Goal: Task Accomplishment & Management: Complete application form

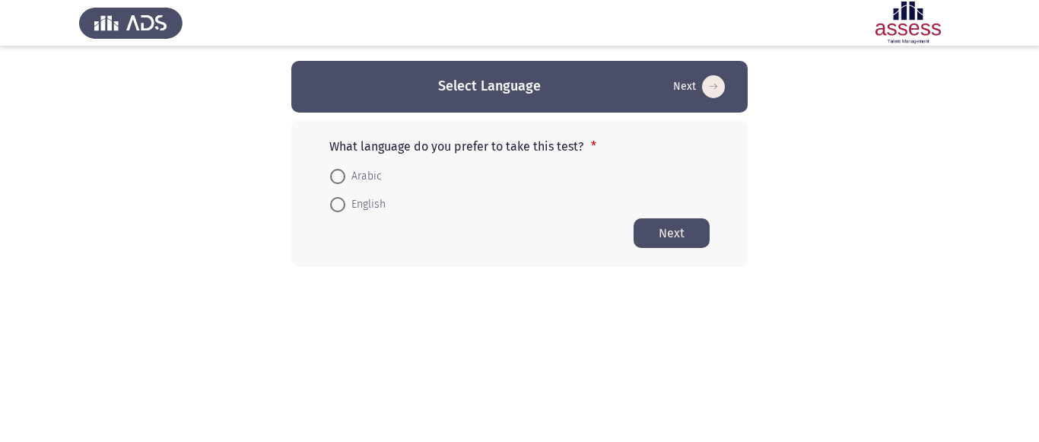
click at [340, 177] on span at bounding box center [337, 176] width 15 height 15
click at [340, 177] on input "Arabic" at bounding box center [337, 176] width 15 height 15
radio input "true"
click at [679, 234] on button "Next" at bounding box center [672, 233] width 76 height 30
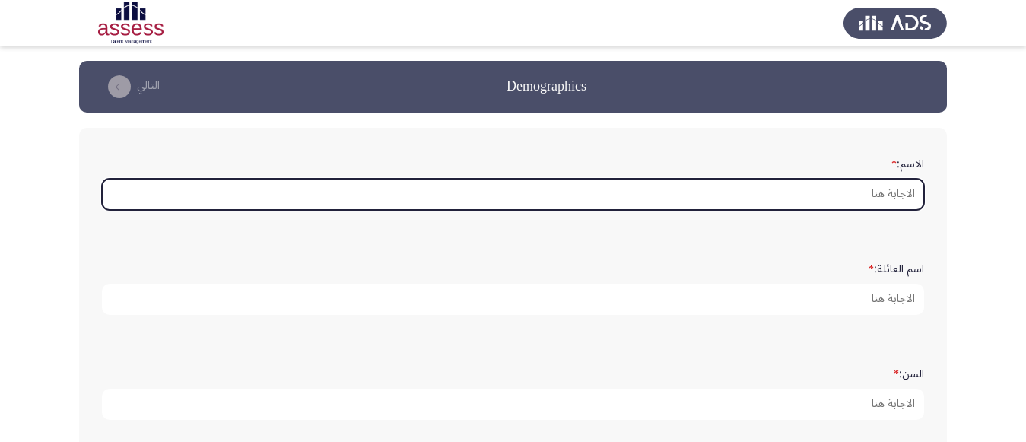
click at [858, 202] on input "الاسم: *" at bounding box center [513, 194] width 823 height 31
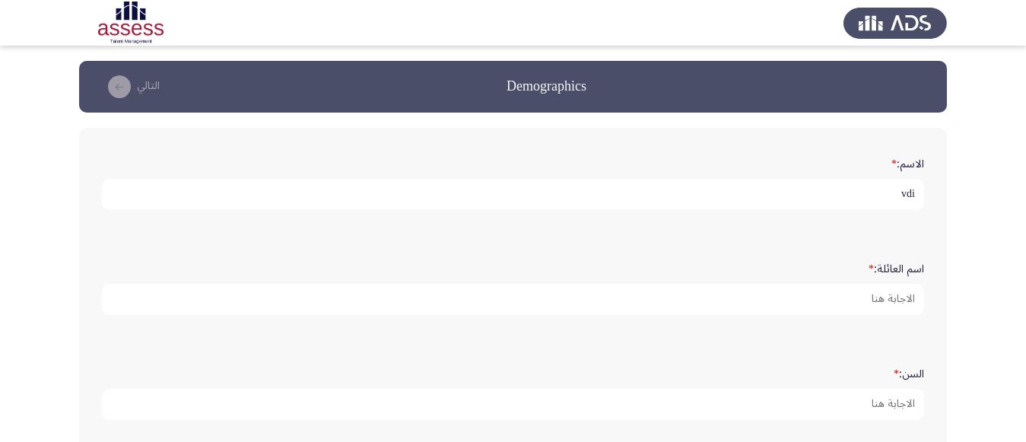
type input "vdih"
drag, startPoint x: 877, startPoint y: 199, endPoint x: 943, endPoint y: 192, distance: 65.8
type input "ريهام"
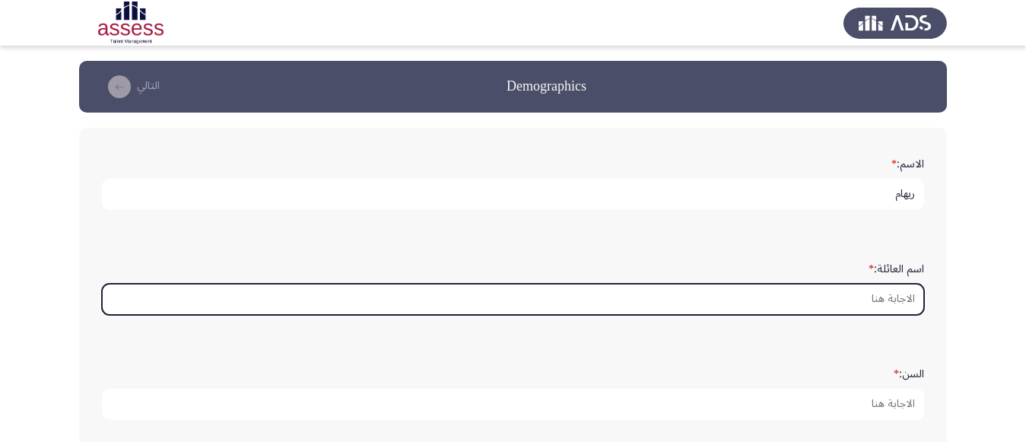
click at [860, 294] on input "اسم العائلة: *" at bounding box center [513, 299] width 823 height 31
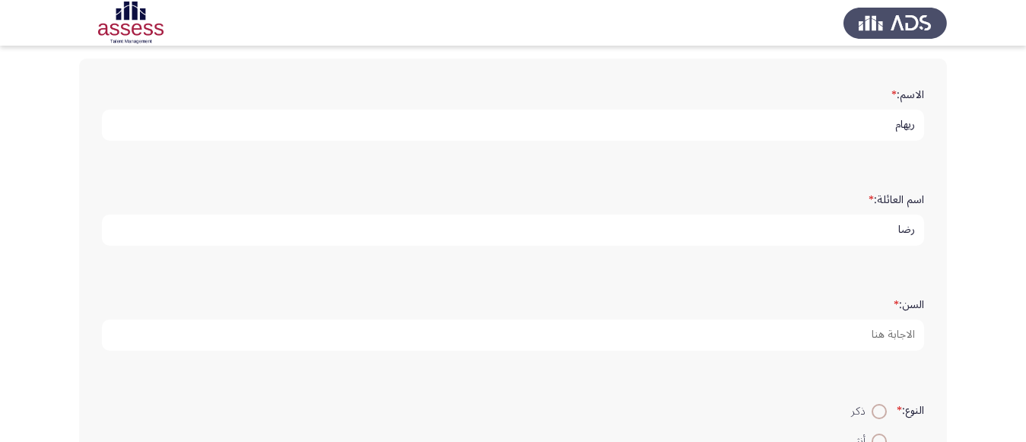
scroll to position [71, 0]
type input "رضا"
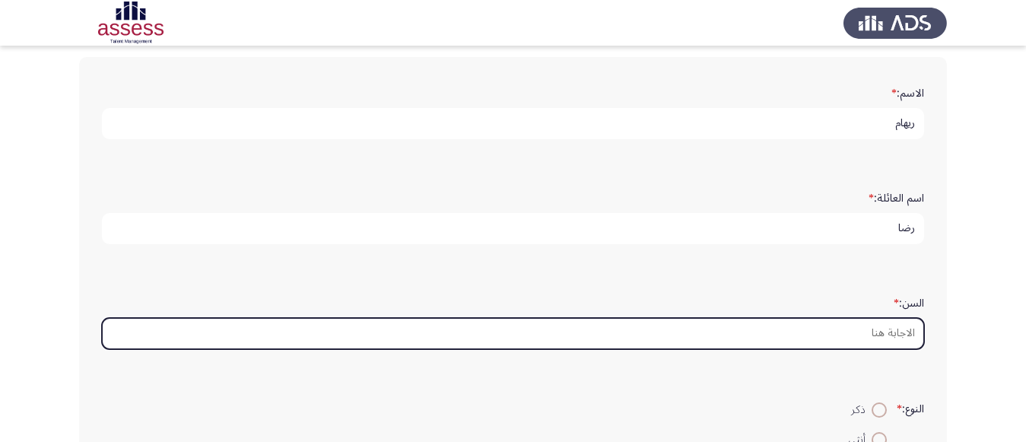
click at [841, 329] on input "السن: *" at bounding box center [513, 333] width 823 height 31
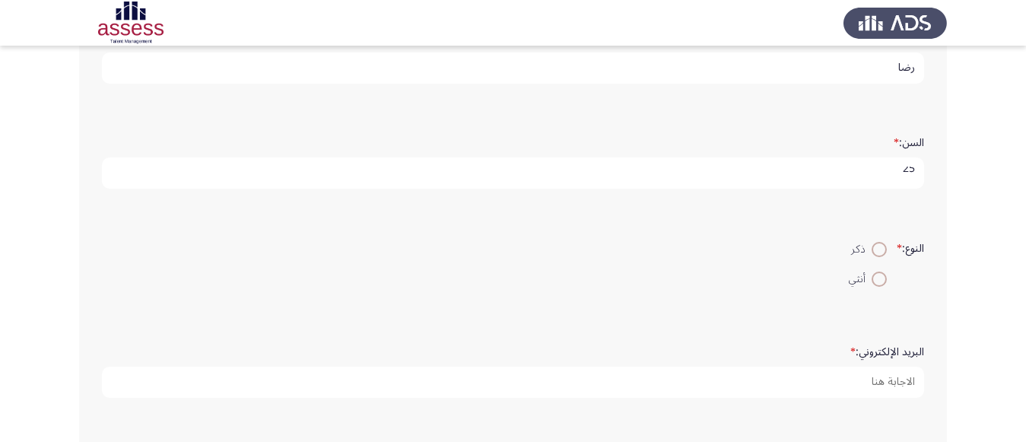
scroll to position [232, 0]
type input "25"
click at [875, 281] on span at bounding box center [879, 278] width 15 height 15
click at [875, 281] on input "أنثي" at bounding box center [879, 278] width 15 height 15
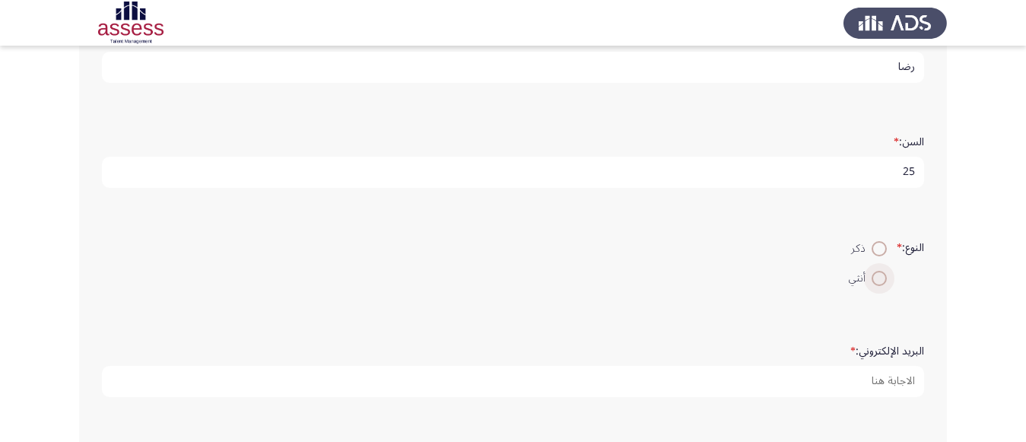
radio input "true"
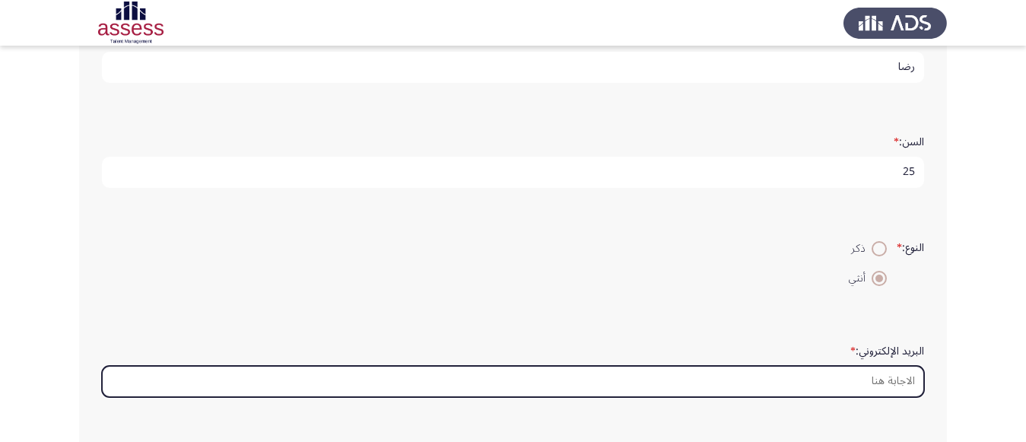
click at [859, 386] on input "البريد الإلكتروني: *" at bounding box center [513, 381] width 823 height 31
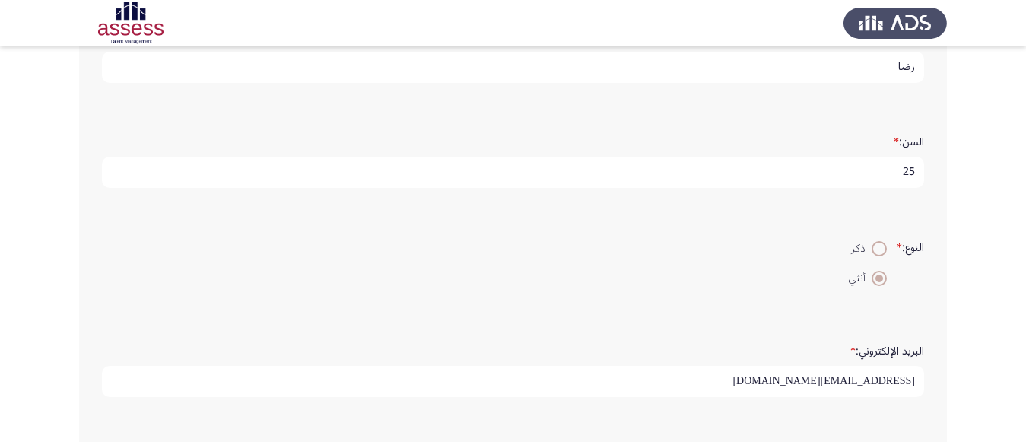
scroll to position [4, 0]
click at [872, 382] on input "[EMAIL_ADDRESS][DOMAIN_NAME]" at bounding box center [513, 381] width 823 height 31
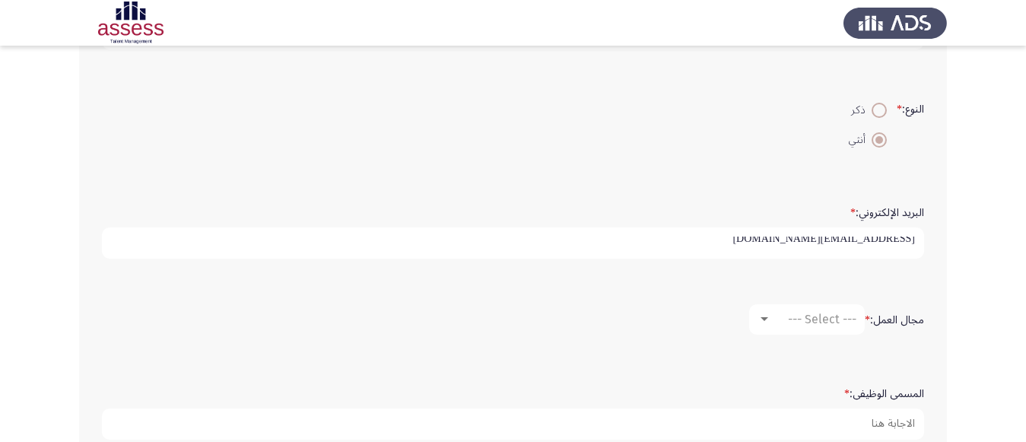
scroll to position [441, 0]
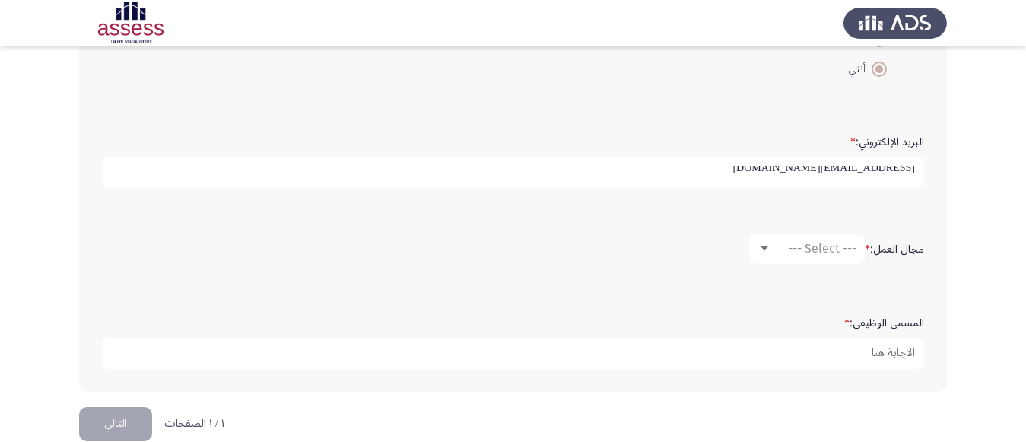
type input "[EMAIL_ADDRESS][DOMAIN_NAME]"
click at [814, 247] on span "--- Select ---" at bounding box center [822, 248] width 68 height 14
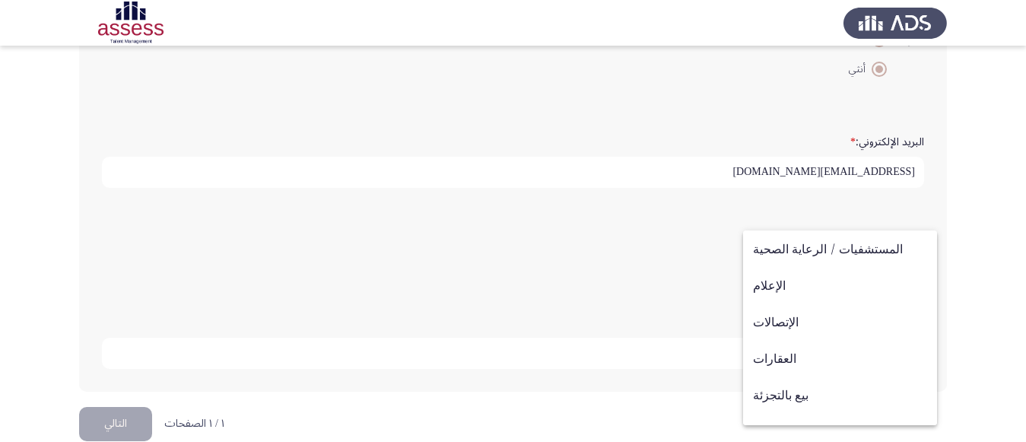
scroll to position [403, 0]
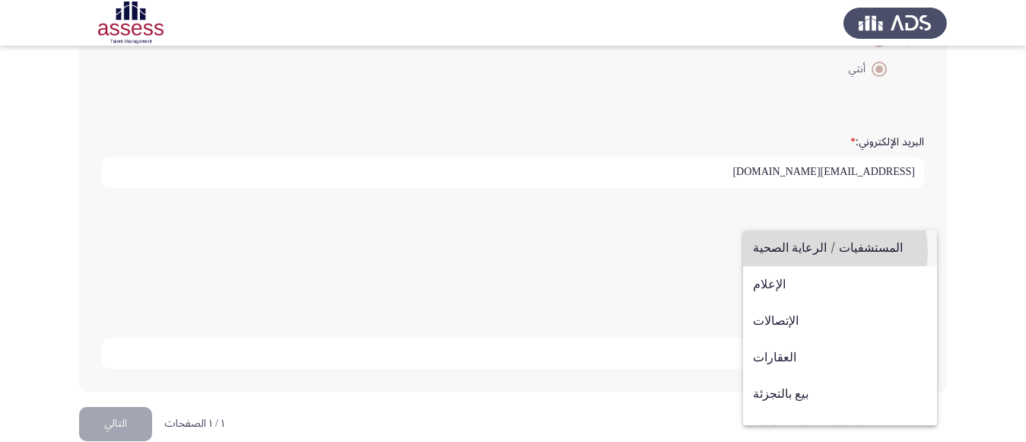
click at [835, 251] on span "المستشفيات / الرعاية الصحية" at bounding box center [840, 248] width 174 height 37
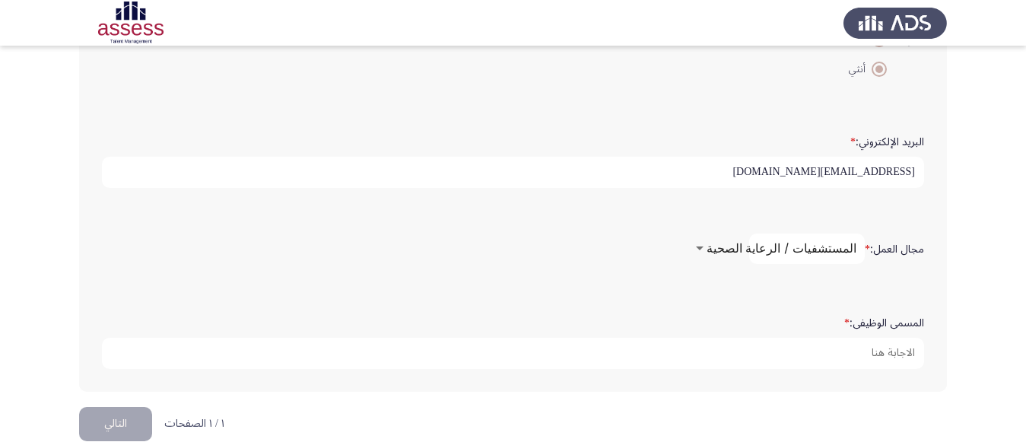
scroll to position [402, 0]
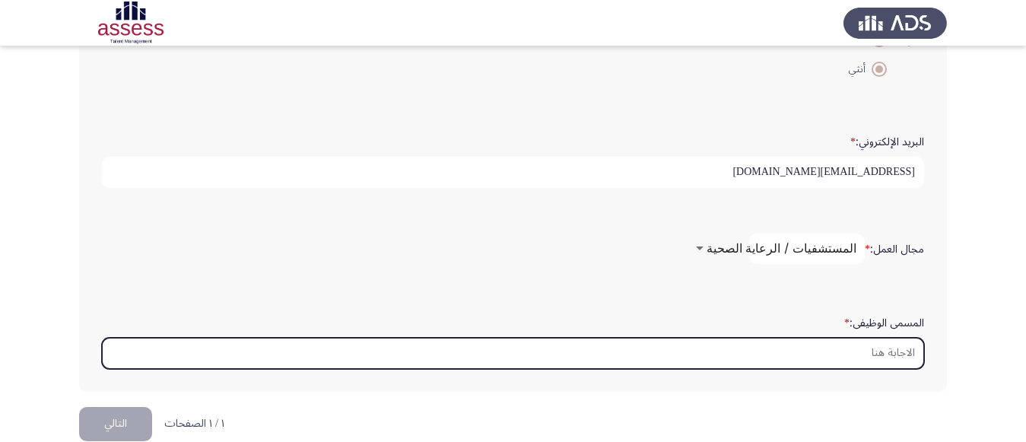
click at [830, 342] on input "المسمى الوظيفى: *" at bounding box center [513, 353] width 823 height 31
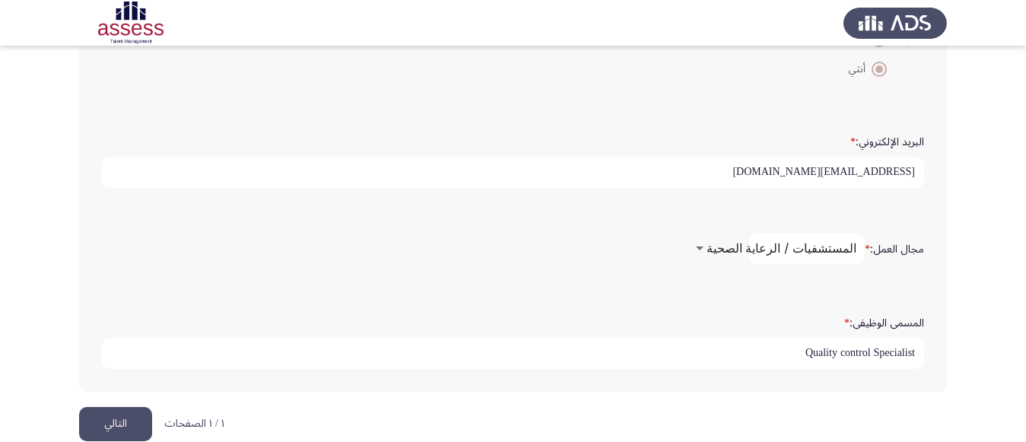
scroll to position [467, 0]
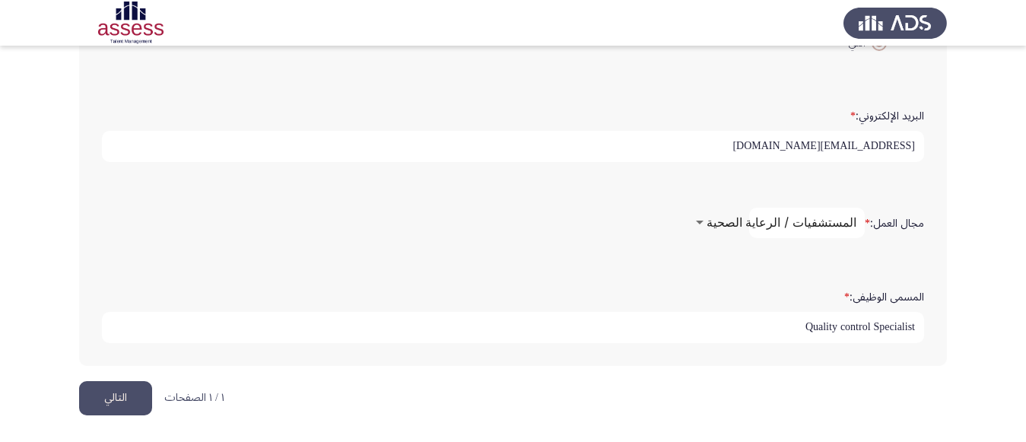
type input "Quality control Specialist"
click at [116, 395] on button "التالي" at bounding box center [115, 398] width 73 height 34
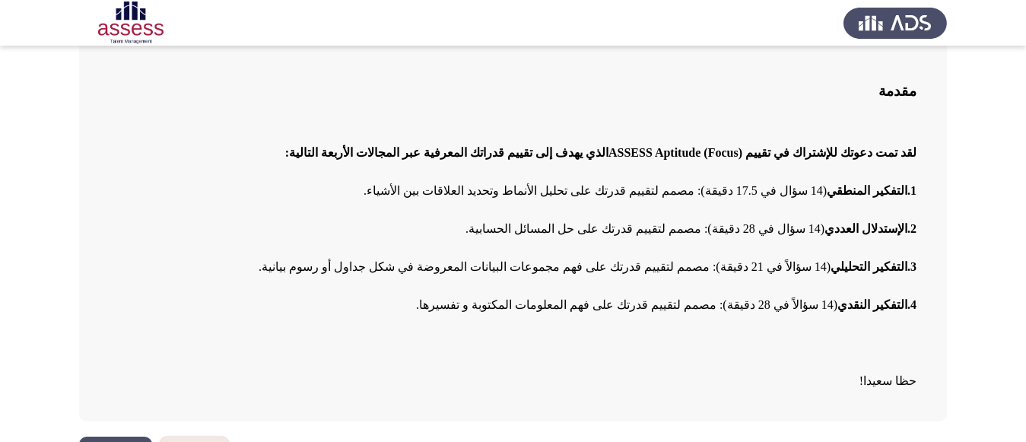
scroll to position [141, 0]
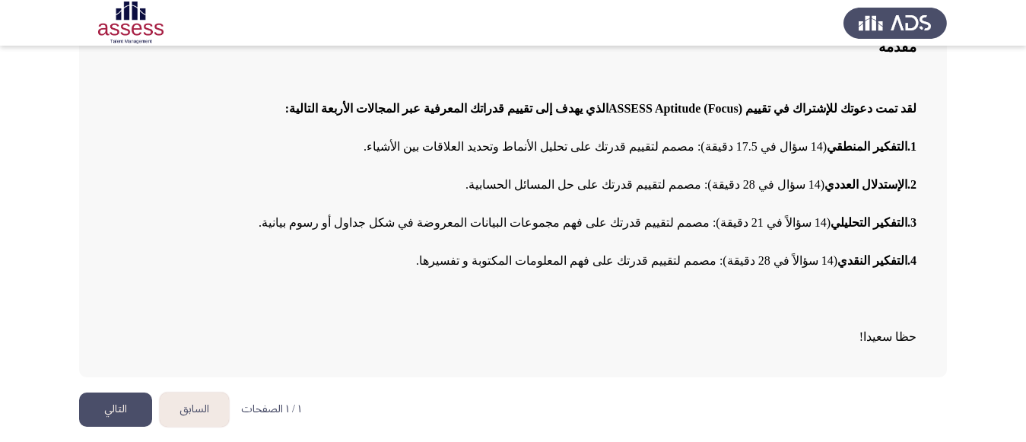
click at [110, 423] on button "التالي" at bounding box center [115, 410] width 73 height 34
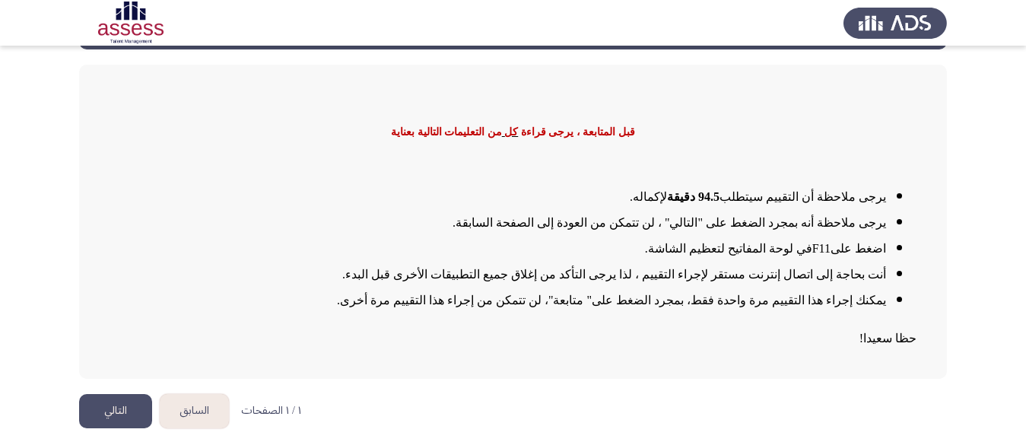
scroll to position [65, 0]
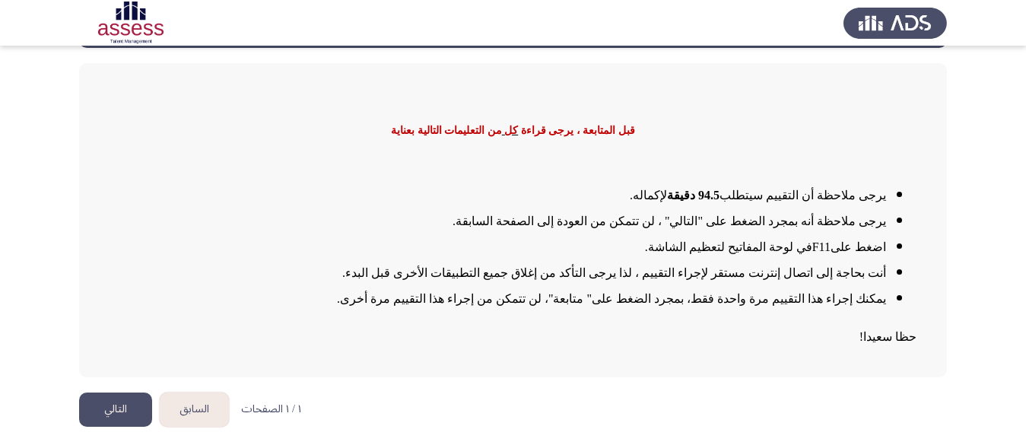
click at [125, 405] on button "التالي" at bounding box center [115, 410] width 73 height 34
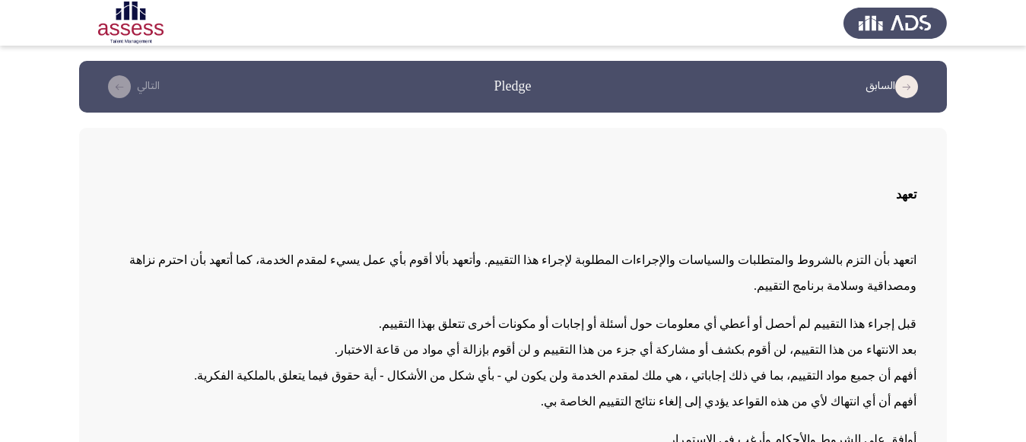
scroll to position [118, 0]
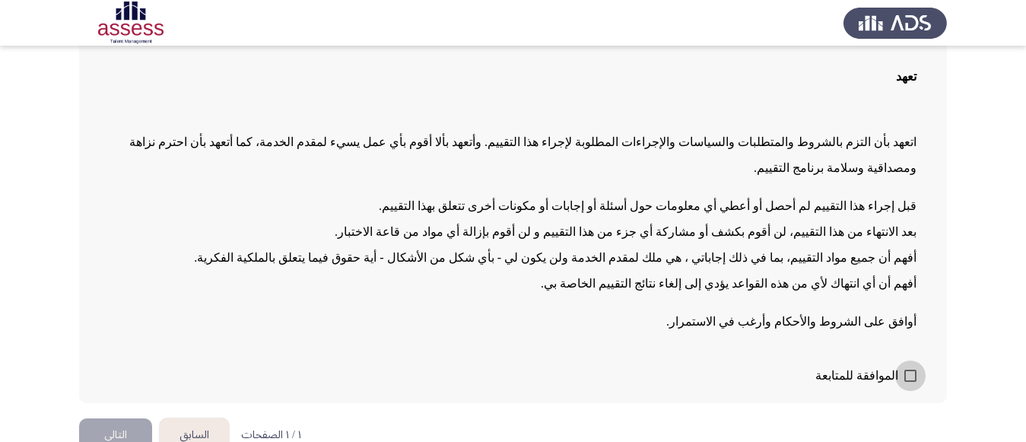
click at [915, 370] on span at bounding box center [911, 376] width 12 height 12
click at [911, 382] on input "الموافقة للمتابعة" at bounding box center [910, 382] width 1 height 1
checkbox input "true"
click at [123, 419] on button "التالي" at bounding box center [115, 436] width 73 height 34
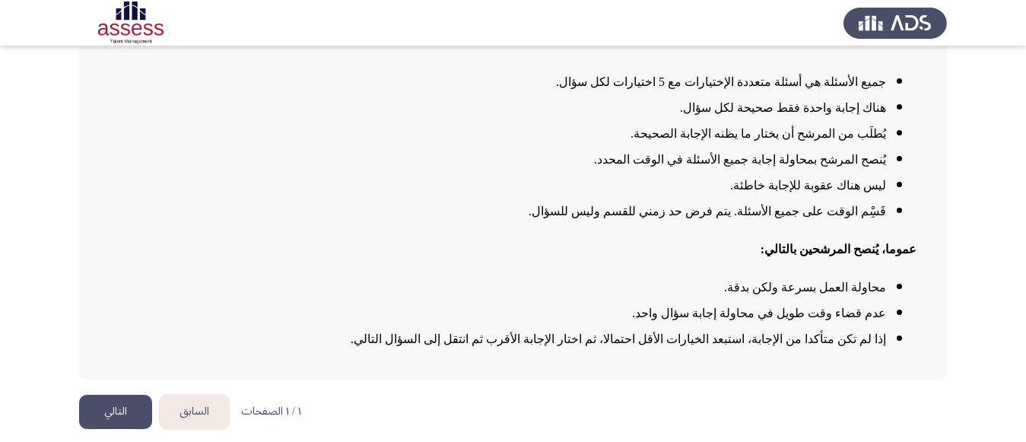
scroll to position [170, 0]
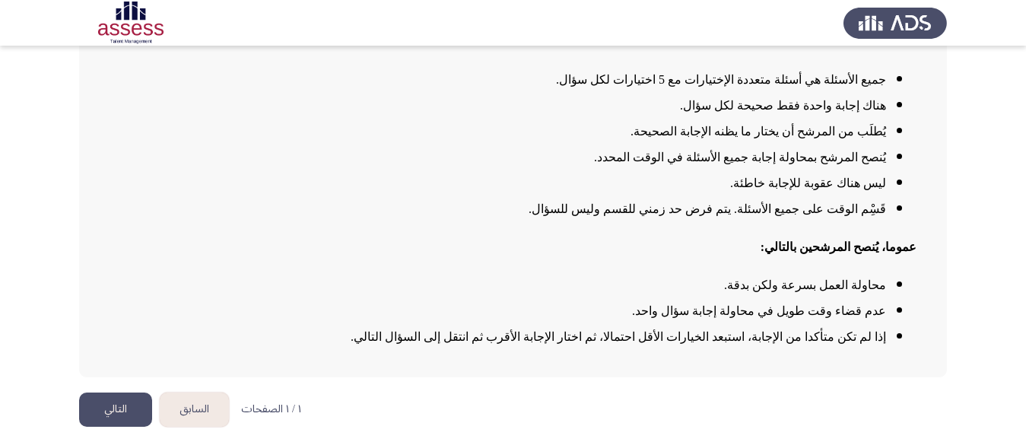
click at [119, 398] on button "التالي" at bounding box center [115, 410] width 73 height 34
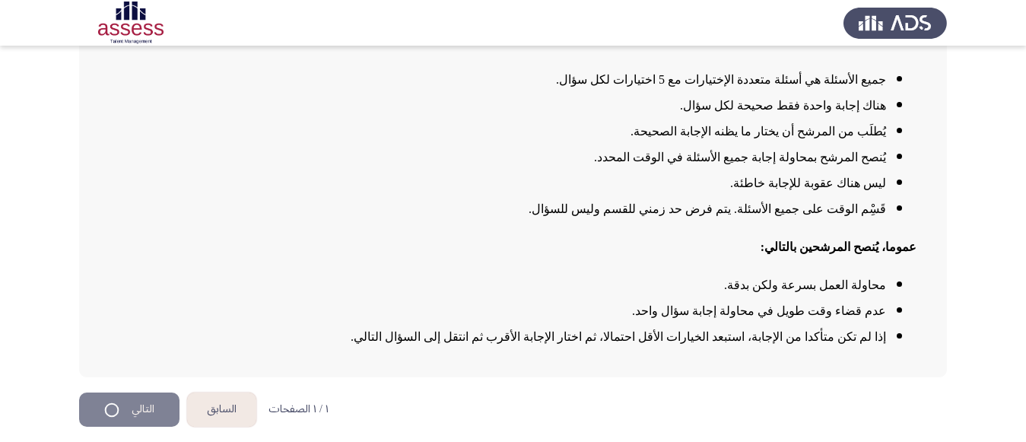
scroll to position [0, 0]
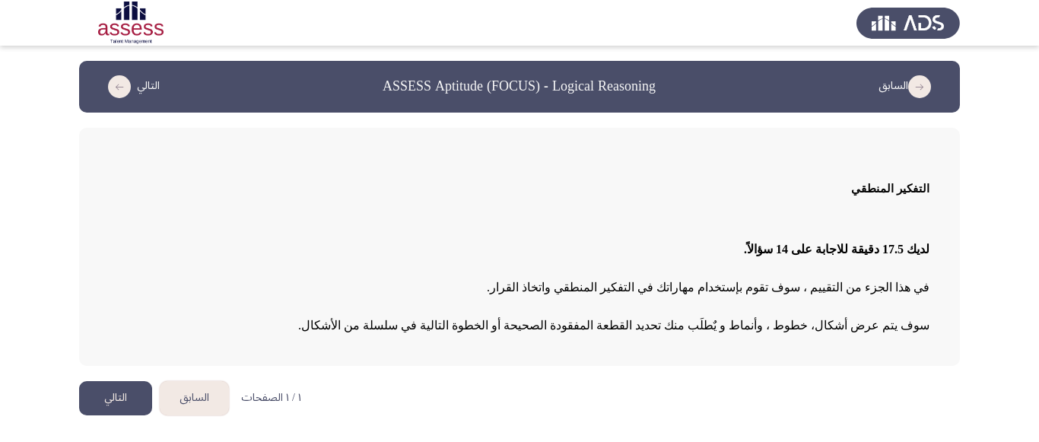
click at [123, 399] on button "التالي" at bounding box center [115, 398] width 73 height 34
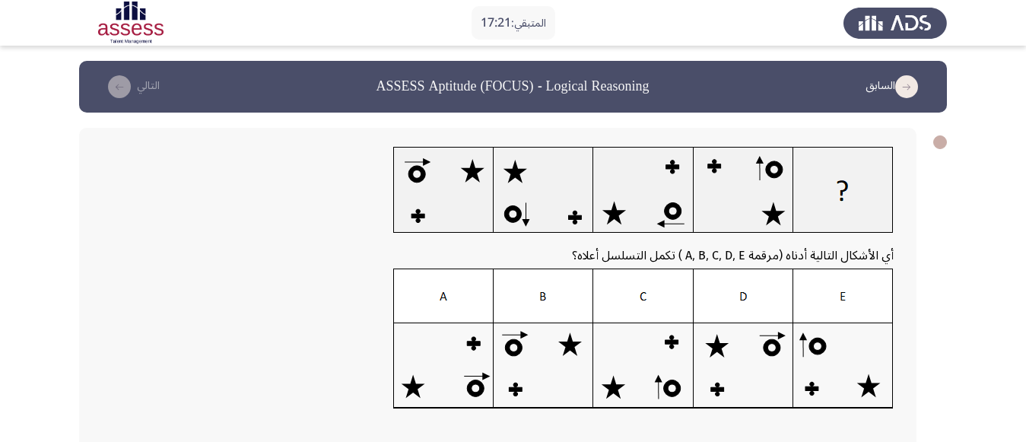
scroll to position [29, 0]
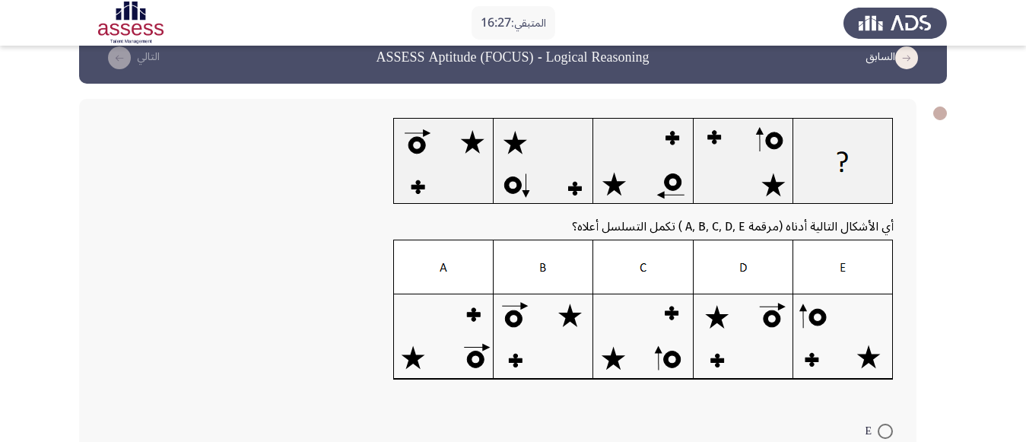
click at [447, 332] on img at bounding box center [643, 310] width 501 height 141
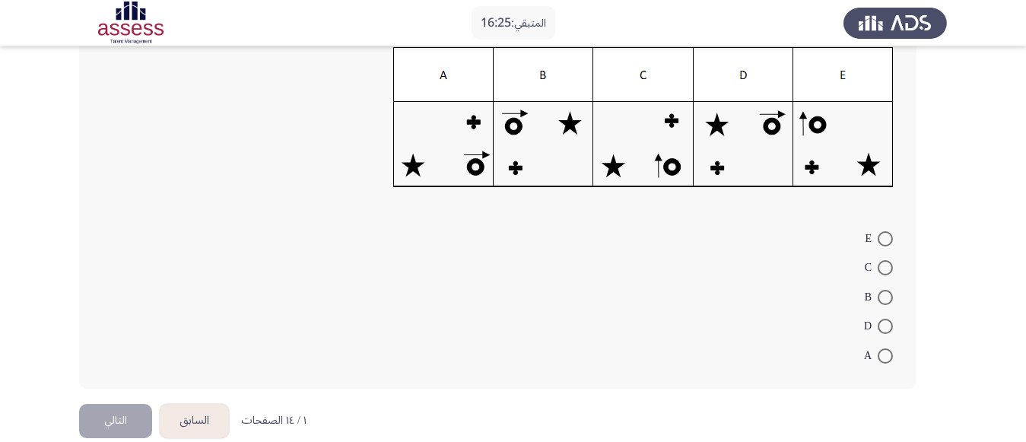
scroll to position [222, 0]
click at [883, 357] on span at bounding box center [885, 355] width 15 height 15
click at [883, 357] on input "A" at bounding box center [885, 355] width 15 height 15
radio input "true"
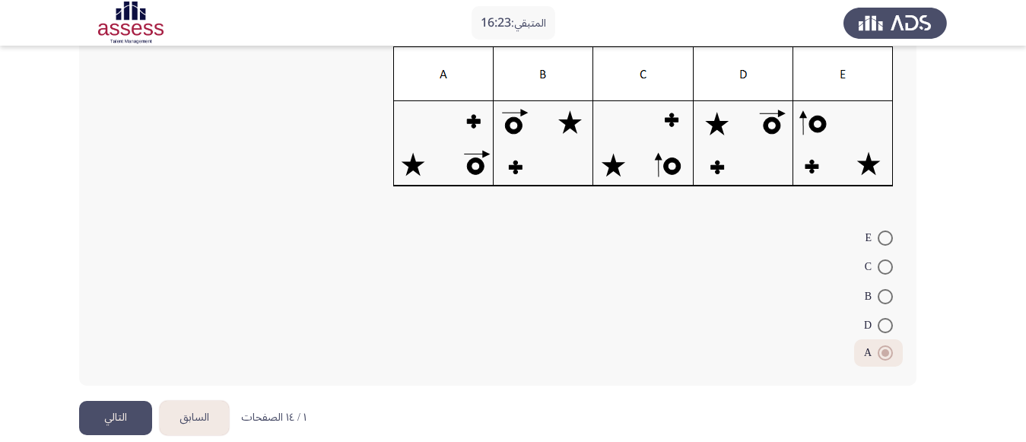
scroll to position [242, 0]
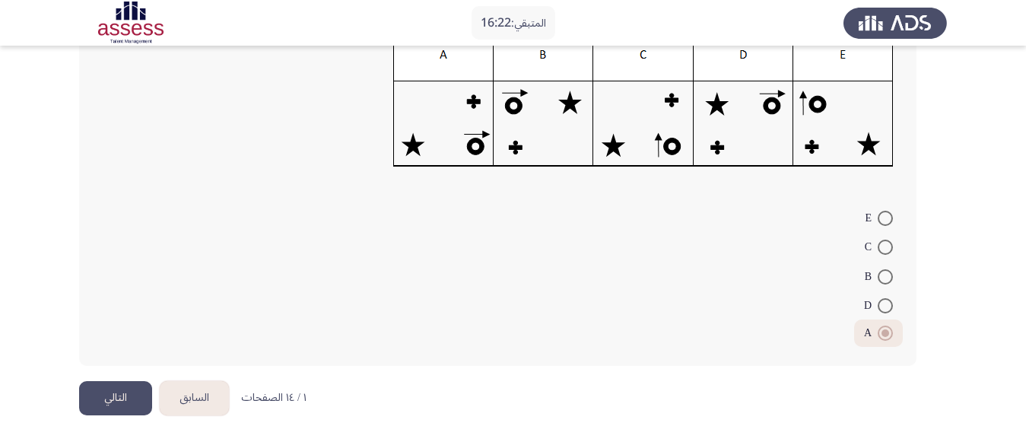
click at [123, 391] on button "التالي" at bounding box center [115, 398] width 73 height 34
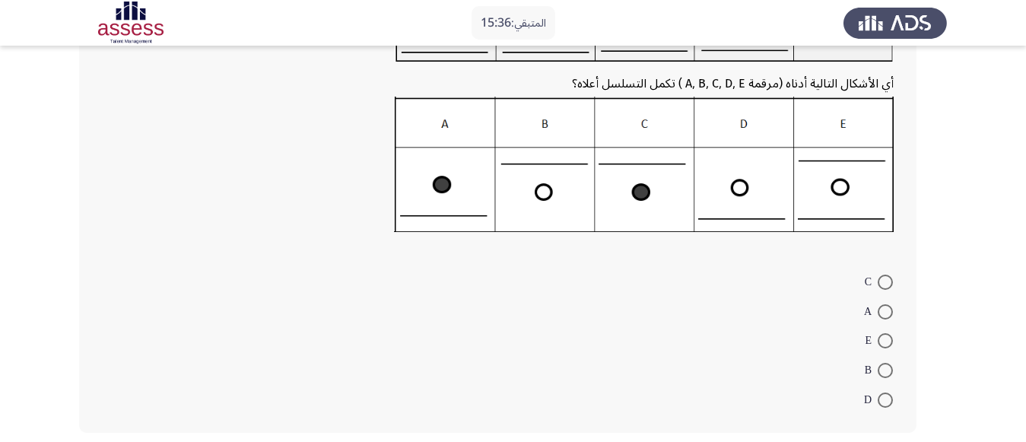
scroll to position [173, 0]
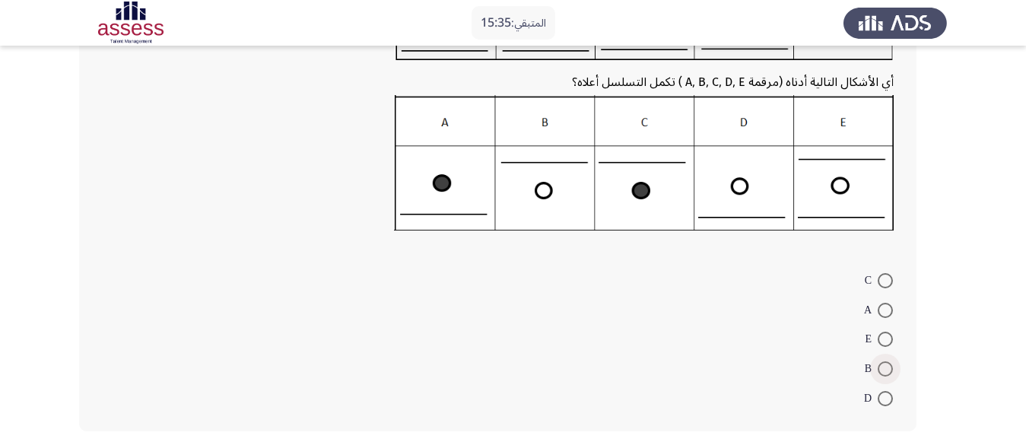
click at [884, 371] on span at bounding box center [885, 368] width 15 height 15
click at [884, 371] on input "B" at bounding box center [885, 368] width 15 height 15
radio input "true"
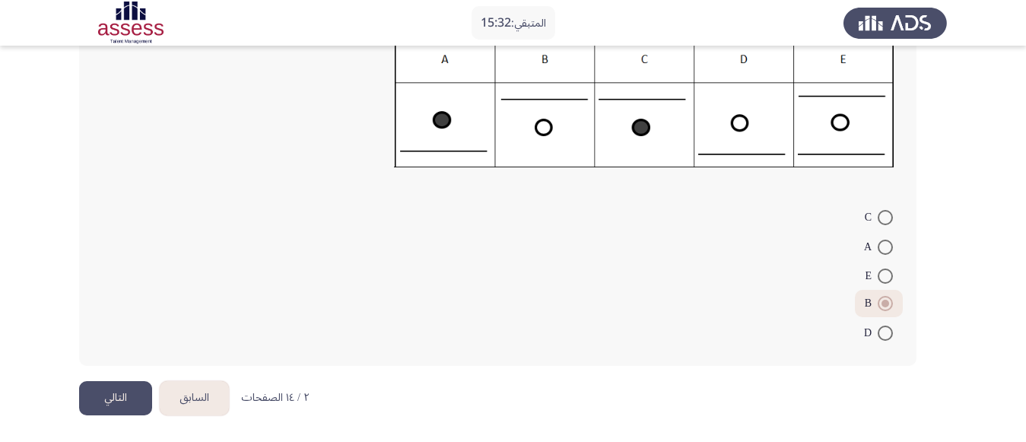
click at [116, 393] on button "التالي" at bounding box center [115, 398] width 73 height 34
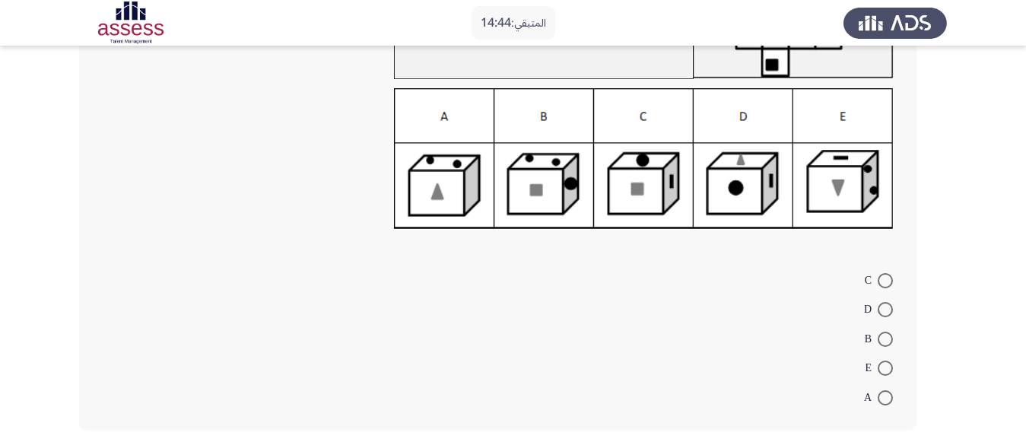
scroll to position [159, 0]
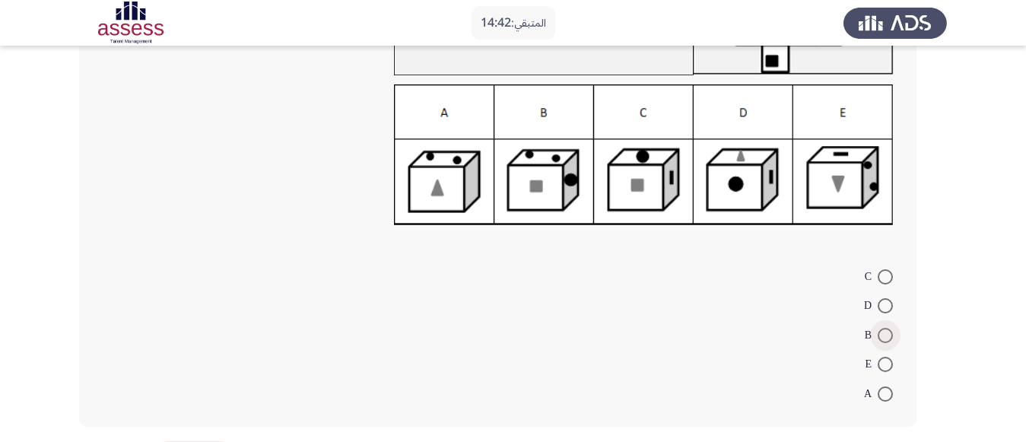
click at [883, 335] on span at bounding box center [885, 335] width 15 height 15
click at [883, 335] on input "B" at bounding box center [885, 335] width 15 height 15
radio input "true"
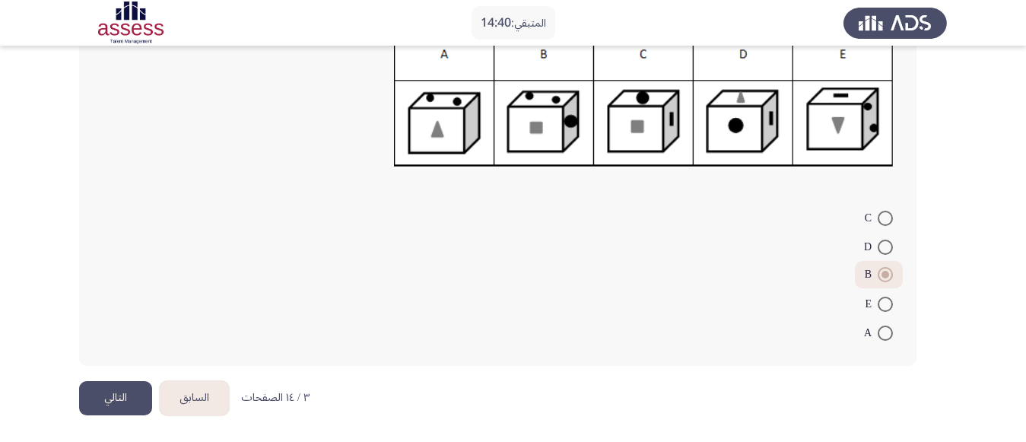
click at [94, 399] on button "التالي" at bounding box center [115, 398] width 73 height 34
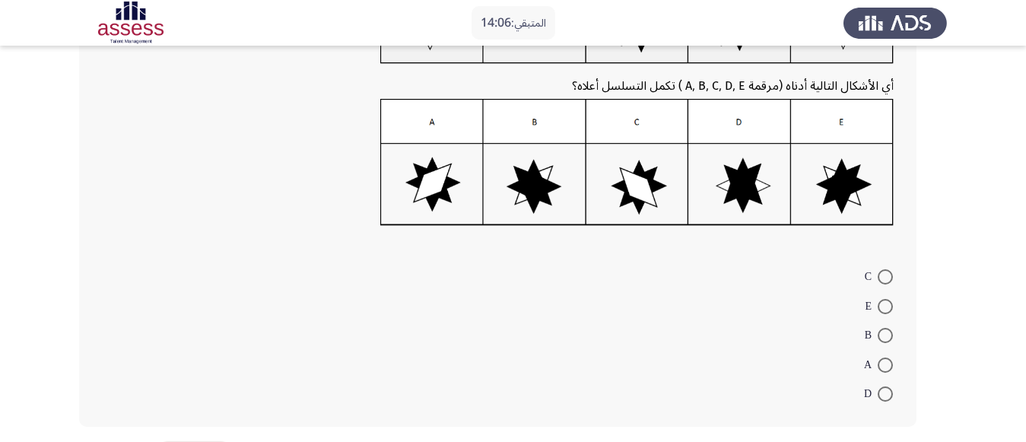
scroll to position [167, 0]
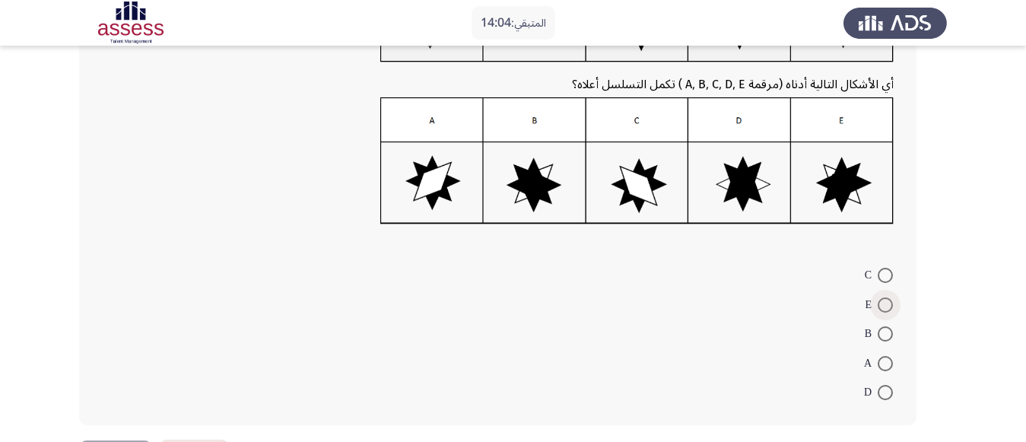
click at [890, 300] on span at bounding box center [885, 305] width 15 height 15
click at [890, 300] on input "E" at bounding box center [885, 305] width 15 height 15
radio input "true"
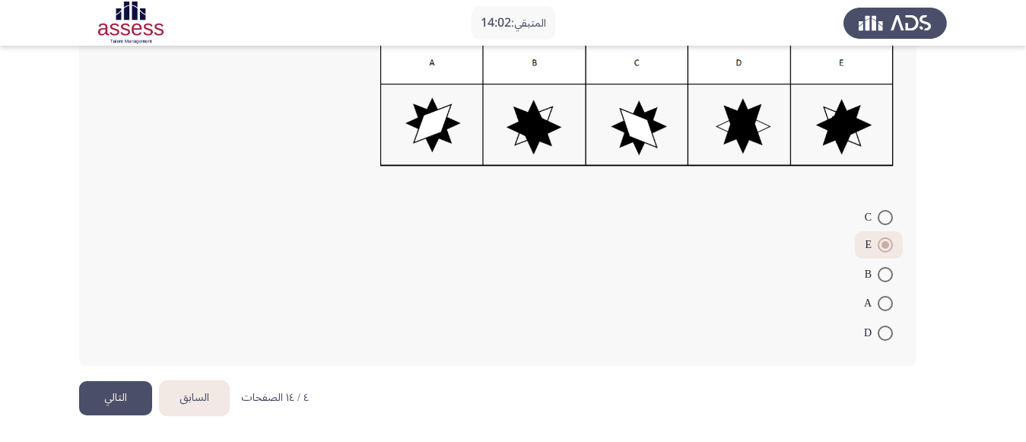
click at [110, 409] on button "التالي" at bounding box center [115, 398] width 73 height 34
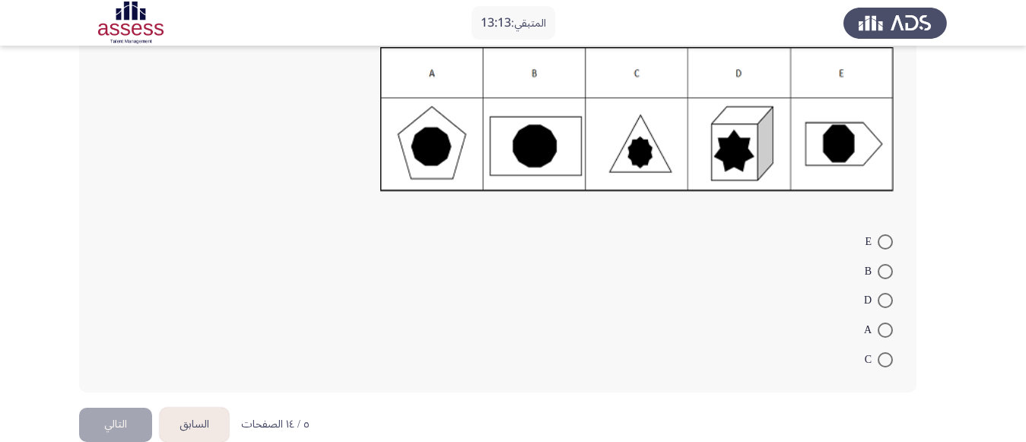
scroll to position [219, 0]
click at [881, 240] on span at bounding box center [885, 241] width 15 height 15
click at [881, 240] on input "E" at bounding box center [885, 241] width 15 height 15
radio input "true"
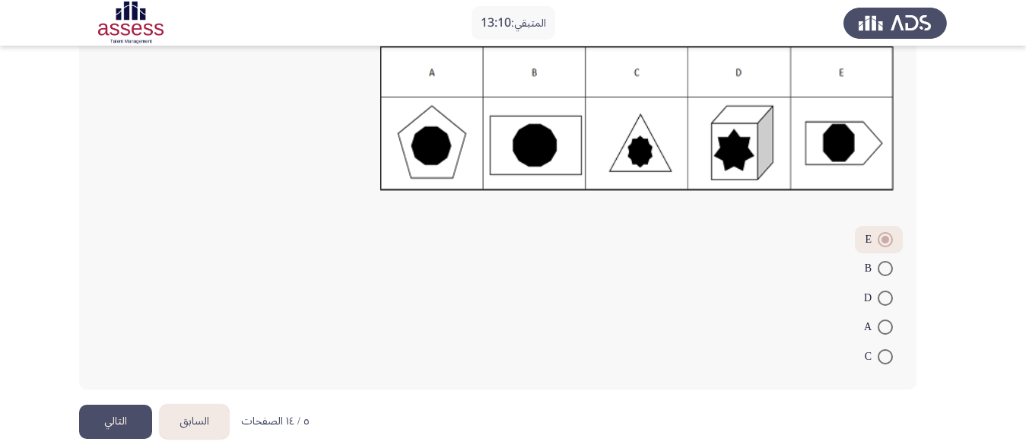
click at [116, 425] on button "التالي" at bounding box center [115, 422] width 73 height 34
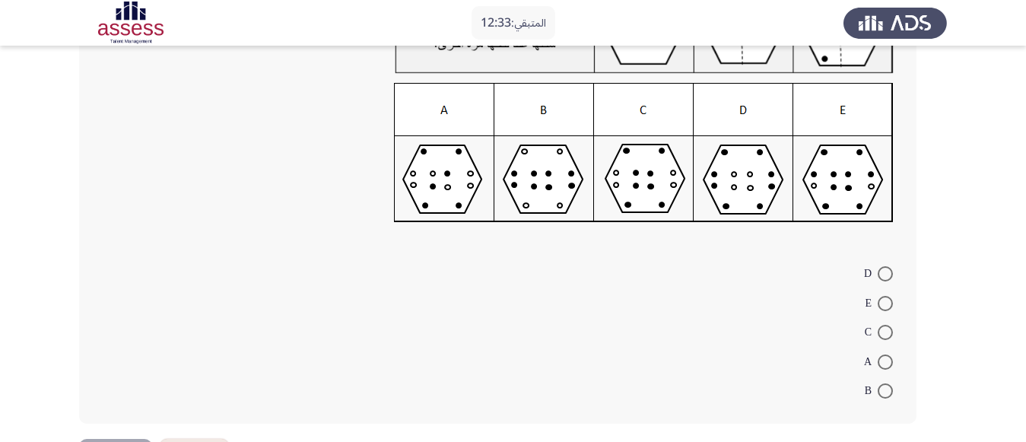
scroll to position [162, 0]
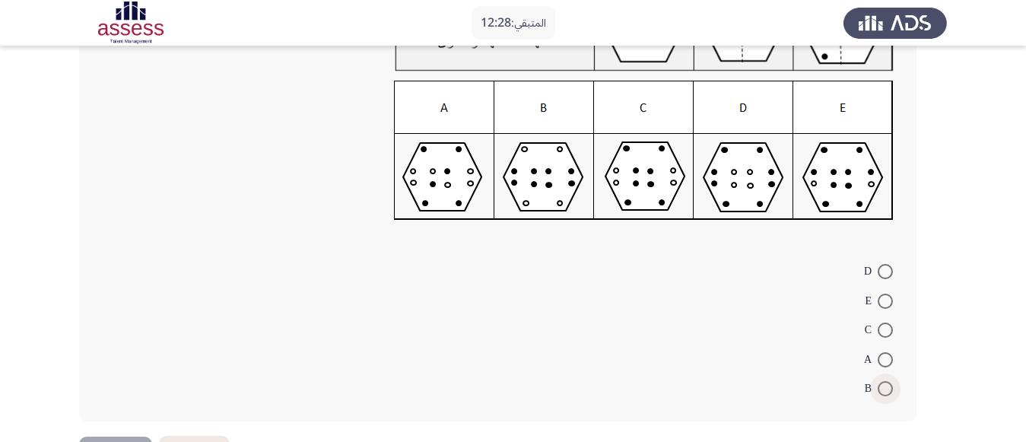
click at [883, 386] on span at bounding box center [885, 388] width 15 height 15
click at [883, 386] on input "B" at bounding box center [885, 388] width 15 height 15
radio input "true"
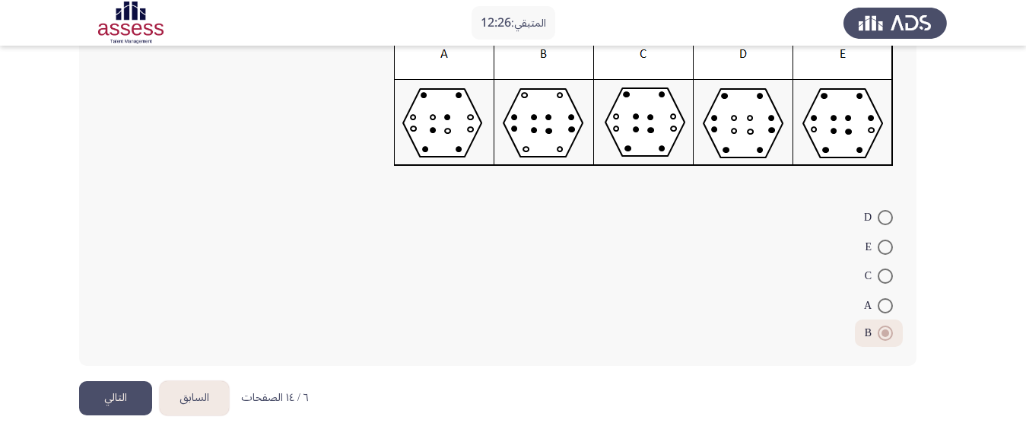
click at [101, 403] on button "التالي" at bounding box center [115, 398] width 73 height 34
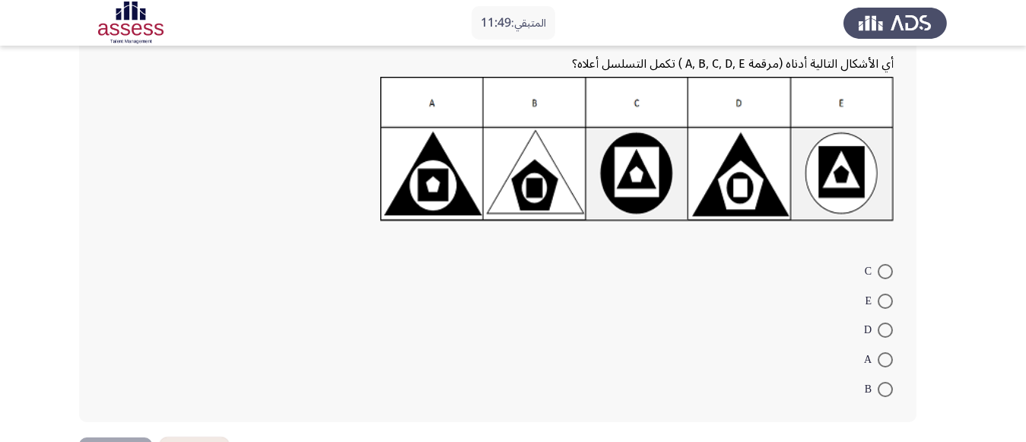
scroll to position [244, 0]
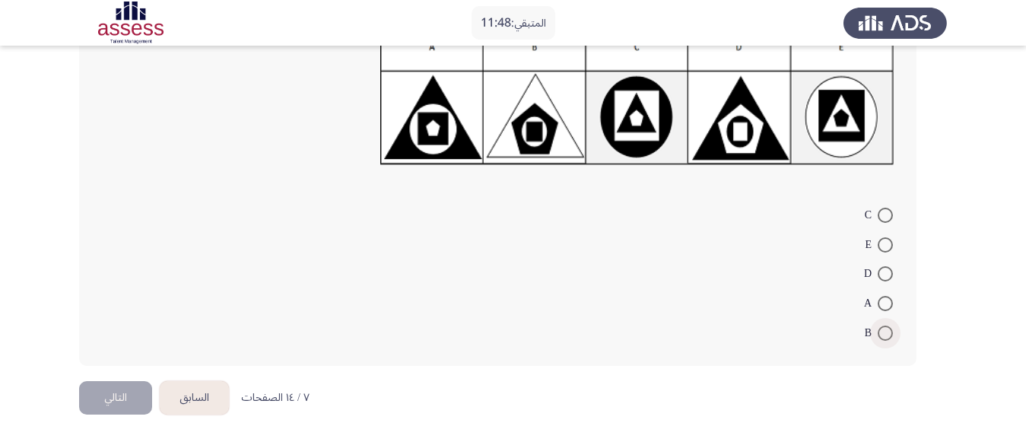
click at [889, 336] on span at bounding box center [885, 333] width 15 height 15
click at [889, 336] on input "B" at bounding box center [885, 333] width 15 height 15
radio input "true"
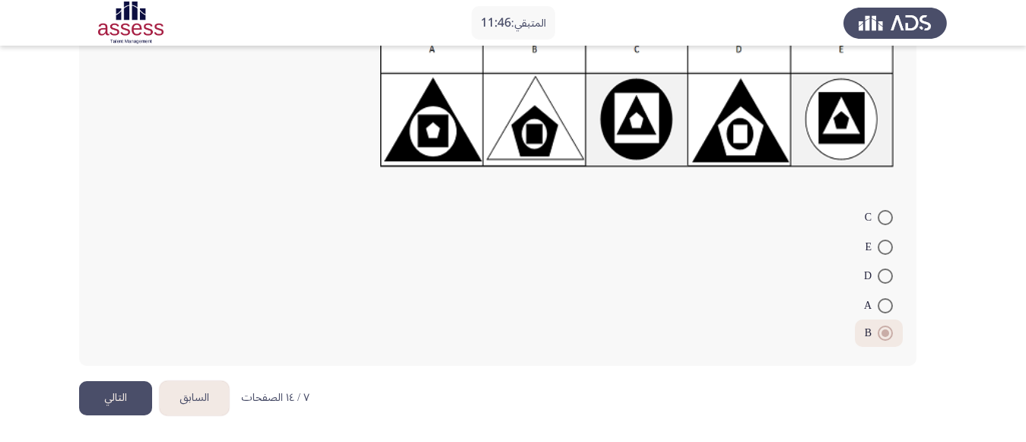
click at [106, 391] on button "التالي" at bounding box center [115, 398] width 73 height 34
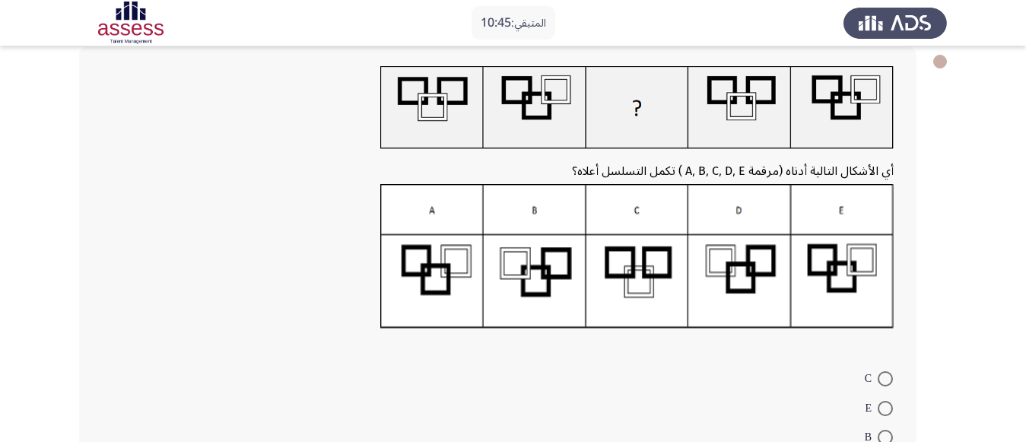
scroll to position [244, 0]
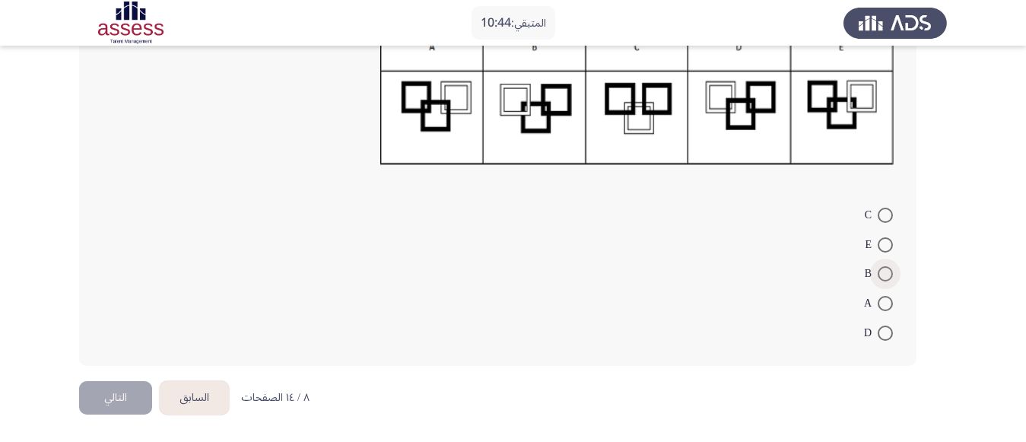
click at [889, 272] on span at bounding box center [885, 273] width 15 height 15
click at [889, 272] on input "B" at bounding box center [885, 273] width 15 height 15
radio input "true"
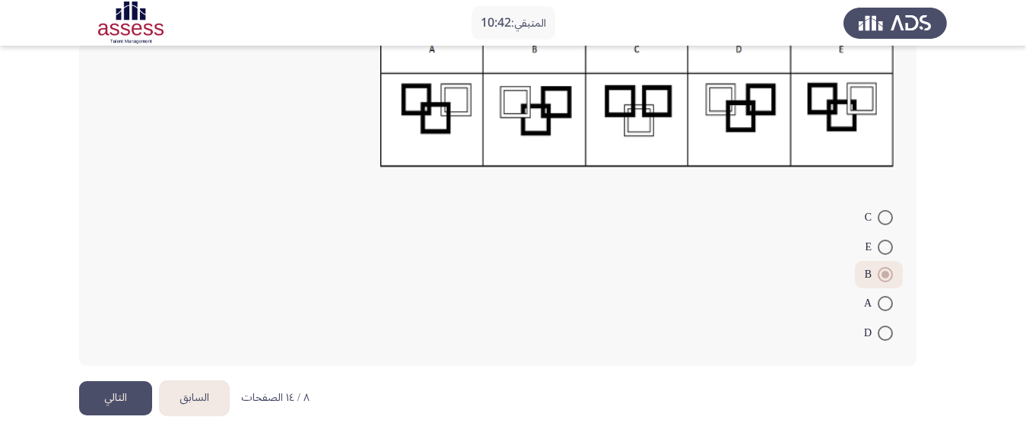
click at [121, 399] on button "التالي" at bounding box center [115, 398] width 73 height 34
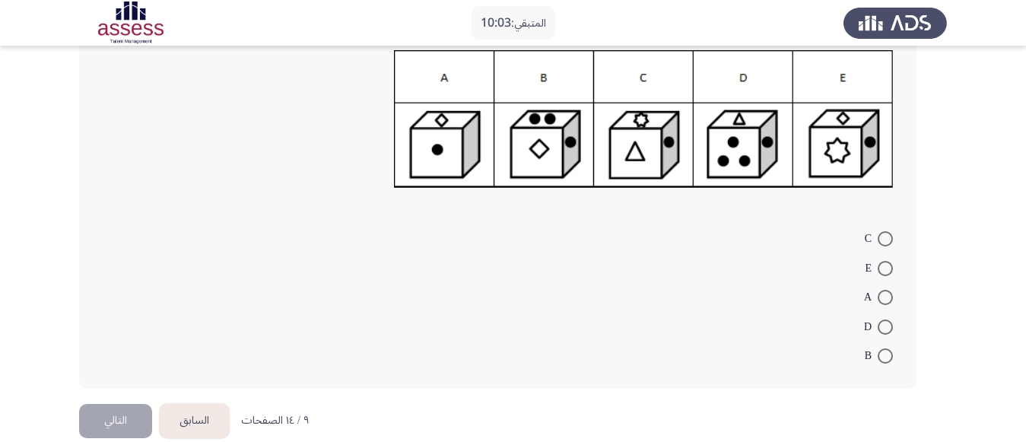
scroll to position [197, 0]
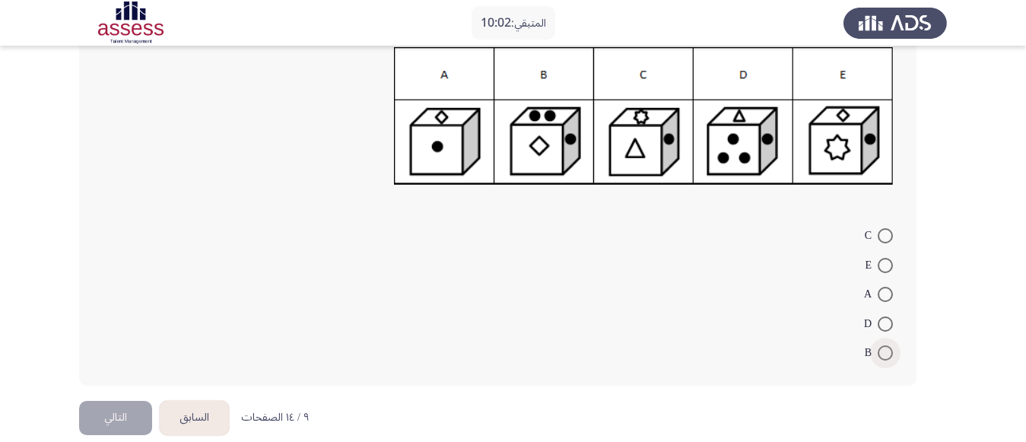
click at [887, 355] on span at bounding box center [885, 352] width 15 height 15
click at [887, 355] on input "B" at bounding box center [885, 352] width 15 height 15
radio input "true"
click at [887, 355] on span at bounding box center [885, 351] width 15 height 15
click at [887, 355] on input "B" at bounding box center [885, 351] width 15 height 15
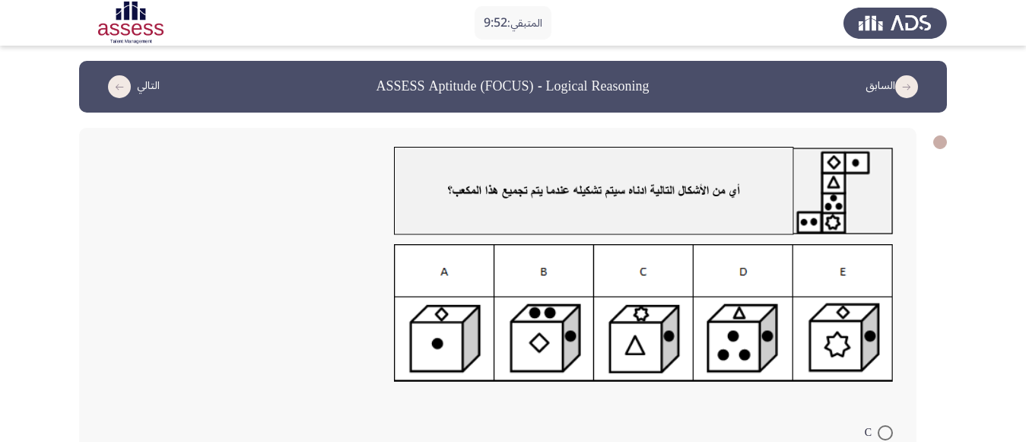
scroll to position [215, 0]
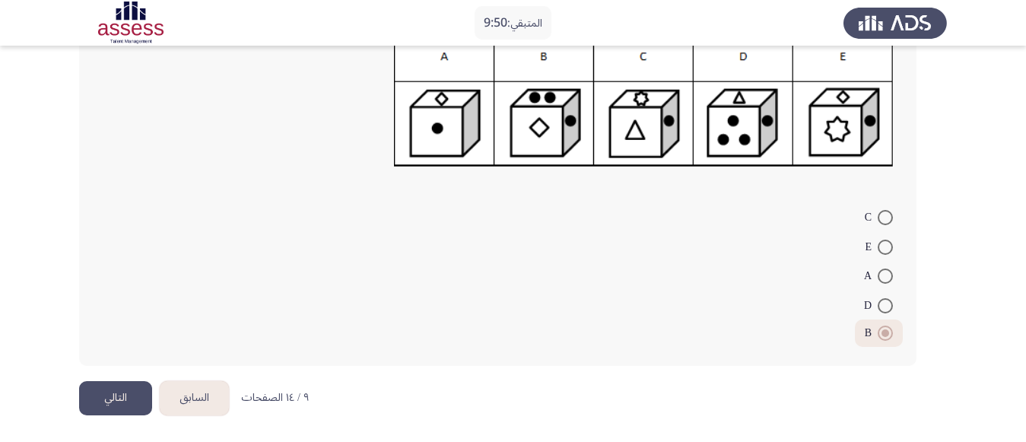
click at [113, 402] on button "التالي" at bounding box center [115, 398] width 73 height 34
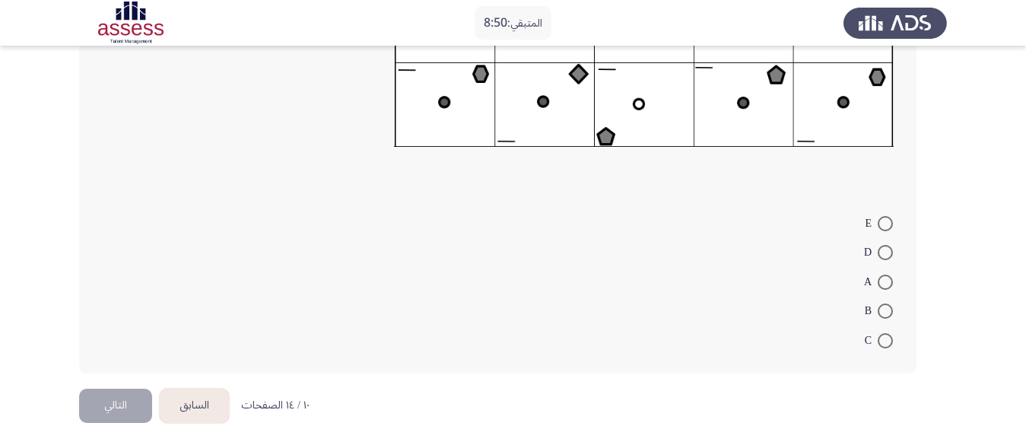
scroll to position [263, 0]
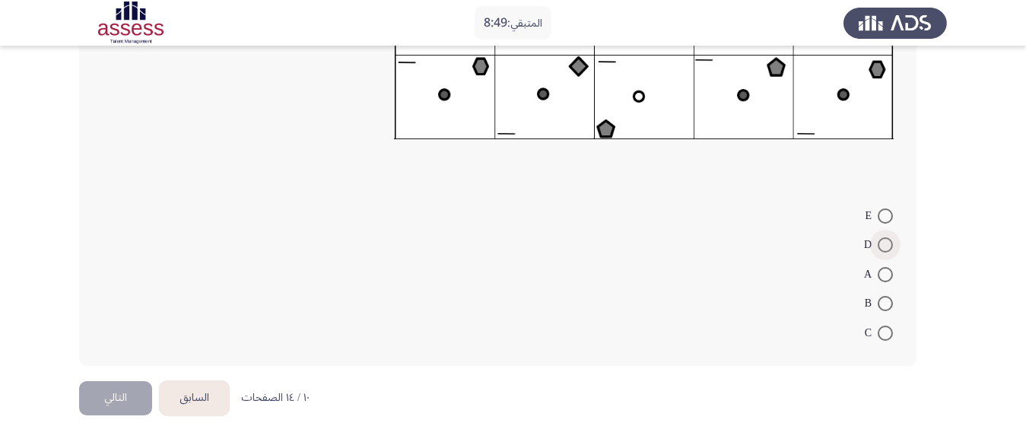
click at [886, 247] on span at bounding box center [885, 244] width 15 height 15
click at [886, 247] on input "D" at bounding box center [885, 244] width 15 height 15
radio input "true"
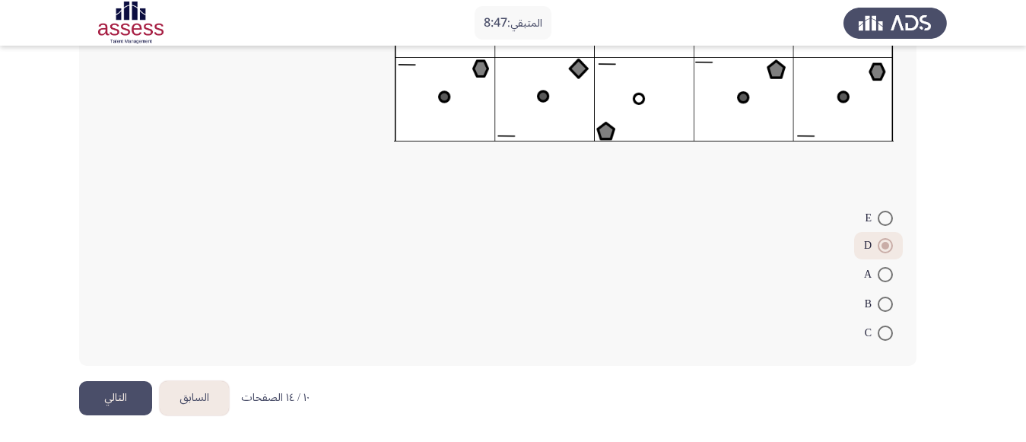
click at [129, 394] on button "التالي" at bounding box center [115, 398] width 73 height 34
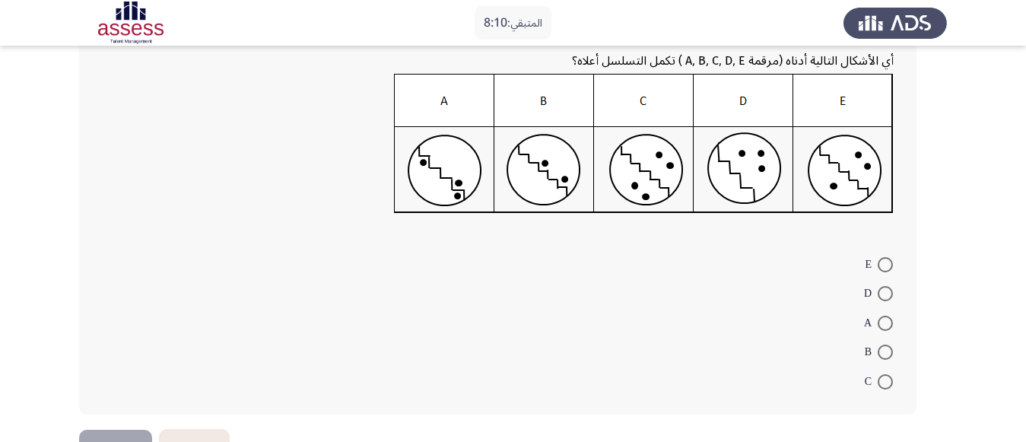
scroll to position [205, 0]
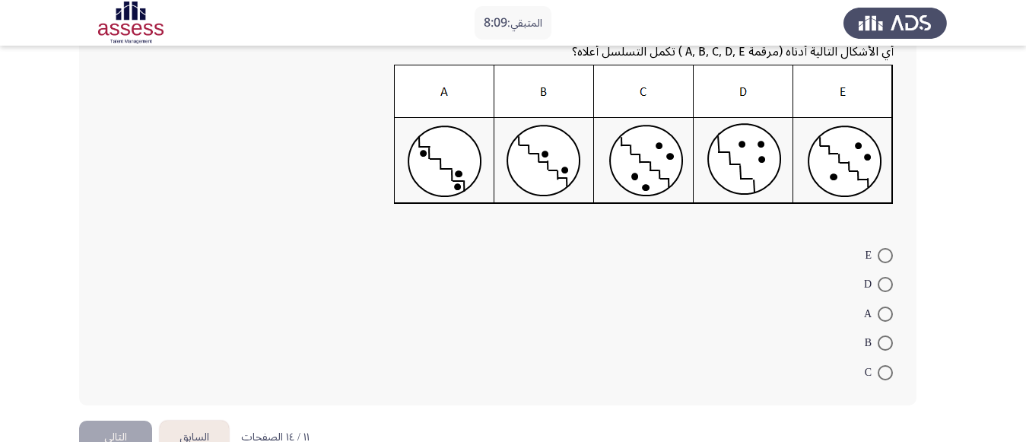
click at [887, 339] on span at bounding box center [885, 343] width 15 height 15
click at [887, 339] on input "B" at bounding box center [885, 343] width 15 height 15
radio input "true"
click at [101, 426] on button "التالي" at bounding box center [115, 436] width 73 height 34
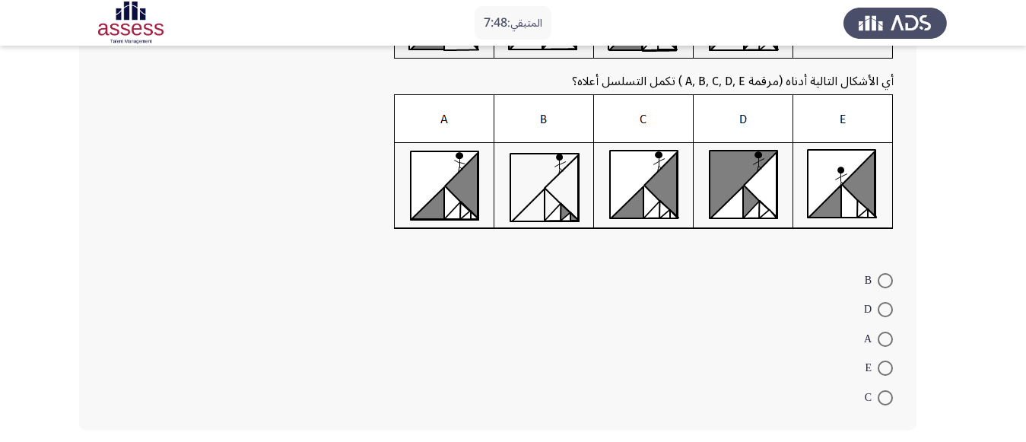
scroll to position [176, 0]
click at [874, 342] on span "A" at bounding box center [871, 338] width 14 height 18
click at [878, 342] on input "A" at bounding box center [885, 338] width 15 height 15
radio input "true"
click at [874, 342] on span "A" at bounding box center [871, 336] width 14 height 18
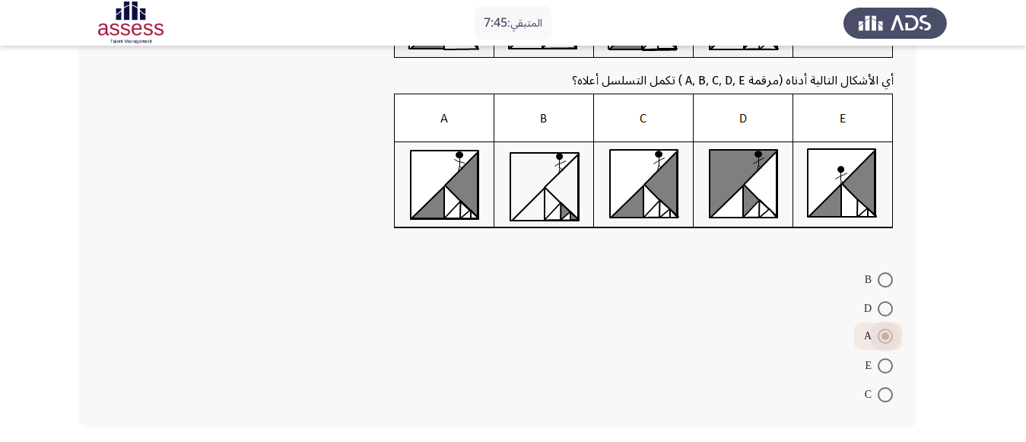
click at [878, 342] on input "A" at bounding box center [885, 336] width 15 height 15
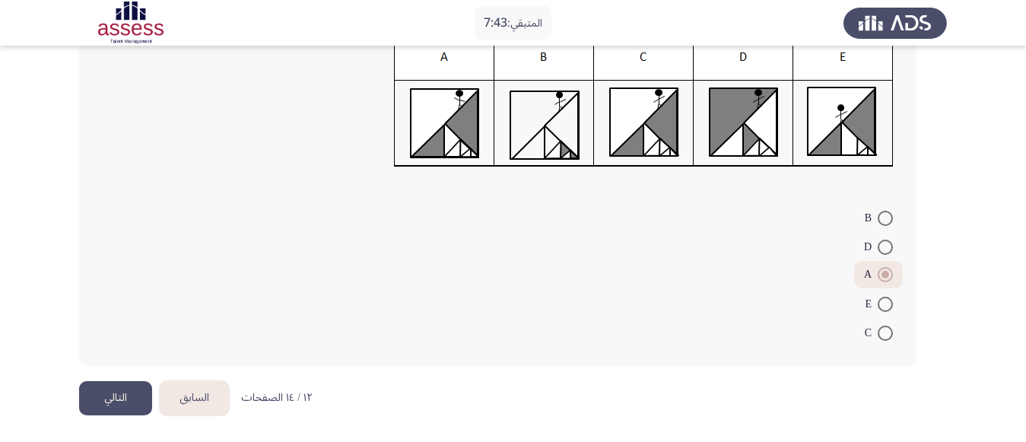
click at [114, 394] on button "التالي" at bounding box center [115, 398] width 73 height 34
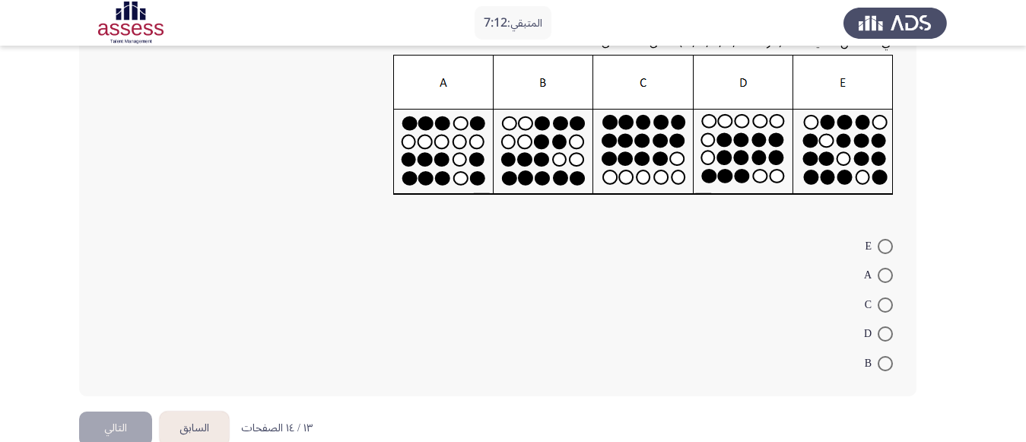
scroll to position [215, 0]
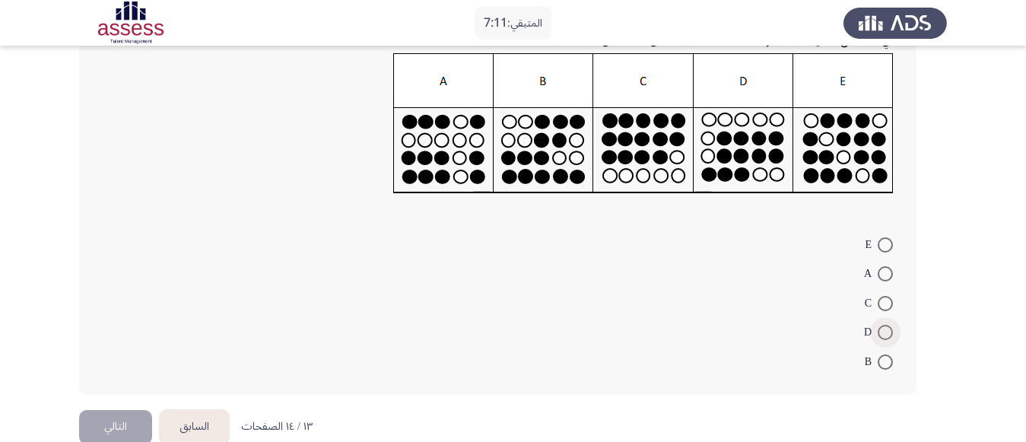
click at [883, 336] on span at bounding box center [885, 332] width 15 height 15
click at [883, 336] on input "D" at bounding box center [885, 332] width 15 height 15
radio input "true"
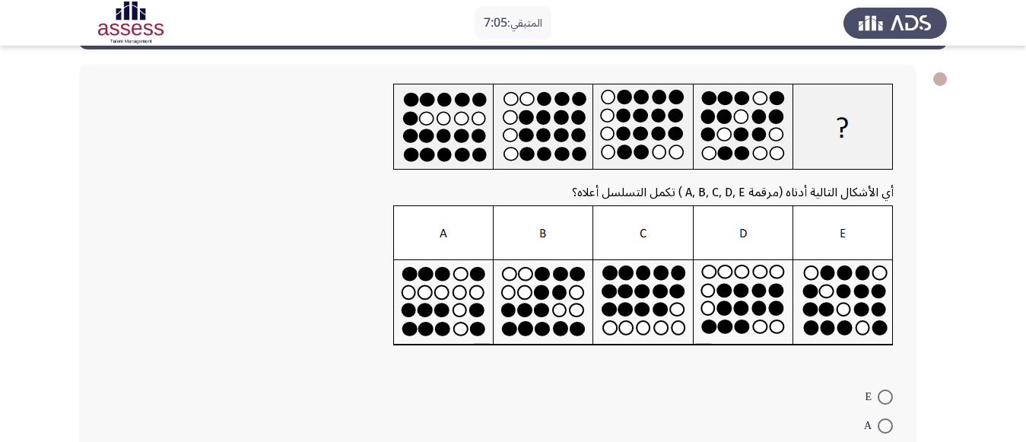
scroll to position [242, 0]
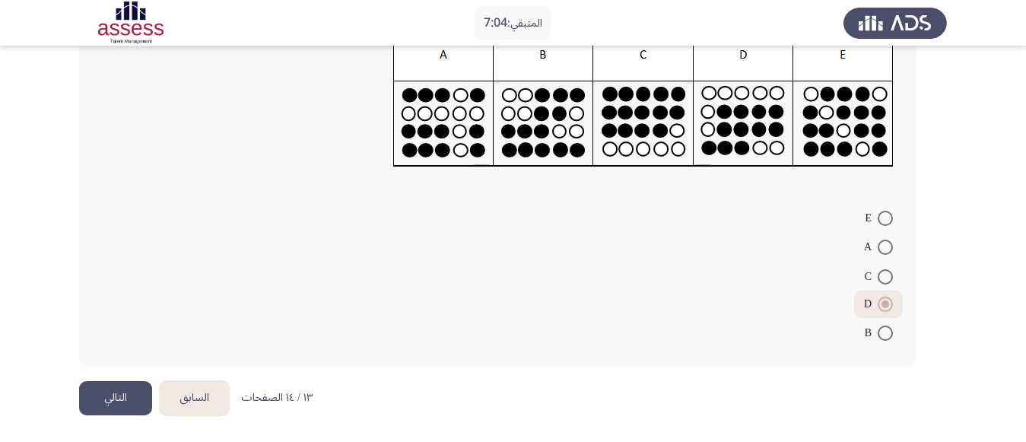
click at [125, 397] on button "التالي" at bounding box center [115, 398] width 73 height 34
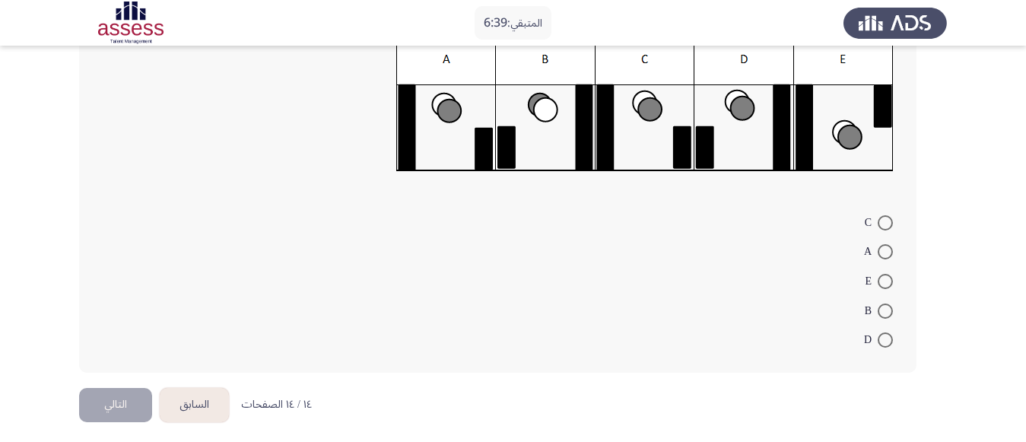
scroll to position [243, 0]
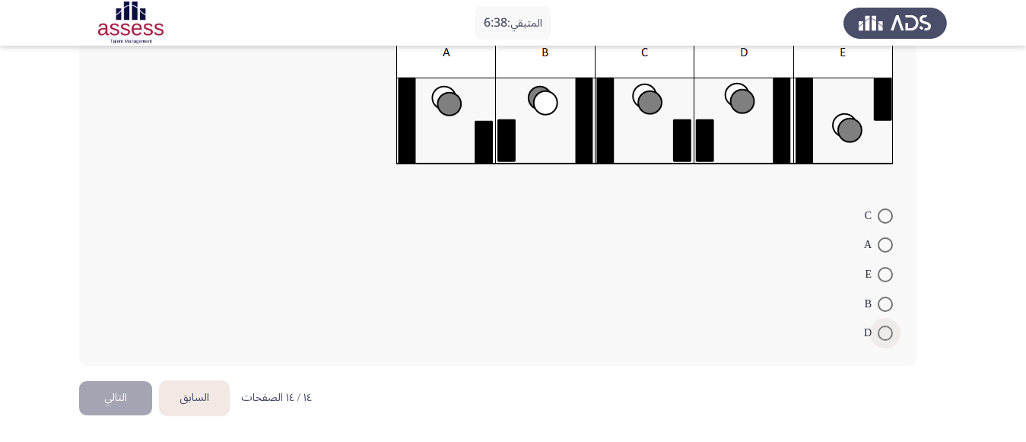
click at [888, 329] on span at bounding box center [885, 333] width 15 height 15
click at [888, 329] on input "D" at bounding box center [885, 333] width 15 height 15
radio input "true"
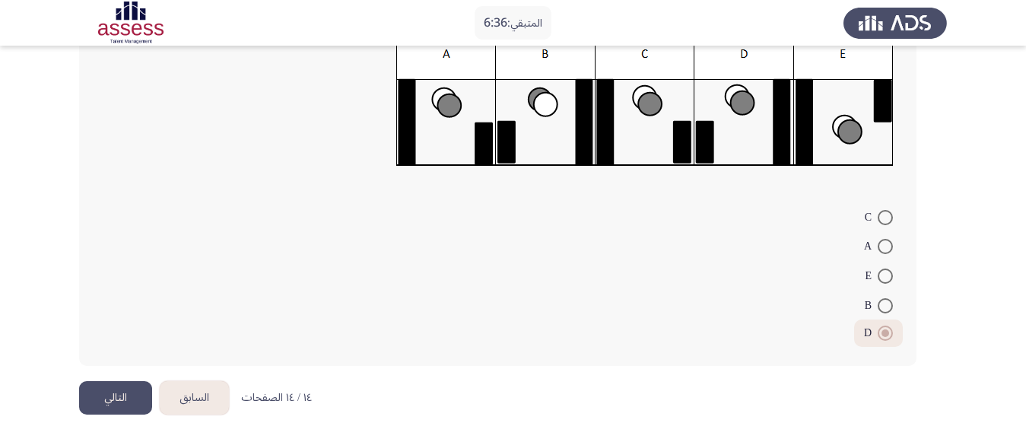
click at [107, 406] on button "التالي" at bounding box center [115, 398] width 73 height 34
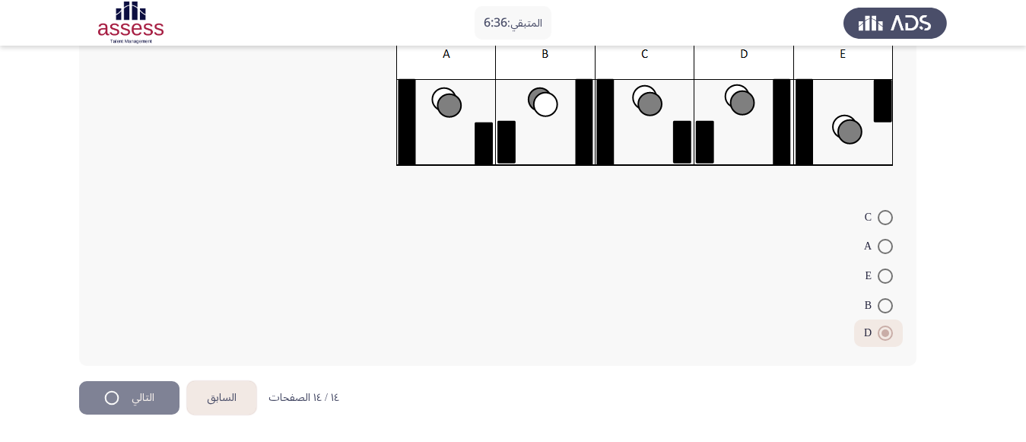
scroll to position [0, 0]
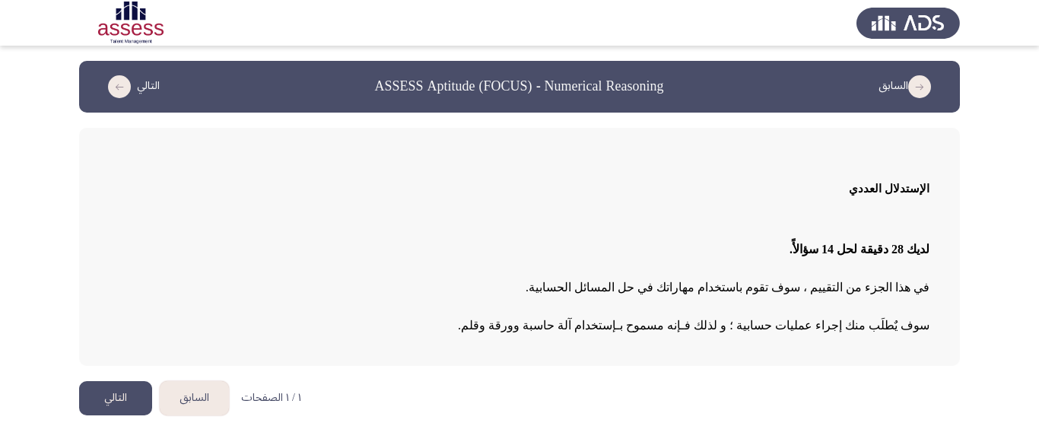
click at [123, 394] on button "التالي" at bounding box center [115, 398] width 73 height 34
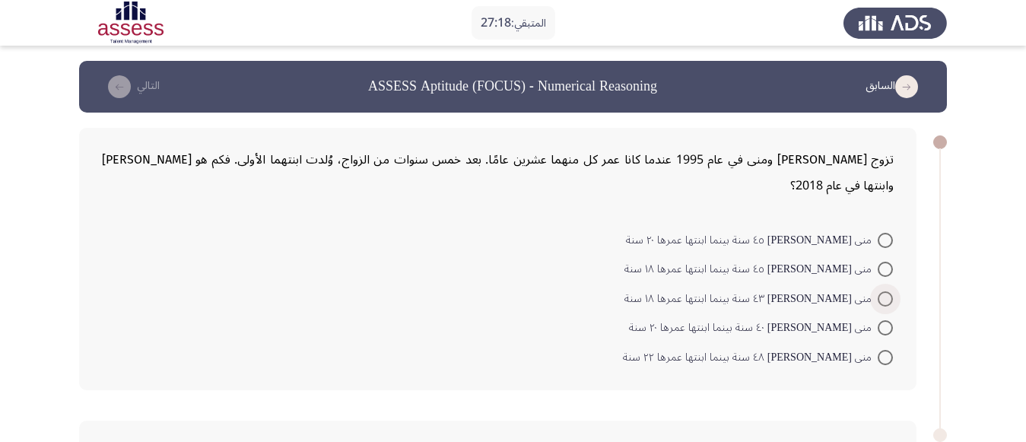
click at [888, 291] on span at bounding box center [885, 298] width 15 height 15
click at [888, 291] on input "منى [PERSON_NAME] ٤٣ سنة بينما ابنتها عمرها ١٨ سنة" at bounding box center [885, 298] width 15 height 15
radio input "true"
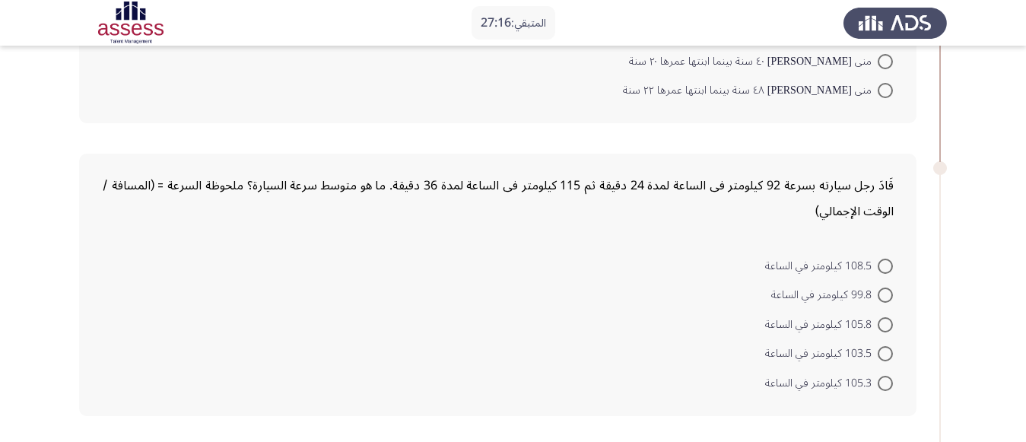
scroll to position [266, 0]
drag, startPoint x: 897, startPoint y: 366, endPoint x: 892, endPoint y: 357, distance: 10.6
click at [892, 366] on mat-radio-button "105.3 كيلومتر في الساعة" at bounding box center [830, 381] width 148 height 30
click at [892, 374] on span at bounding box center [885, 381] width 15 height 15
click at [892, 374] on input "105.3 كيلومتر في الساعة" at bounding box center [885, 381] width 15 height 15
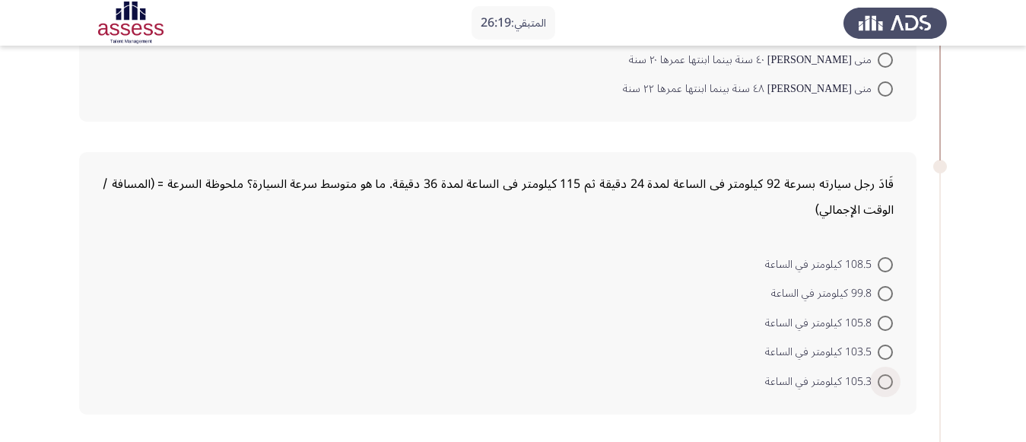
radio input "true"
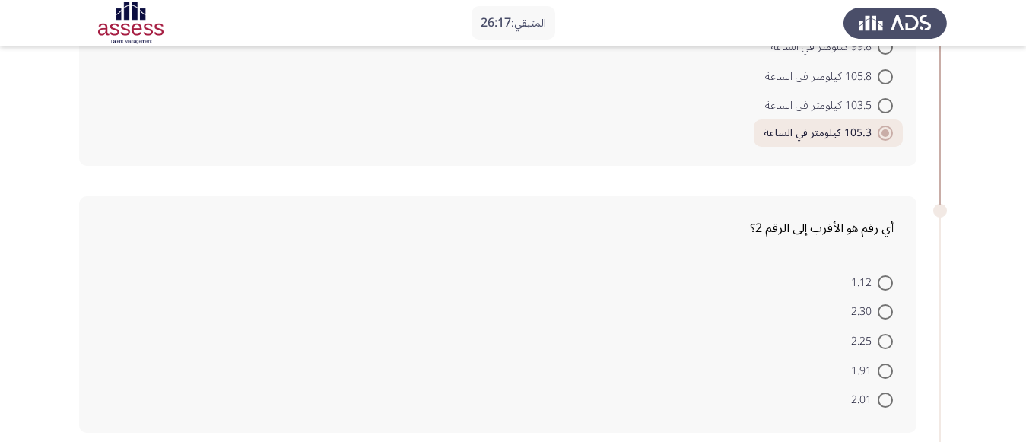
scroll to position [514, 0]
click at [887, 392] on span at bounding box center [885, 399] width 15 height 15
click at [887, 392] on input "2.01" at bounding box center [885, 399] width 15 height 15
radio input "true"
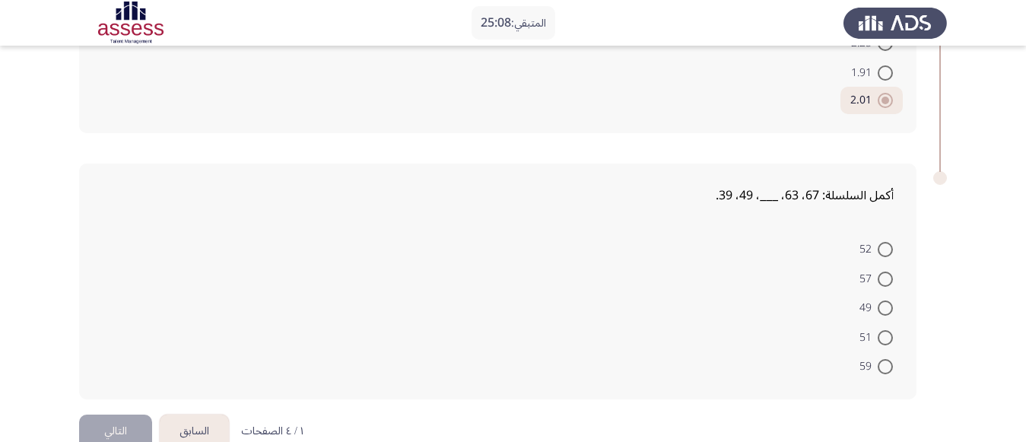
scroll to position [814, 0]
click at [882, 327] on span at bounding box center [885, 334] width 15 height 15
click at [882, 327] on input "51" at bounding box center [885, 334] width 15 height 15
radio input "true"
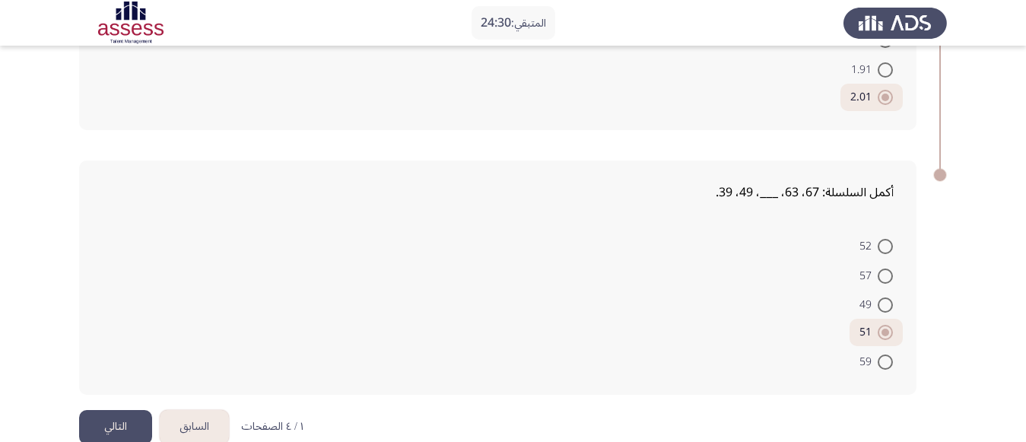
click at [110, 410] on button "التالي" at bounding box center [115, 427] width 73 height 34
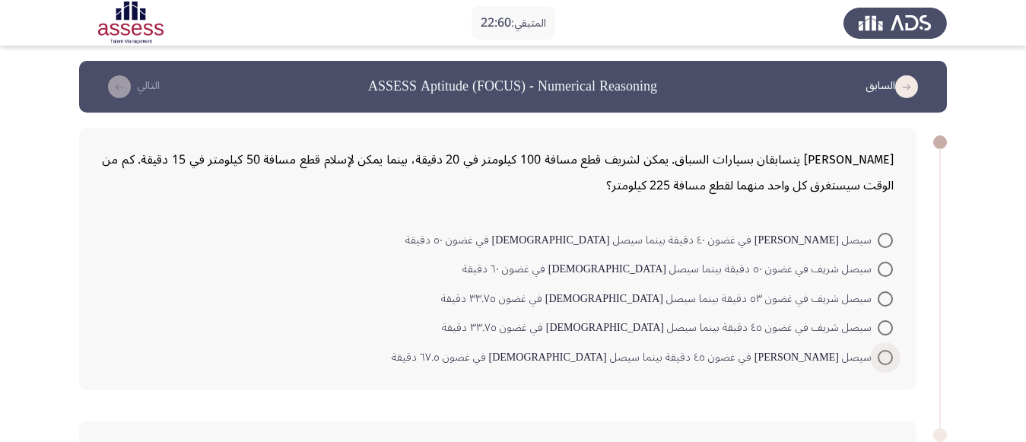
click at [770, 361] on span "سيصل [PERSON_NAME] في غضون ٤٥ دقيقة بينما سيصل [DEMOGRAPHIC_DATA] في غضون ٦٧.٥ …" at bounding box center [635, 357] width 486 height 18
click at [878, 361] on input "سيصل [PERSON_NAME] في غضون ٤٥ دقيقة بينما سيصل [DEMOGRAPHIC_DATA] في غضون ٦٧.٥ …" at bounding box center [885, 357] width 15 height 15
radio input "true"
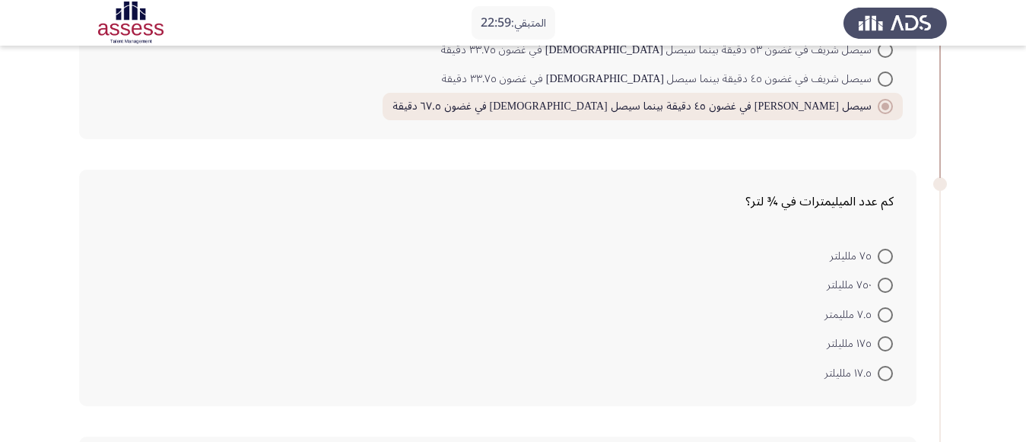
scroll to position [250, 0]
click at [887, 285] on span at bounding box center [885, 283] width 15 height 15
click at [887, 285] on input "٧٥٠ ملليلتر" at bounding box center [885, 283] width 15 height 15
radio input "true"
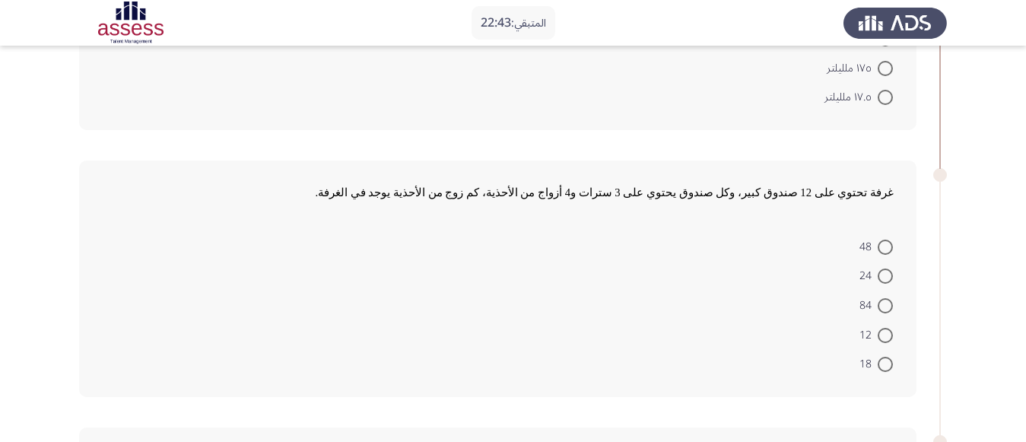
scroll to position [524, 0]
click at [882, 243] on span at bounding box center [885, 245] width 15 height 15
click at [882, 243] on input "48" at bounding box center [885, 245] width 15 height 15
radio input "true"
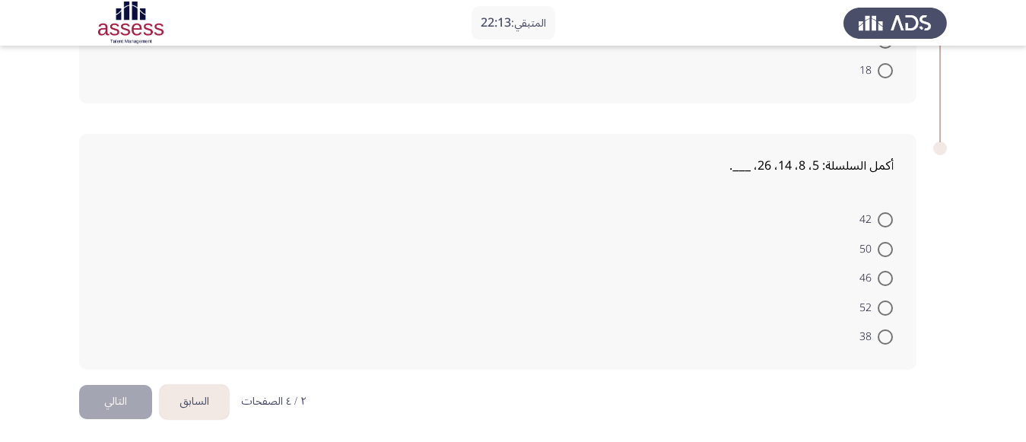
scroll to position [819, 0]
click at [886, 340] on span at bounding box center [885, 333] width 15 height 15
click at [886, 340] on input "38" at bounding box center [885, 333] width 15 height 15
radio input "true"
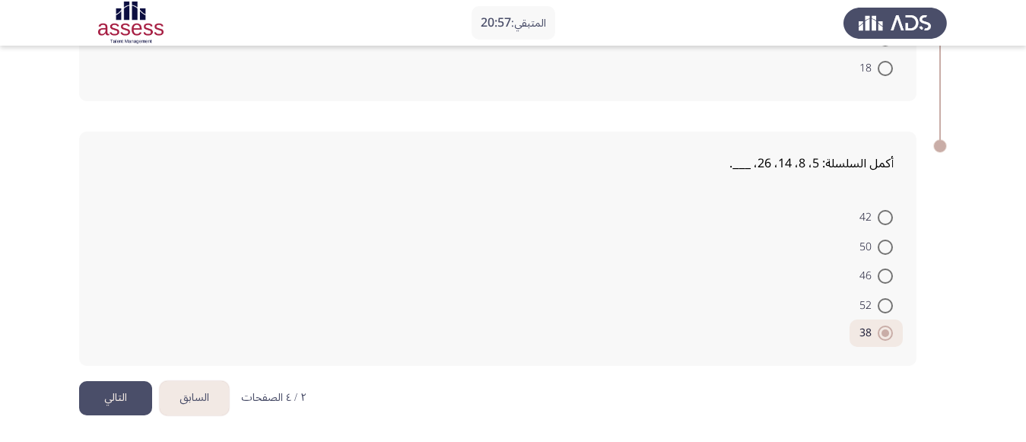
click at [126, 384] on button "التالي" at bounding box center [115, 398] width 73 height 34
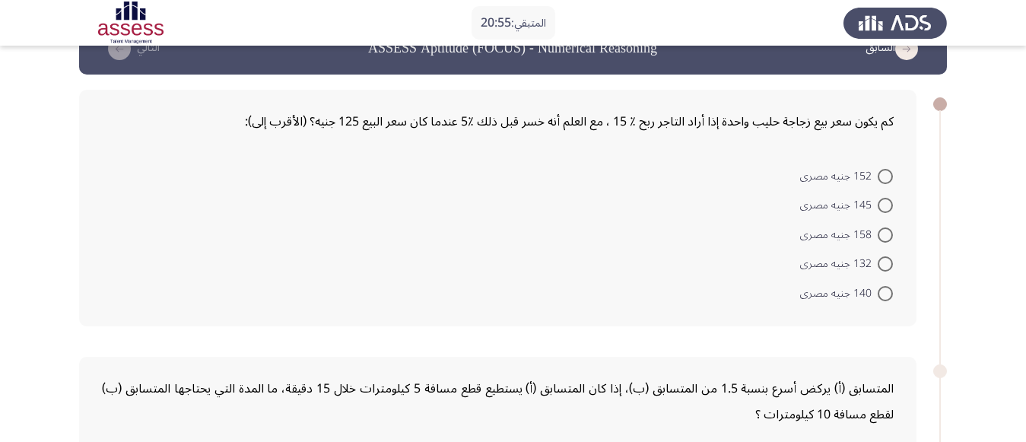
scroll to position [39, 0]
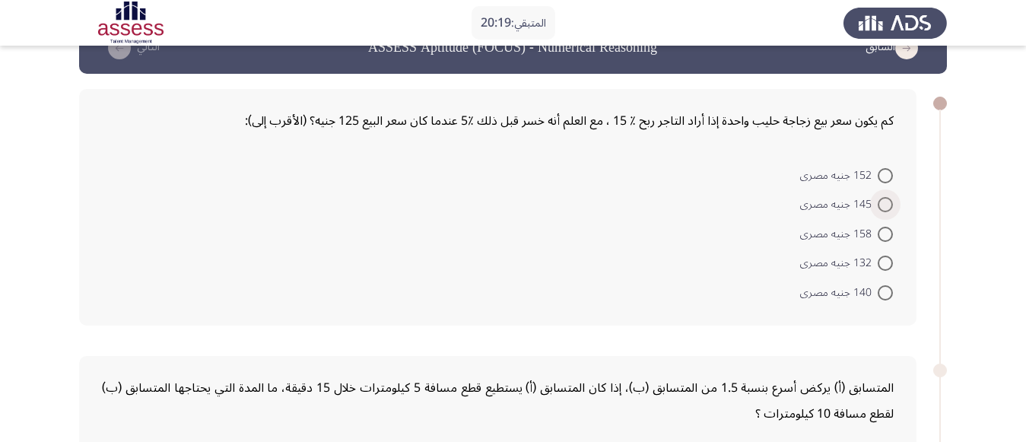
click at [890, 202] on span at bounding box center [885, 204] width 15 height 15
click at [890, 202] on input "145 جنيه مصرى" at bounding box center [885, 204] width 15 height 15
radio input "true"
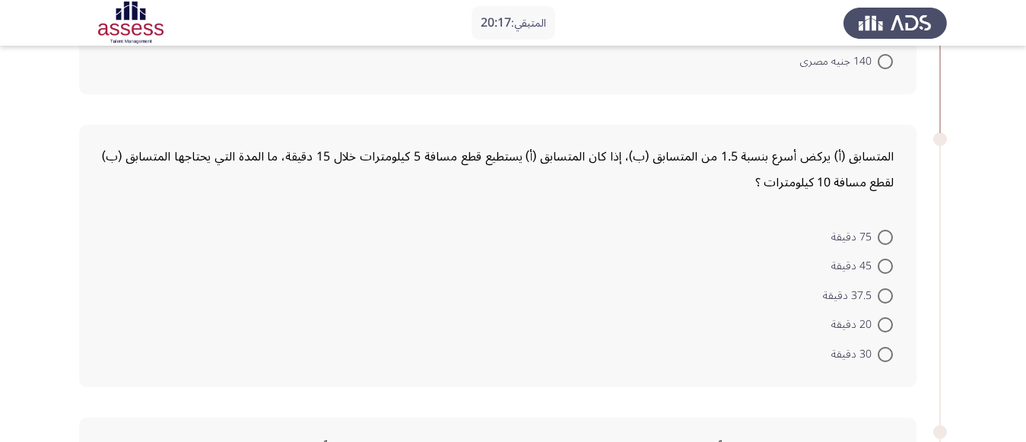
scroll to position [269, 0]
click at [880, 268] on span at bounding box center [885, 265] width 15 height 15
click at [880, 268] on input "45 دقيقة" at bounding box center [885, 265] width 15 height 15
radio input "true"
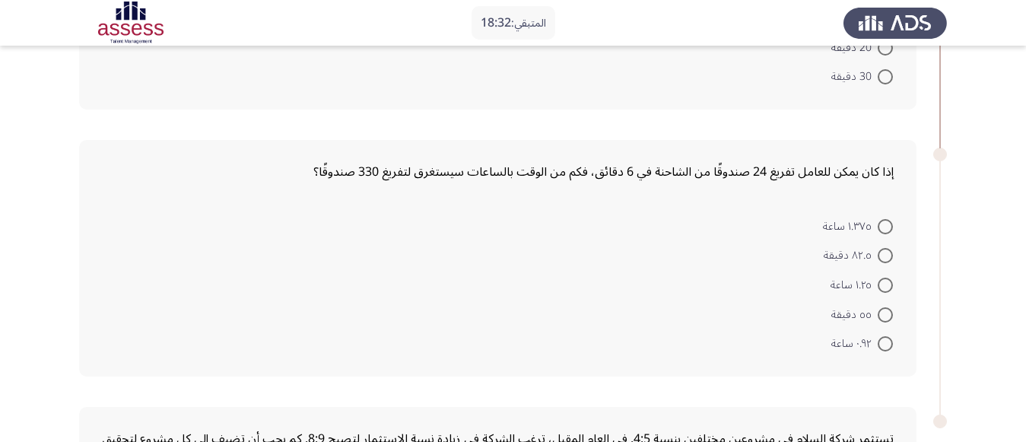
scroll to position [568, 0]
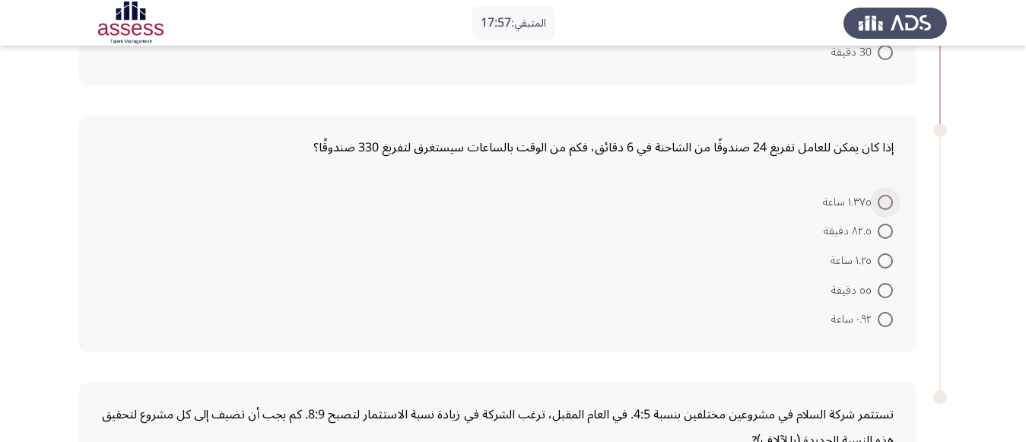
click at [883, 196] on span at bounding box center [885, 202] width 15 height 15
click at [883, 196] on input "١.٣٧٥ ساعة" at bounding box center [885, 202] width 15 height 15
radio input "true"
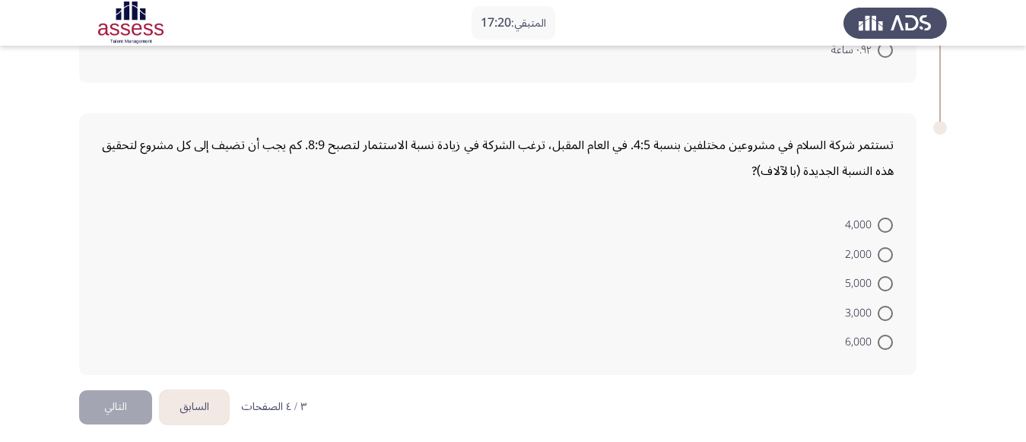
scroll to position [845, 0]
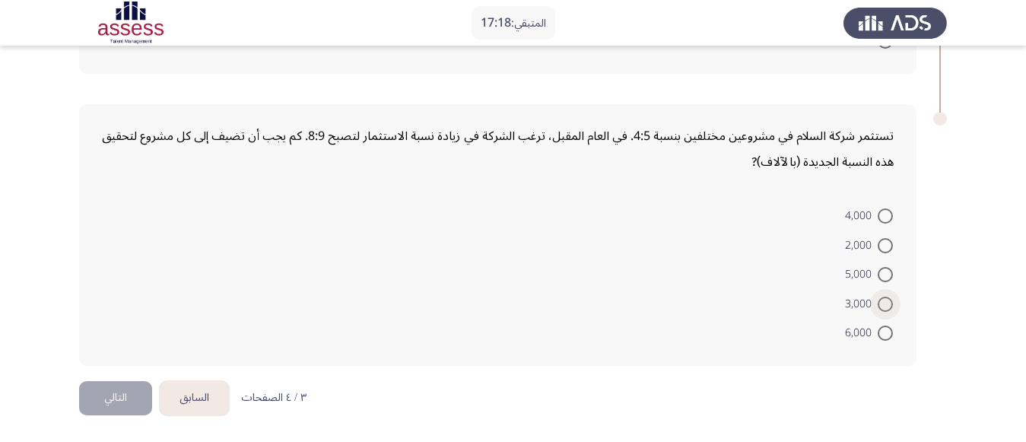
click at [879, 300] on span at bounding box center [885, 304] width 15 height 15
click at [879, 300] on input "3,000" at bounding box center [885, 304] width 15 height 15
radio input "true"
click at [94, 405] on button "التالي" at bounding box center [115, 398] width 73 height 34
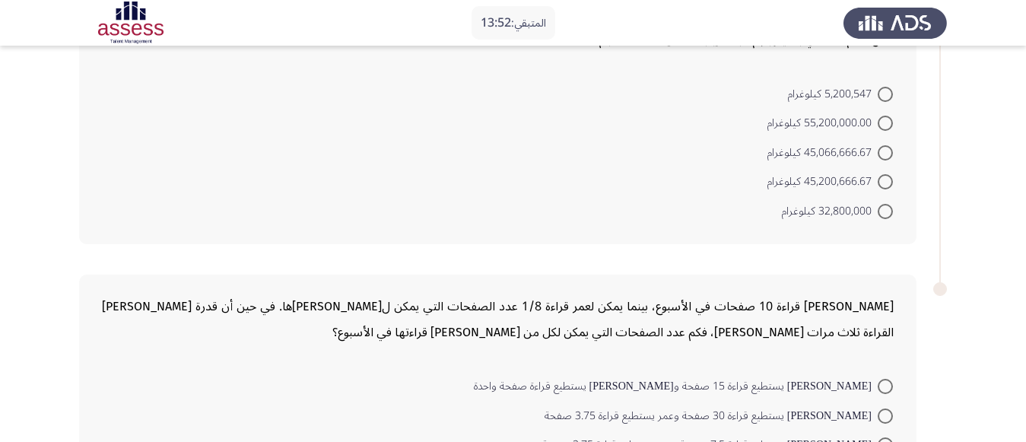
scroll to position [35, 0]
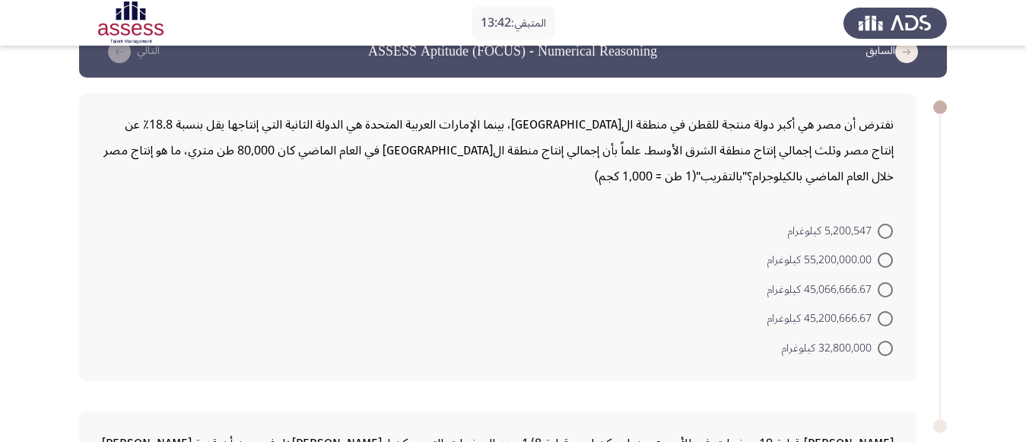
click at [889, 361] on mat-radio-button "32,800,000 كيلوغرام" at bounding box center [837, 348] width 131 height 30
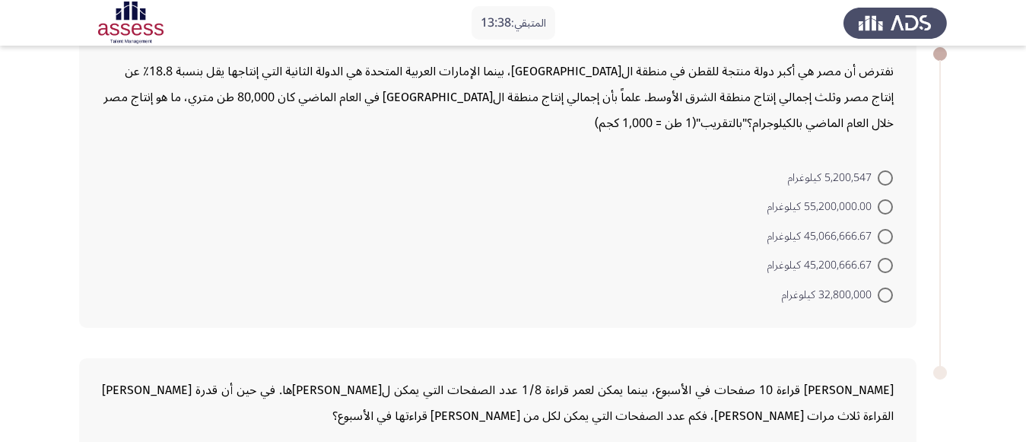
scroll to position [89, 0]
click at [890, 289] on span at bounding box center [885, 294] width 15 height 15
click at [890, 289] on input "32,800,000 كيلوغرام" at bounding box center [885, 294] width 15 height 15
radio input "true"
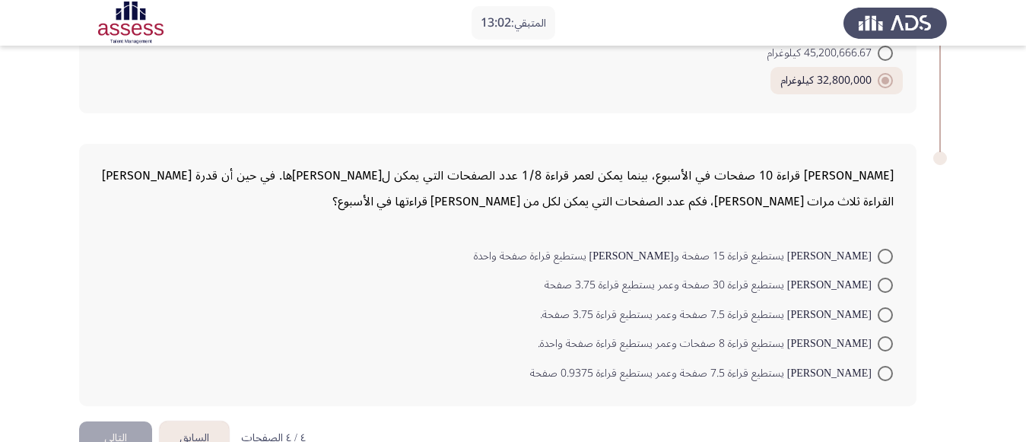
scroll to position [301, 0]
click at [893, 286] on span at bounding box center [885, 284] width 15 height 15
click at [893, 286] on input "[PERSON_NAME] يستطيع قراءة 30 صفحة وعمر يستطيع قراءة 3.75 صفحة" at bounding box center [885, 284] width 15 height 15
radio input "true"
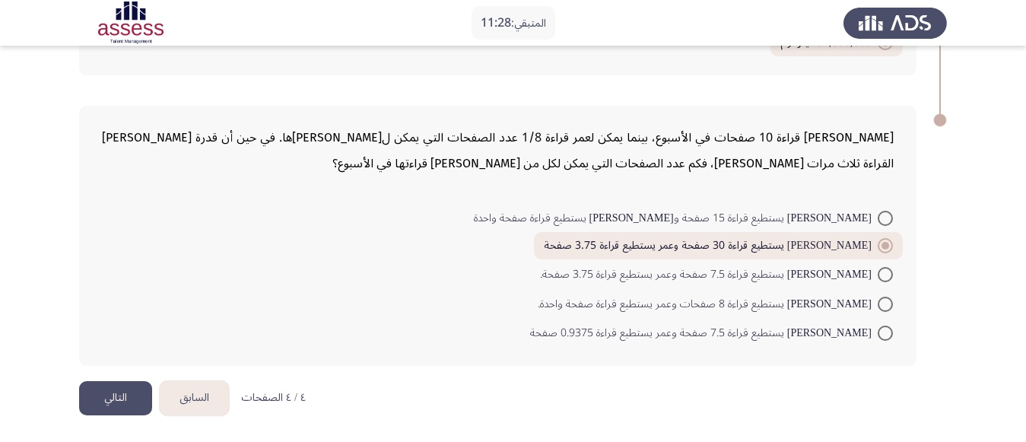
scroll to position [338, 0]
click at [104, 394] on button "التالي" at bounding box center [115, 399] width 73 height 34
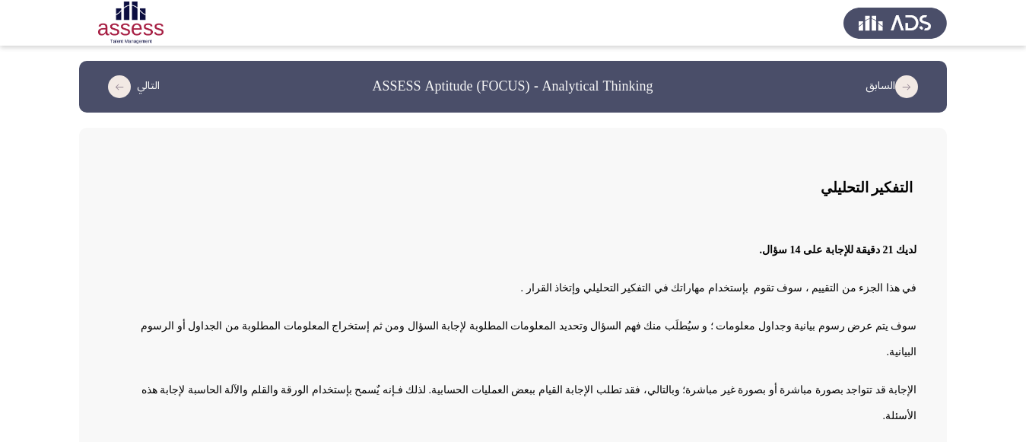
scroll to position [53, 0]
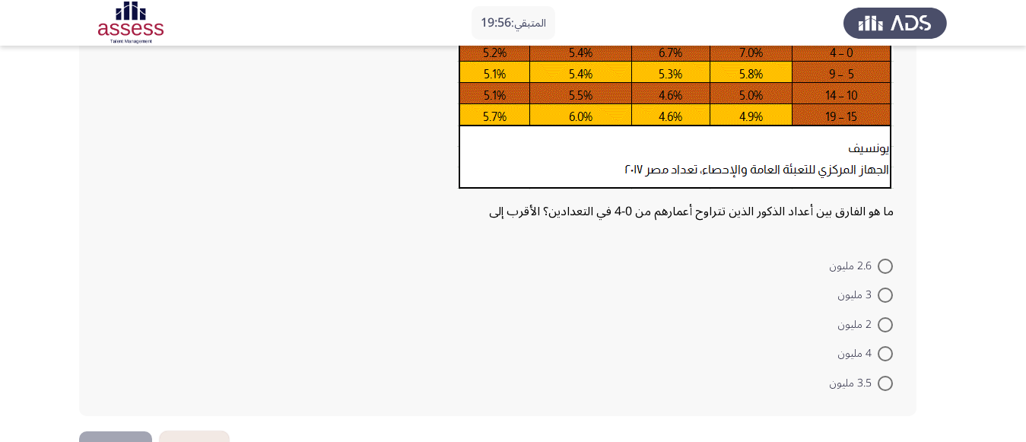
scroll to position [223, 0]
click at [880, 293] on span at bounding box center [885, 295] width 15 height 15
click at [880, 293] on input "3 مليون" at bounding box center [885, 295] width 15 height 15
radio input "true"
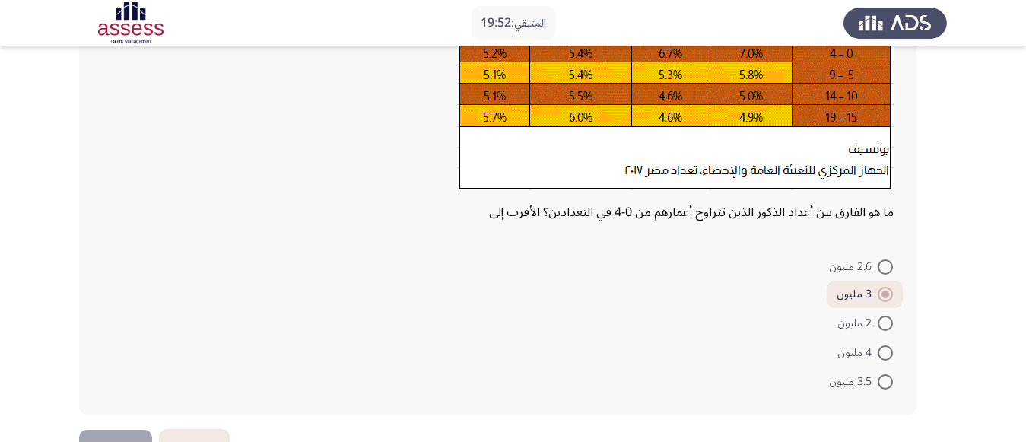
scroll to position [272, 0]
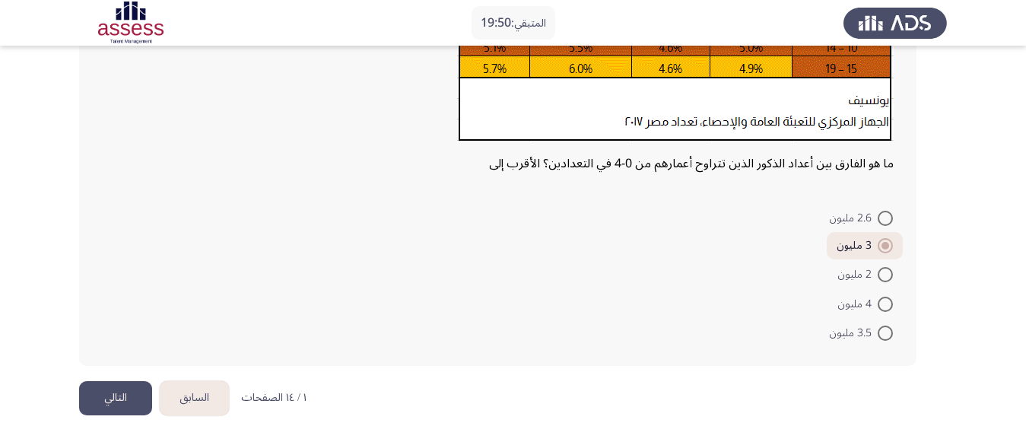
click at [126, 387] on button "التالي" at bounding box center [115, 398] width 73 height 34
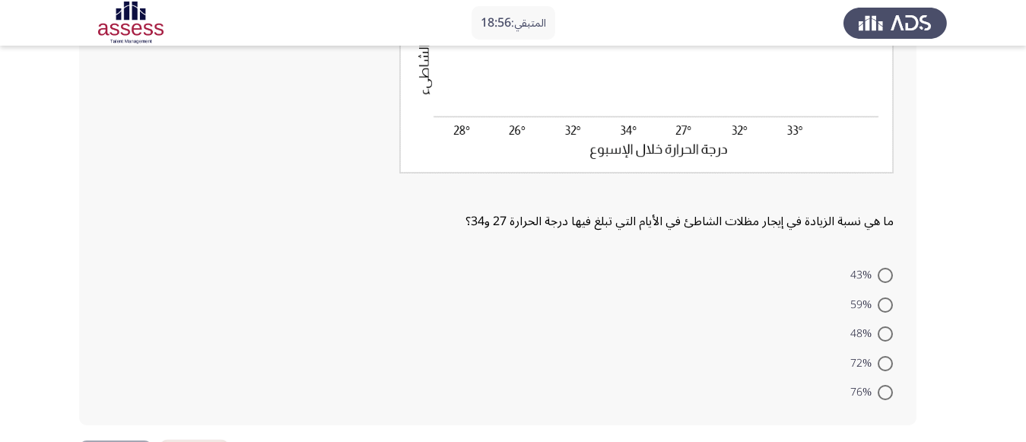
scroll to position [274, 0]
click at [873, 307] on span "59%" at bounding box center [864, 306] width 27 height 18
click at [878, 307] on input "59%" at bounding box center [885, 305] width 15 height 15
radio input "true"
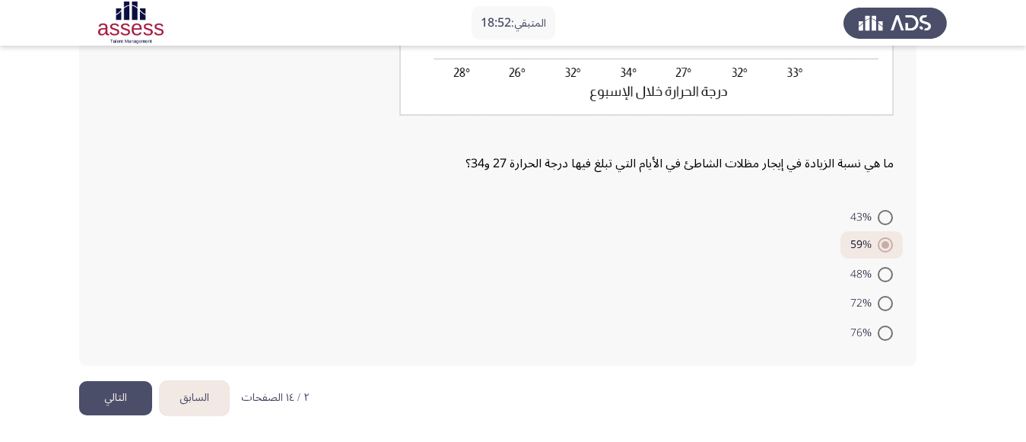
click at [123, 403] on button "التالي" at bounding box center [115, 398] width 73 height 34
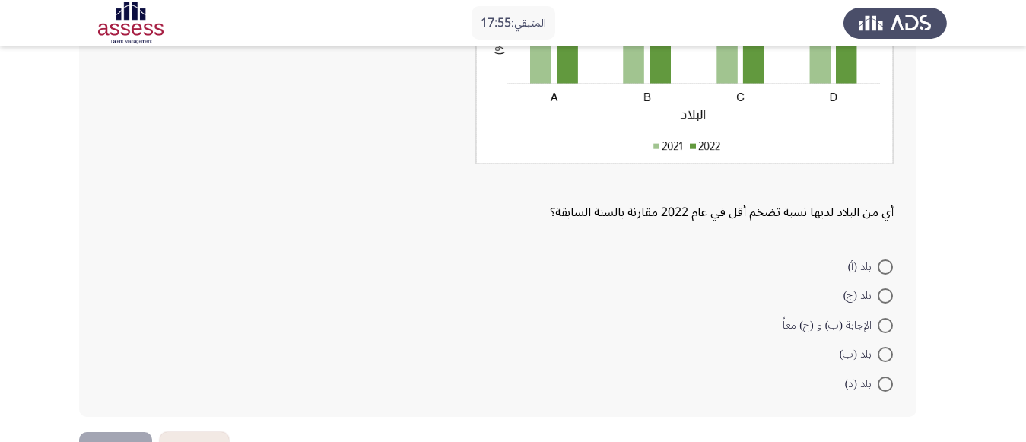
scroll to position [263, 0]
click at [886, 301] on span at bounding box center [885, 296] width 15 height 15
click at [886, 301] on input "بلد (ج)" at bounding box center [885, 296] width 15 height 15
radio input "true"
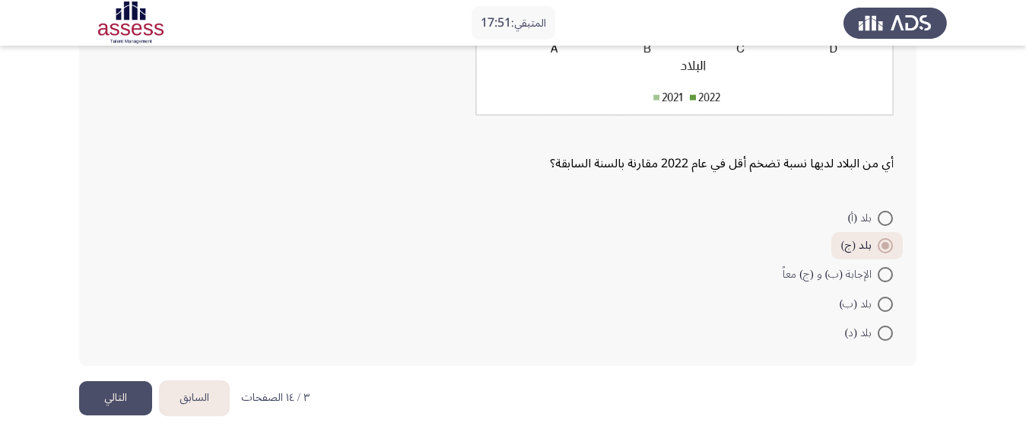
click at [119, 396] on button "التالي" at bounding box center [115, 398] width 73 height 34
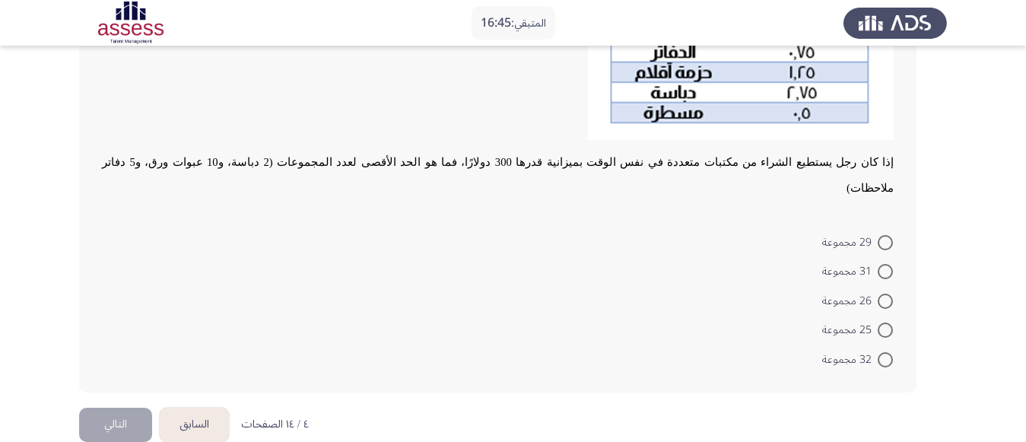
scroll to position [390, 0]
click at [883, 234] on span at bounding box center [885, 241] width 15 height 15
click at [883, 234] on input "29 مجموعة" at bounding box center [885, 241] width 15 height 15
radio input "true"
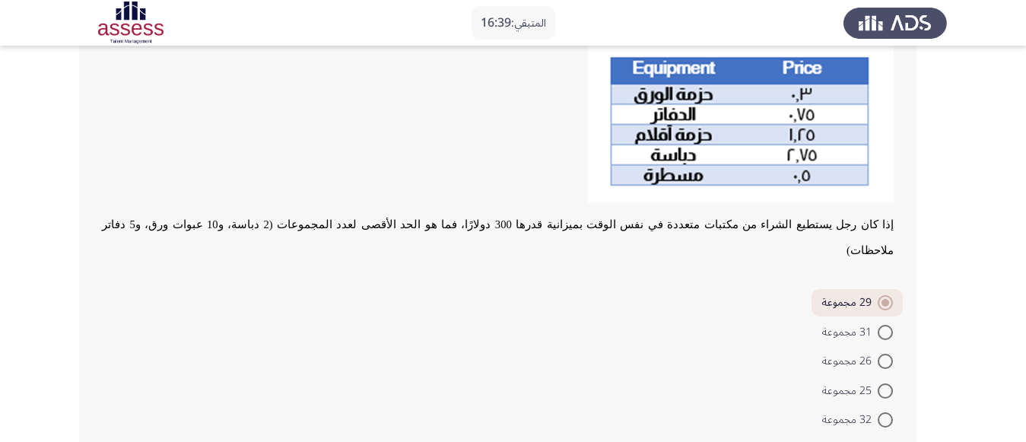
scroll to position [387, 0]
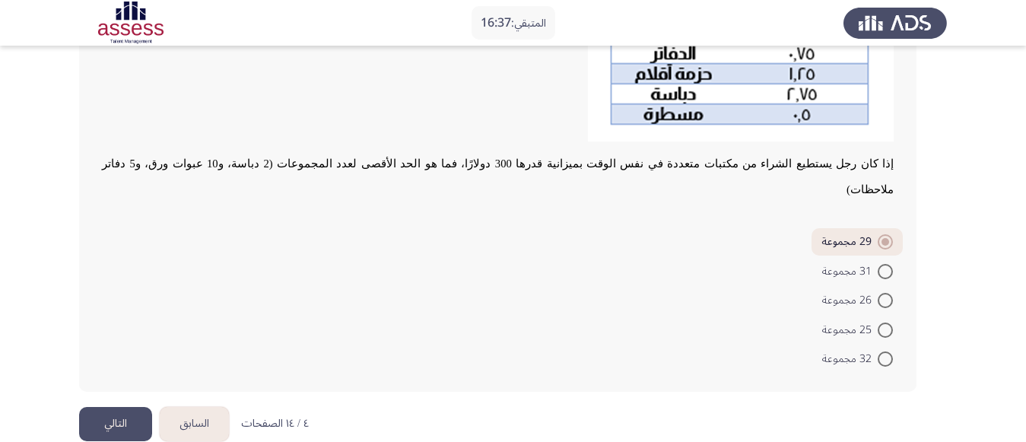
click at [97, 407] on button "التالي" at bounding box center [115, 424] width 73 height 34
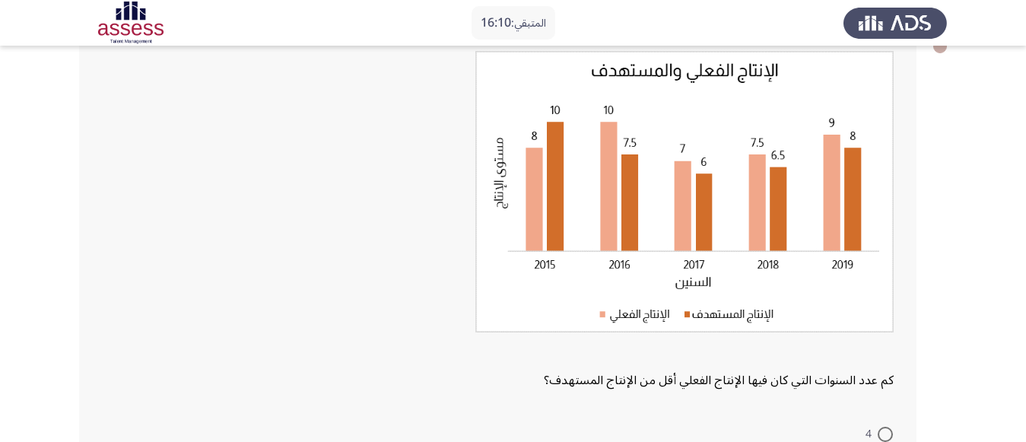
scroll to position [315, 0]
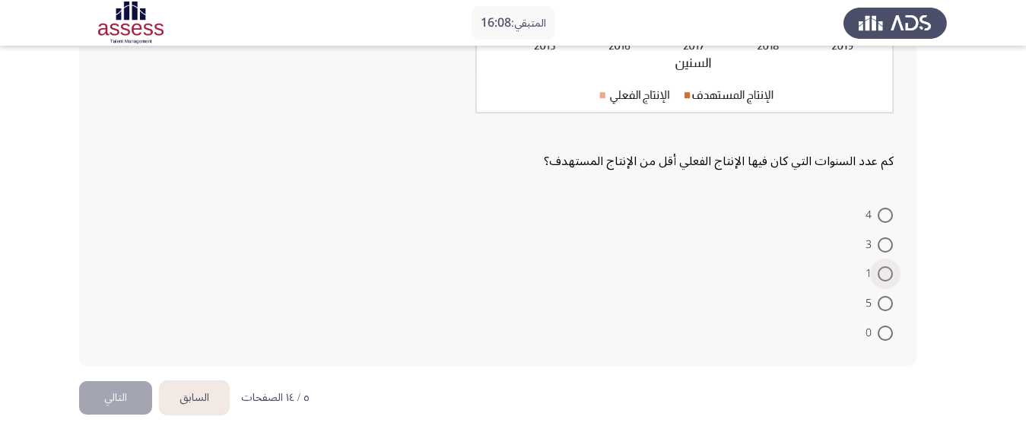
click at [877, 268] on span "1" at bounding box center [872, 274] width 12 height 18
click at [878, 268] on input "1" at bounding box center [885, 273] width 15 height 15
radio input "true"
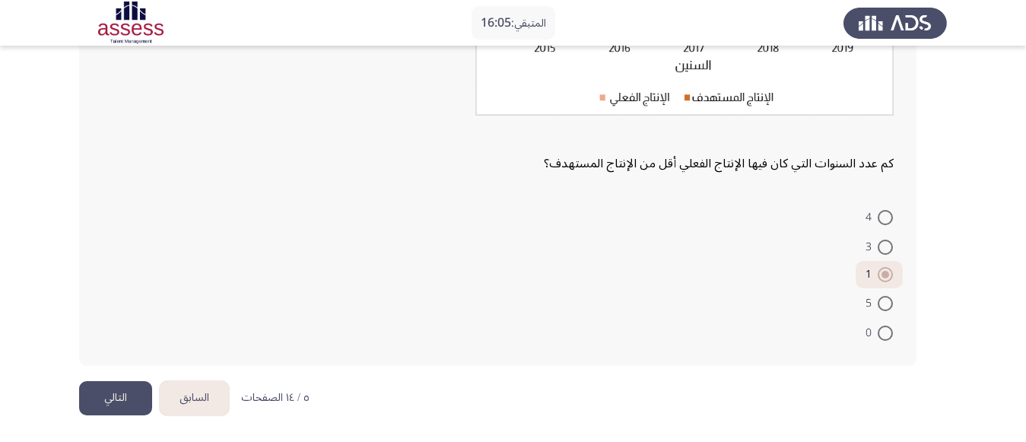
click at [102, 392] on button "التالي" at bounding box center [115, 398] width 73 height 34
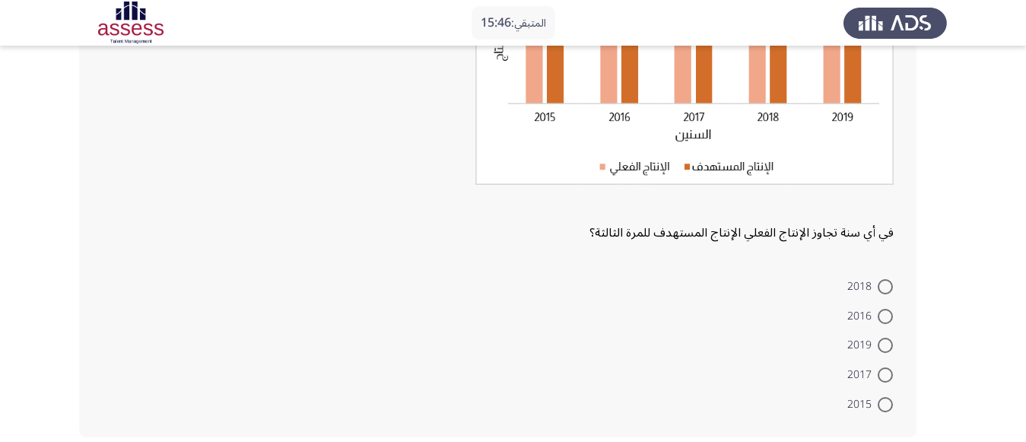
scroll to position [244, 0]
click at [893, 288] on span at bounding box center [885, 285] width 15 height 15
click at [893, 288] on input "2018" at bounding box center [885, 285] width 15 height 15
radio input "true"
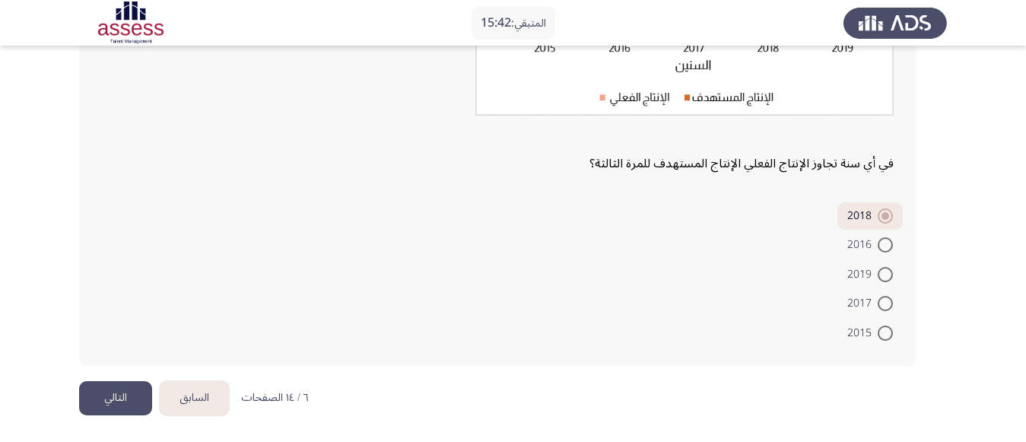
click at [105, 390] on button "التالي" at bounding box center [115, 398] width 73 height 34
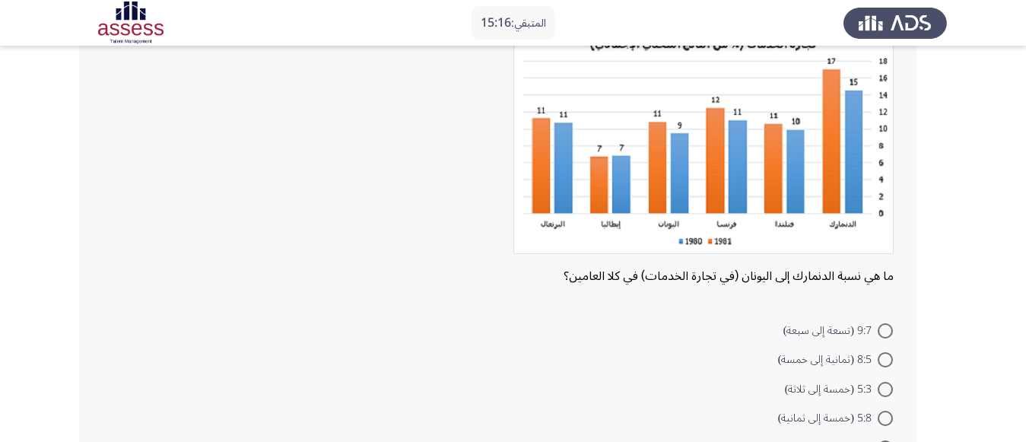
scroll to position [117, 0]
click at [878, 316] on mat-radio-button "9:7 (تسعة إلى سبعة)" at bounding box center [838, 329] width 129 height 30
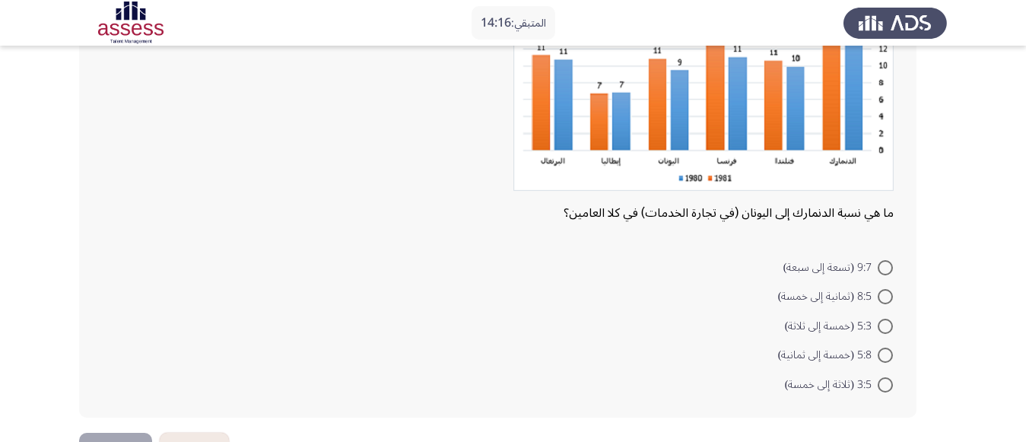
scroll to position [182, 0]
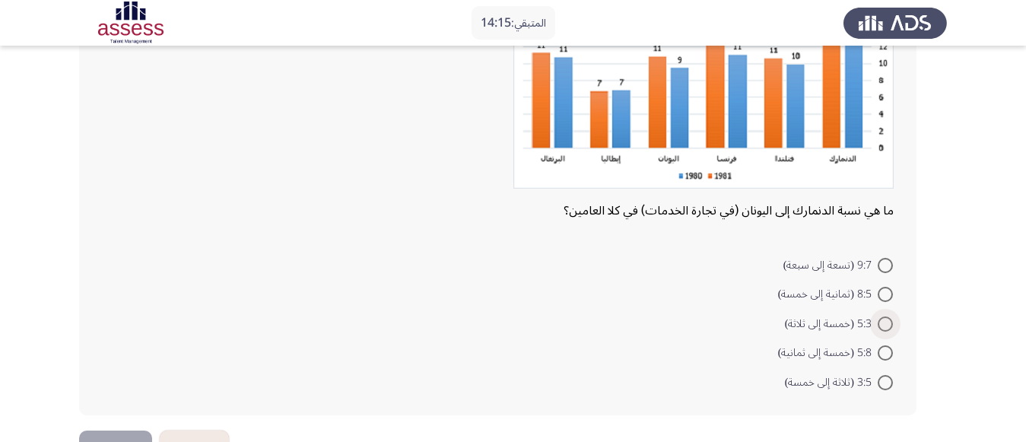
click at [890, 323] on span at bounding box center [885, 324] width 15 height 15
click at [890, 323] on input "5:3 (خمسة إلى ثلاثة)" at bounding box center [885, 324] width 15 height 15
radio input "true"
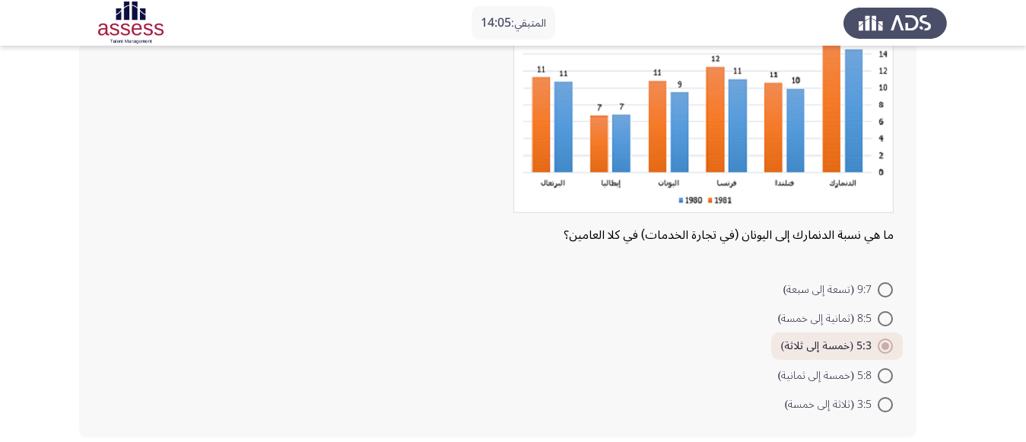
scroll to position [157, 0]
click at [888, 405] on span at bounding box center [885, 405] width 15 height 15
click at [888, 405] on input "3:5 (ثلاثة إلى خمسة)" at bounding box center [885, 405] width 15 height 15
radio input "true"
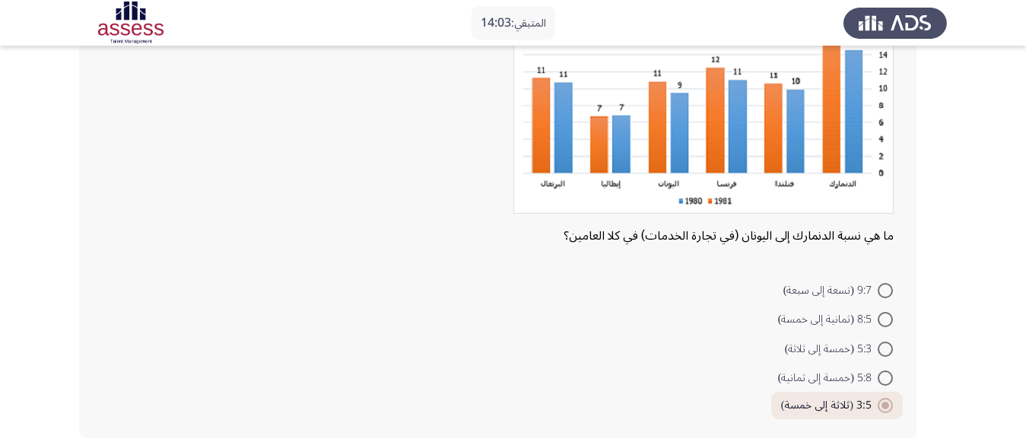
scroll to position [229, 0]
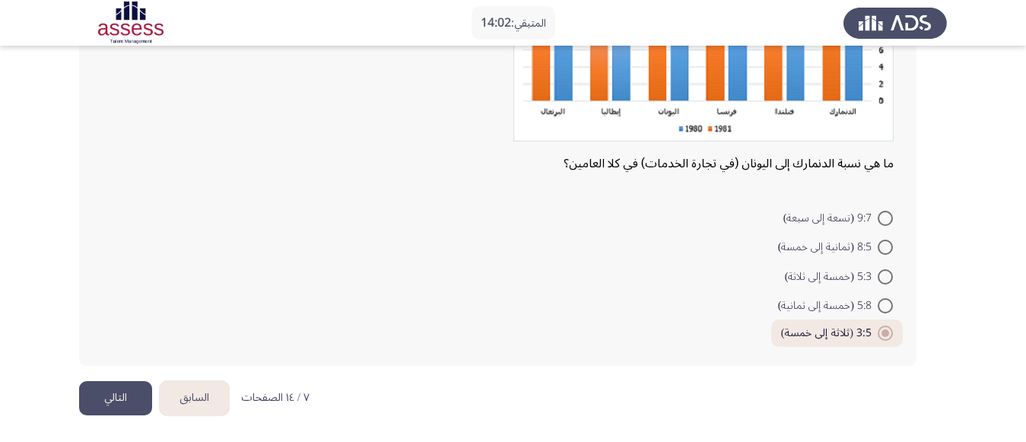
click at [131, 397] on button "التالي" at bounding box center [115, 398] width 73 height 34
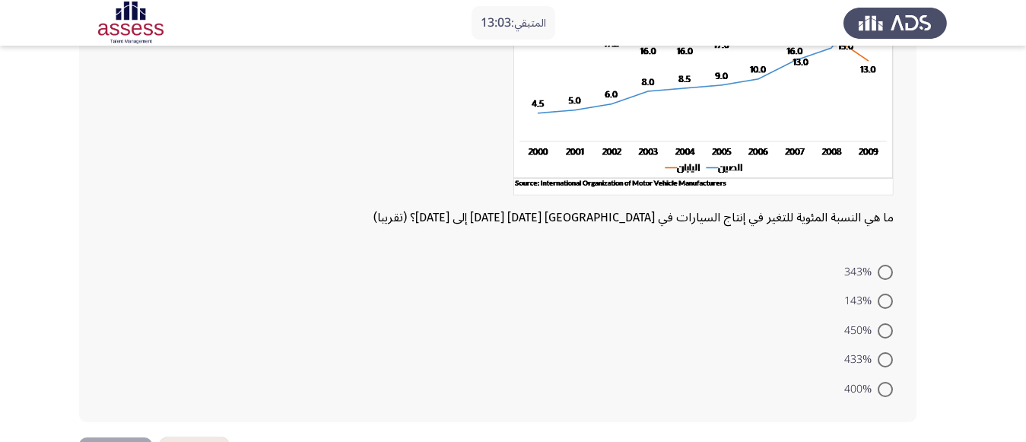
scroll to position [186, 0]
click at [879, 266] on span at bounding box center [885, 271] width 15 height 15
click at [879, 266] on input "343%" at bounding box center [885, 271] width 15 height 15
radio input "true"
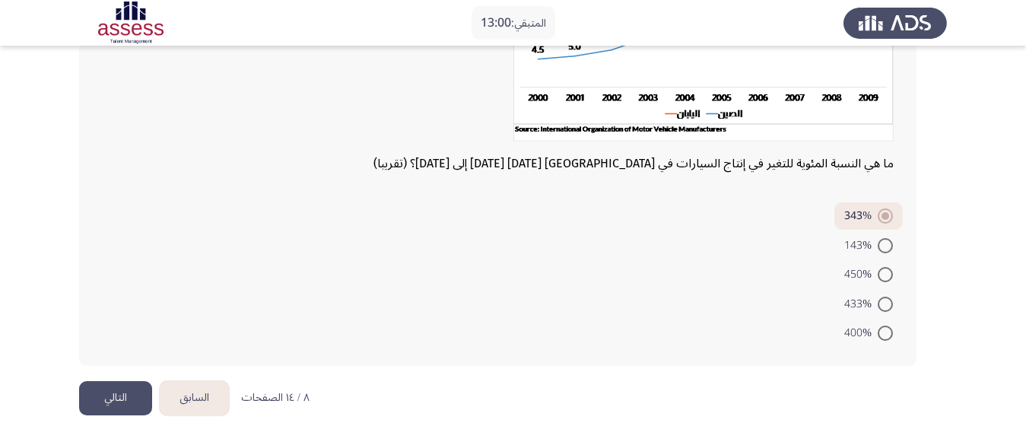
click at [107, 397] on button "التالي" at bounding box center [115, 398] width 73 height 34
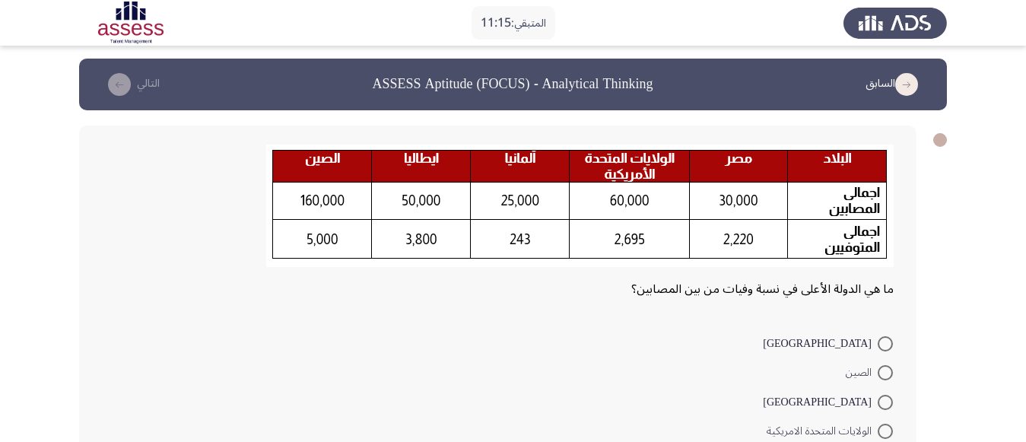
scroll to position [59, 0]
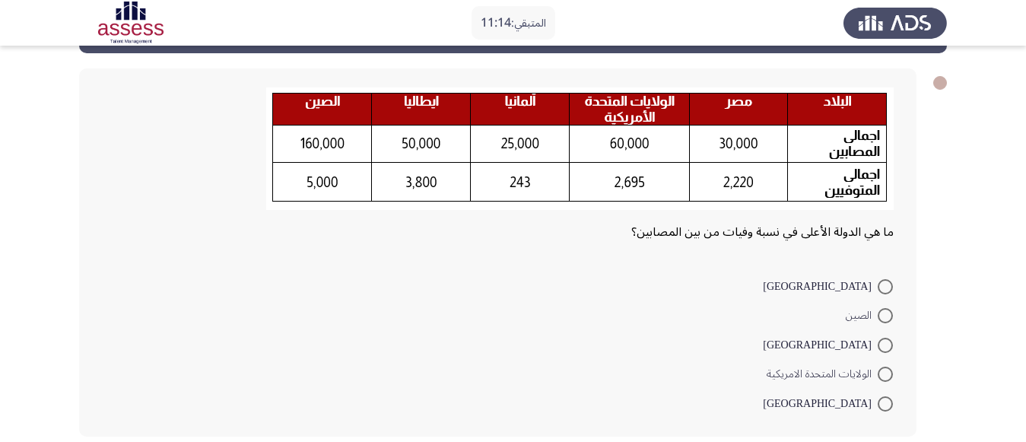
click at [883, 343] on span at bounding box center [885, 345] width 15 height 15
click at [883, 343] on input "[GEOGRAPHIC_DATA]" at bounding box center [885, 345] width 15 height 15
radio input "true"
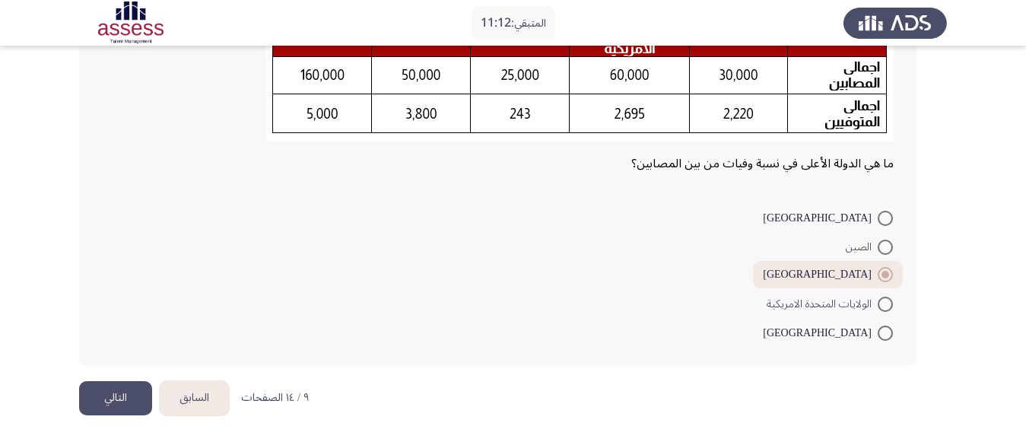
click at [119, 398] on button "التالي" at bounding box center [115, 398] width 73 height 34
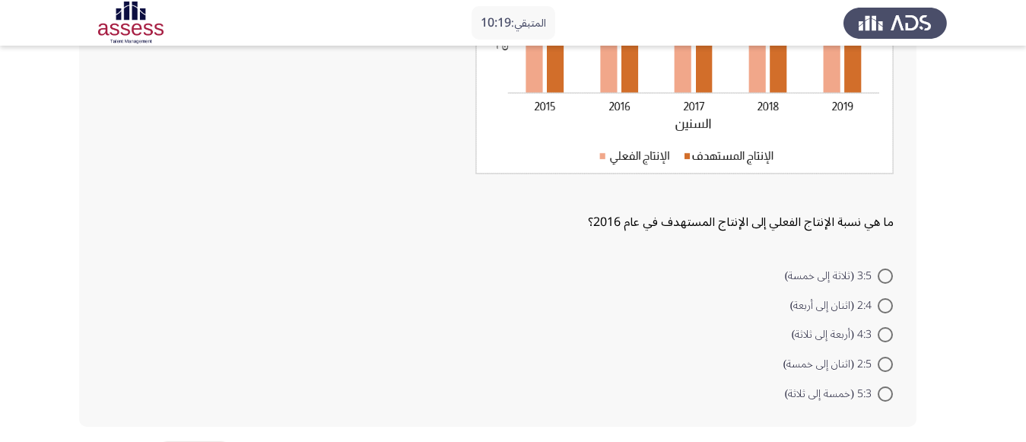
scroll to position [267, 0]
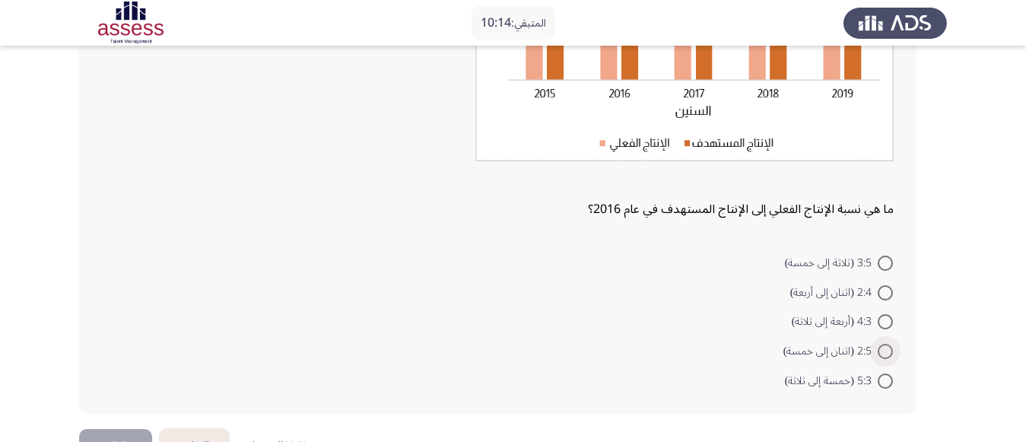
click at [883, 349] on span at bounding box center [885, 351] width 15 height 15
click at [883, 349] on input "2:5 (اثنان إلى خمسة)" at bounding box center [885, 351] width 15 height 15
radio input "true"
click at [101, 427] on button "التالي" at bounding box center [115, 444] width 73 height 34
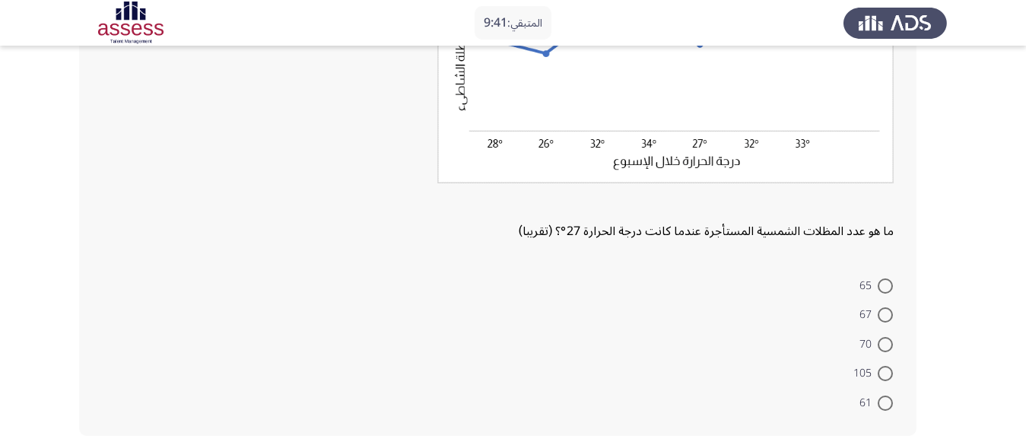
scroll to position [246, 0]
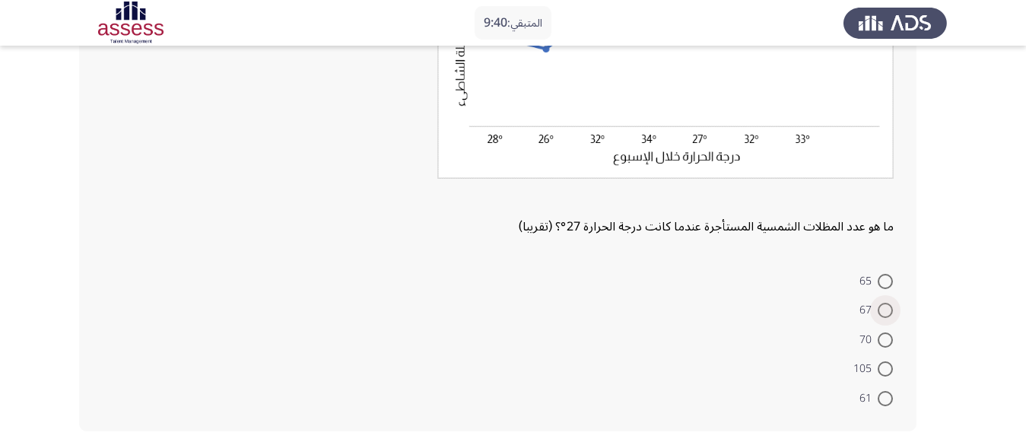
click at [884, 306] on span at bounding box center [885, 310] width 15 height 15
click at [884, 306] on input "67" at bounding box center [885, 310] width 15 height 15
radio input "true"
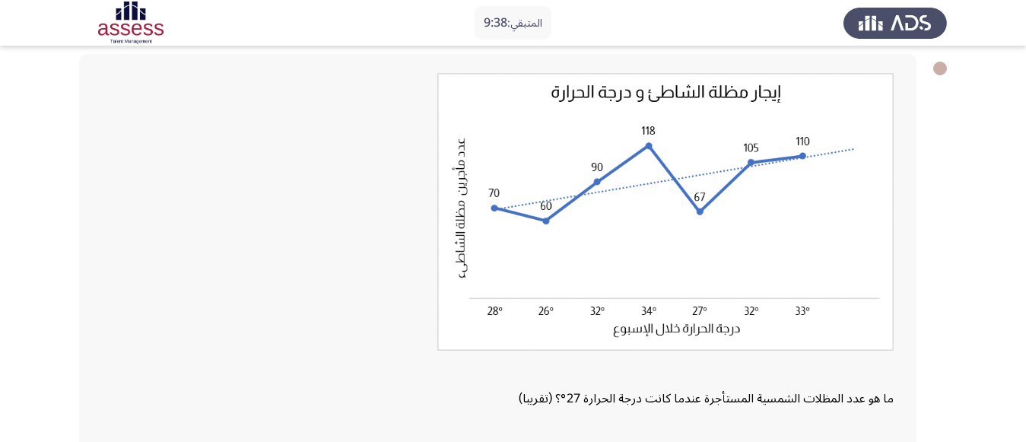
scroll to position [309, 0]
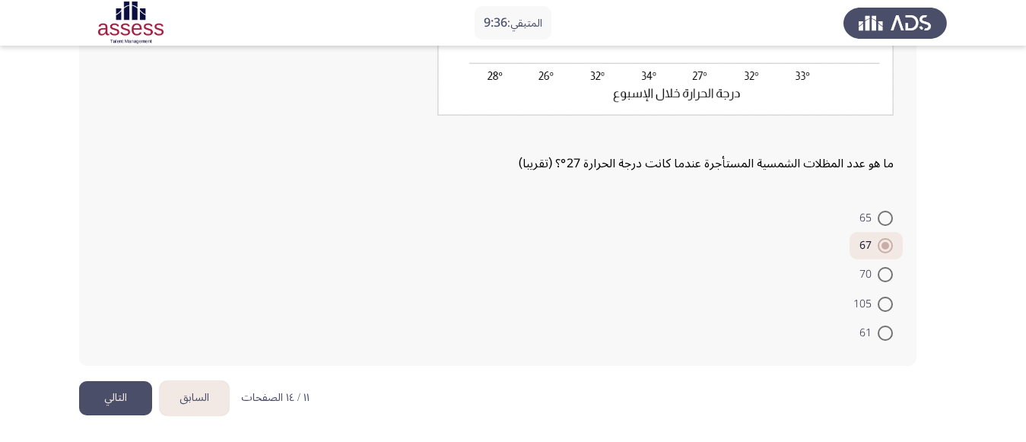
click at [117, 397] on button "التالي" at bounding box center [115, 398] width 73 height 34
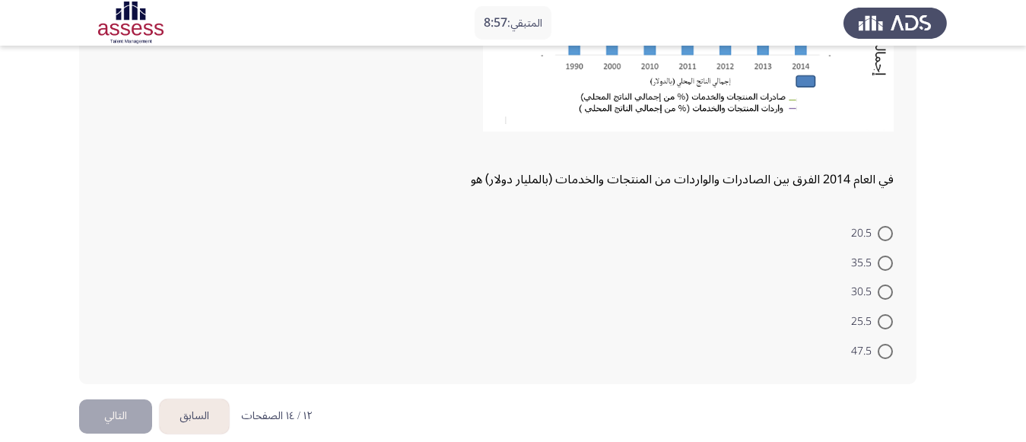
scroll to position [304, 0]
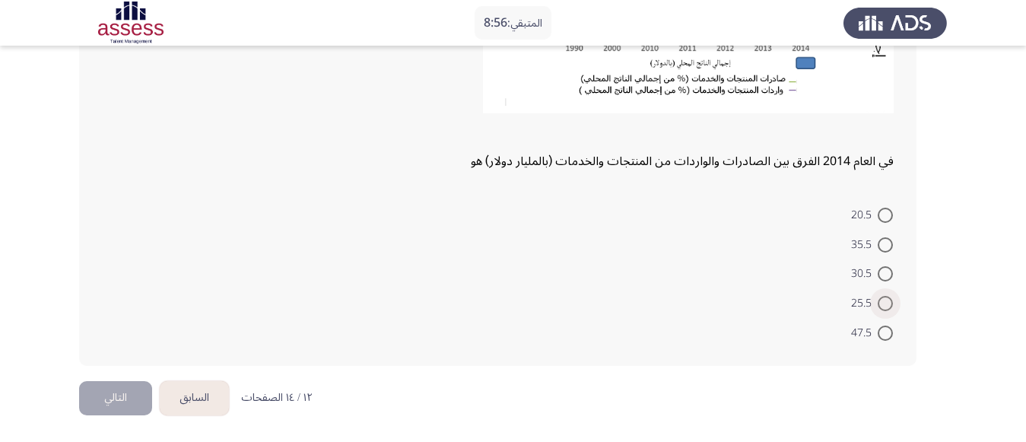
click at [886, 308] on span at bounding box center [885, 303] width 15 height 15
click at [886, 308] on input "25.5" at bounding box center [885, 303] width 15 height 15
radio input "true"
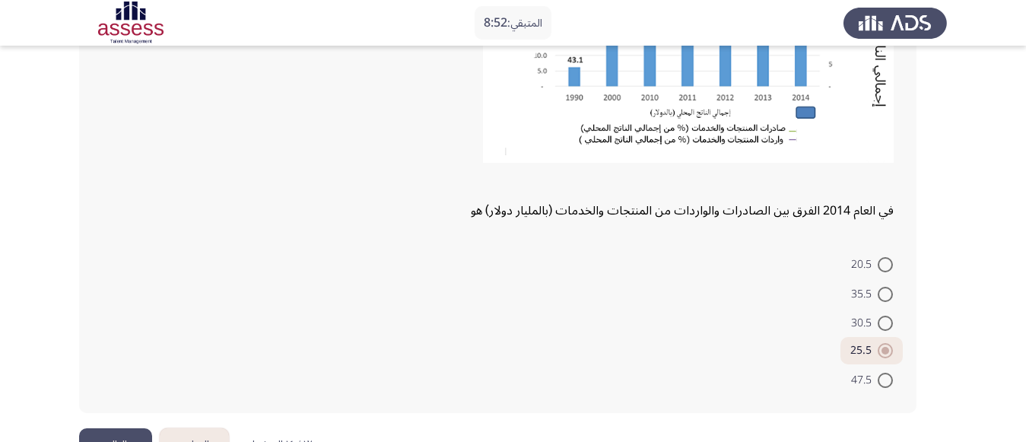
scroll to position [253, 0]
click at [127, 434] on button "التالي" at bounding box center [115, 446] width 73 height 34
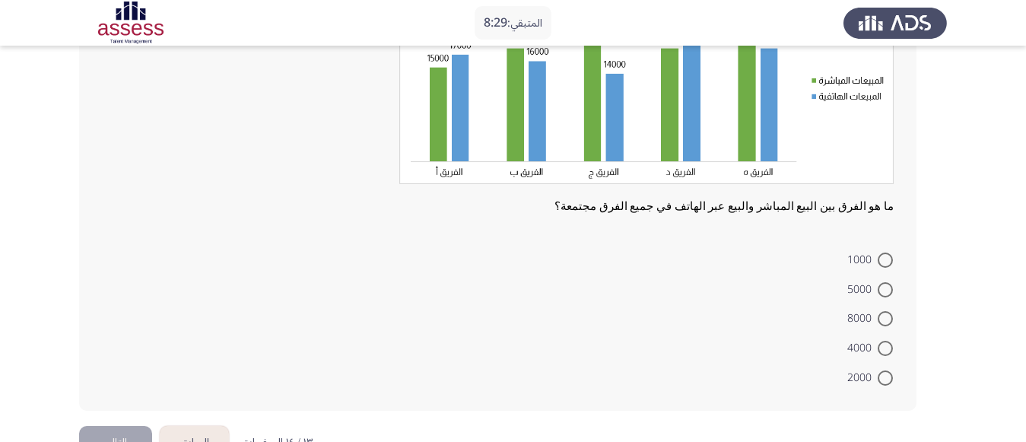
scroll to position [182, 0]
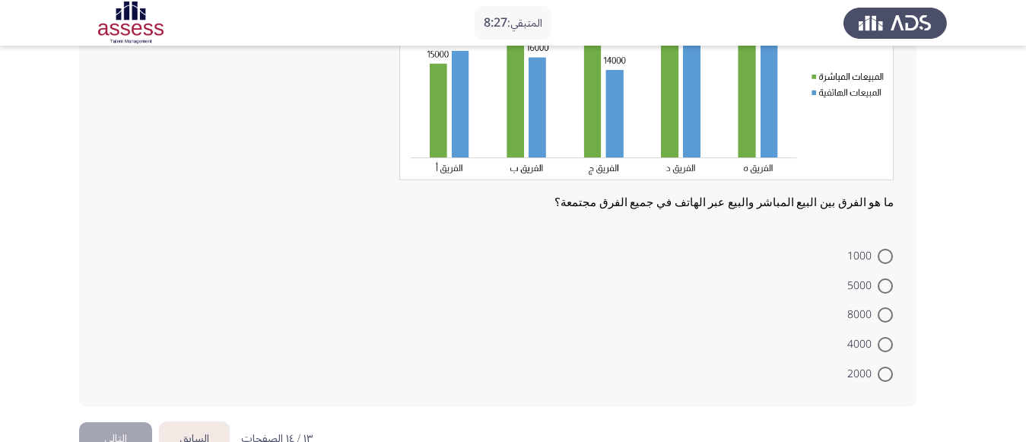
click at [880, 386] on mat-radio-button "2000" at bounding box center [870, 373] width 65 height 30
click at [893, 371] on span at bounding box center [885, 374] width 15 height 15
click at [893, 371] on input "2000" at bounding box center [885, 374] width 15 height 15
radio input "true"
click at [132, 426] on button "التالي" at bounding box center [115, 437] width 73 height 34
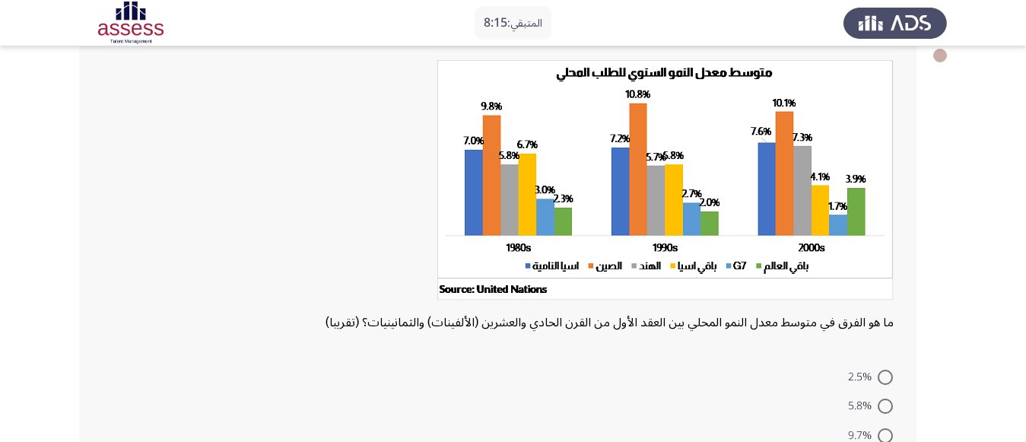
scroll to position [82, 0]
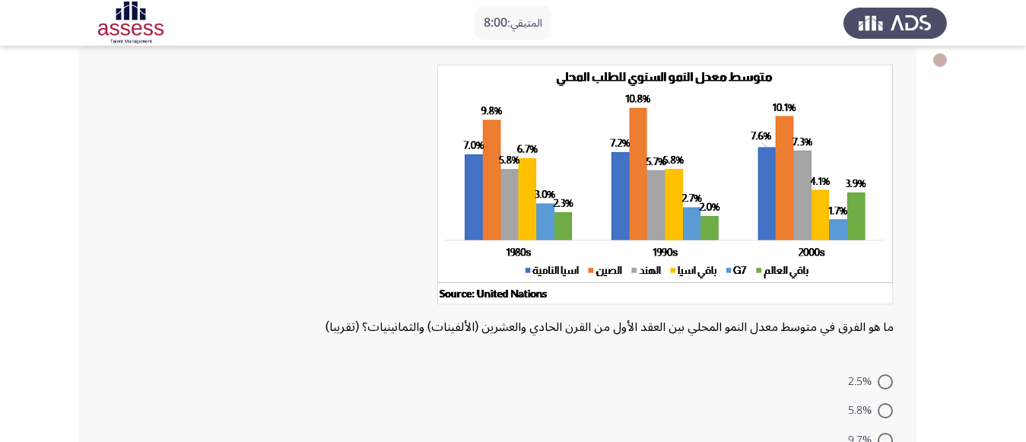
click at [500, 273] on img at bounding box center [666, 185] width 457 height 240
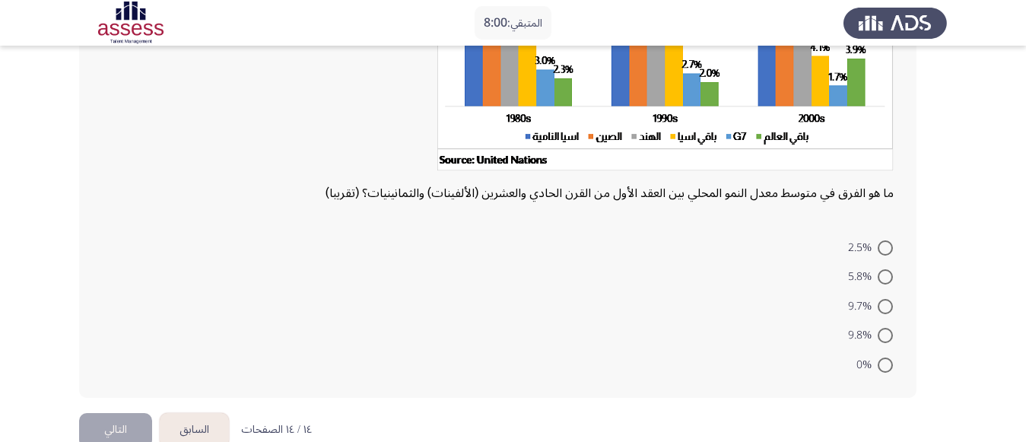
scroll to position [224, 0]
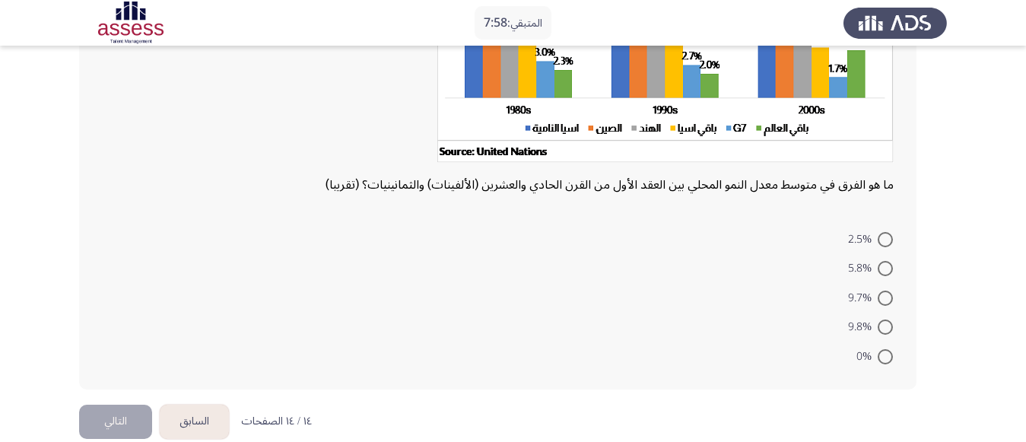
click at [889, 295] on span at bounding box center [885, 298] width 15 height 15
click at [889, 295] on input "9.7%" at bounding box center [885, 298] width 15 height 15
radio input "true"
click at [123, 423] on button "التالي" at bounding box center [115, 420] width 73 height 34
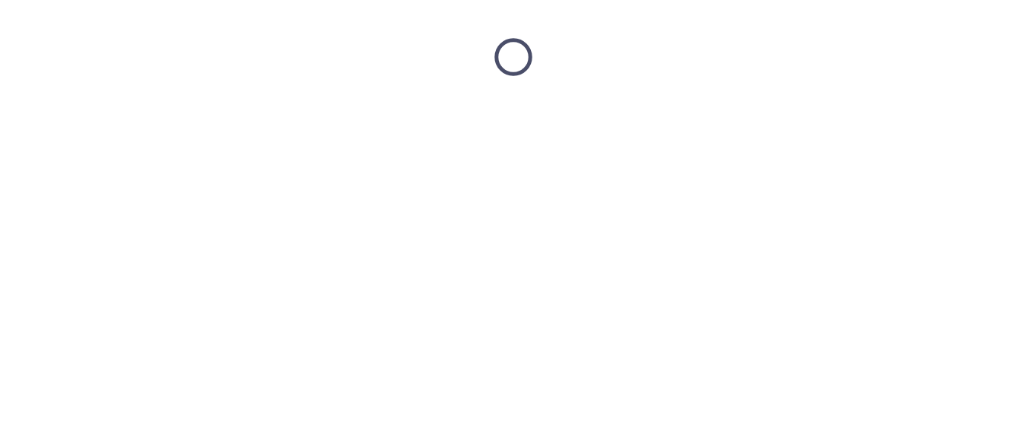
scroll to position [0, 0]
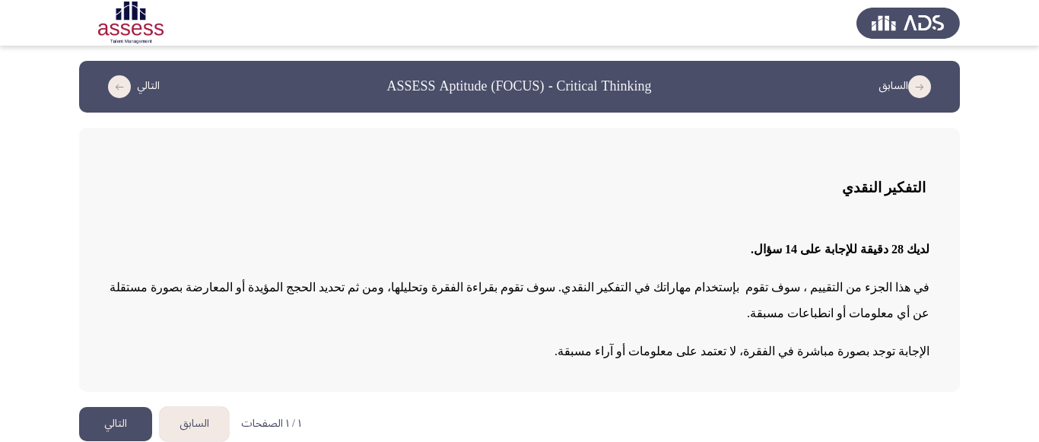
click at [121, 407] on button "التالي" at bounding box center [115, 424] width 73 height 34
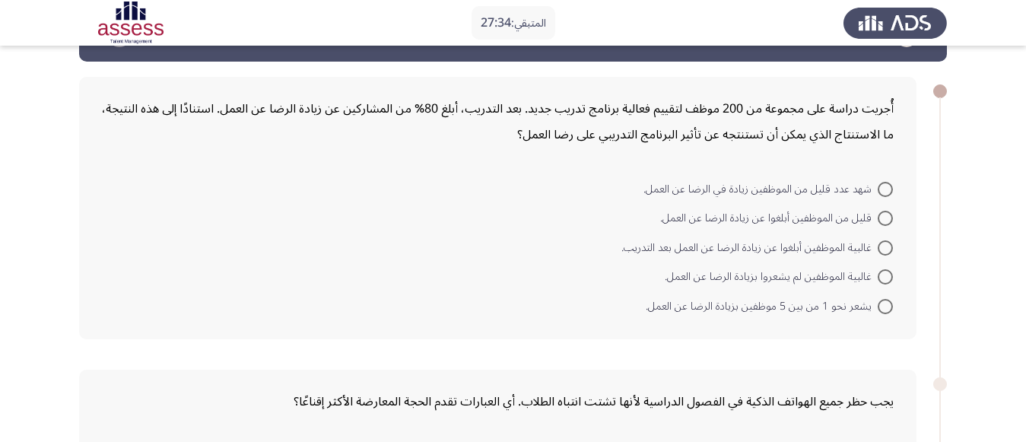
scroll to position [50, 0]
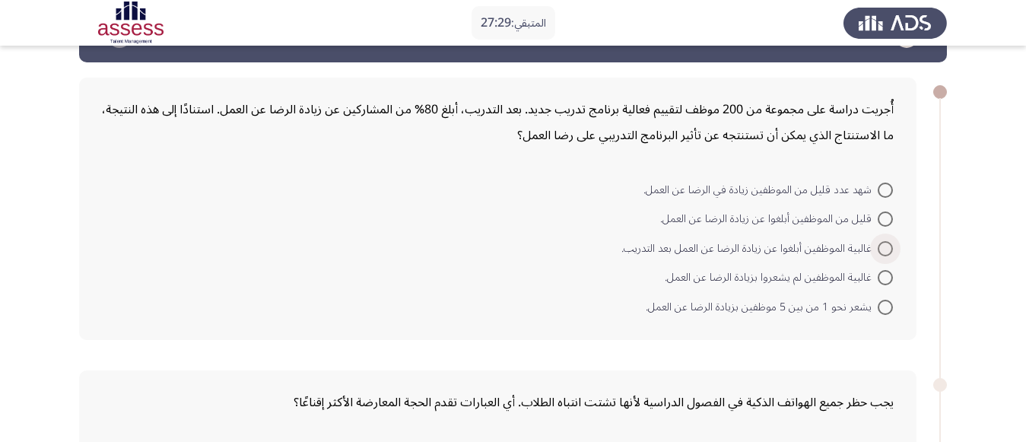
click at [885, 252] on span at bounding box center [885, 248] width 15 height 15
click at [885, 252] on input "غالبية الموظفين أبلغوا عن زيادة الرضا عن العمل بعد التدريب." at bounding box center [885, 248] width 15 height 15
radio input "true"
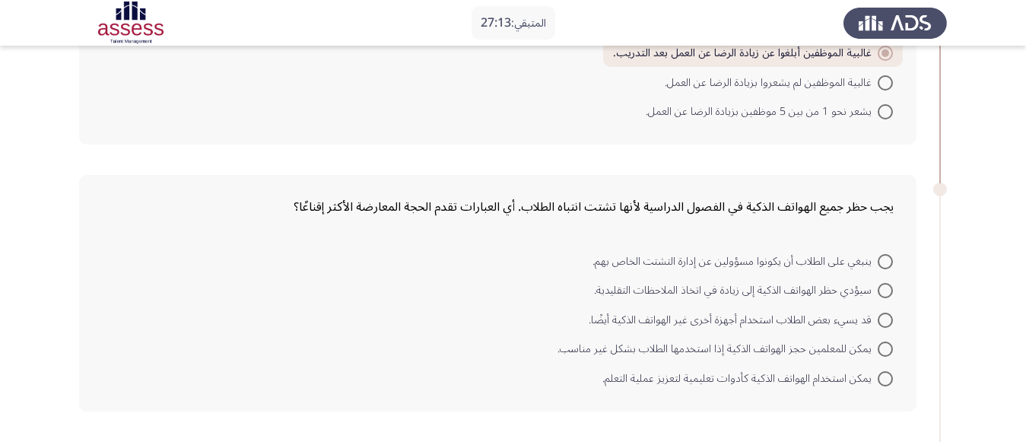
scroll to position [256, 0]
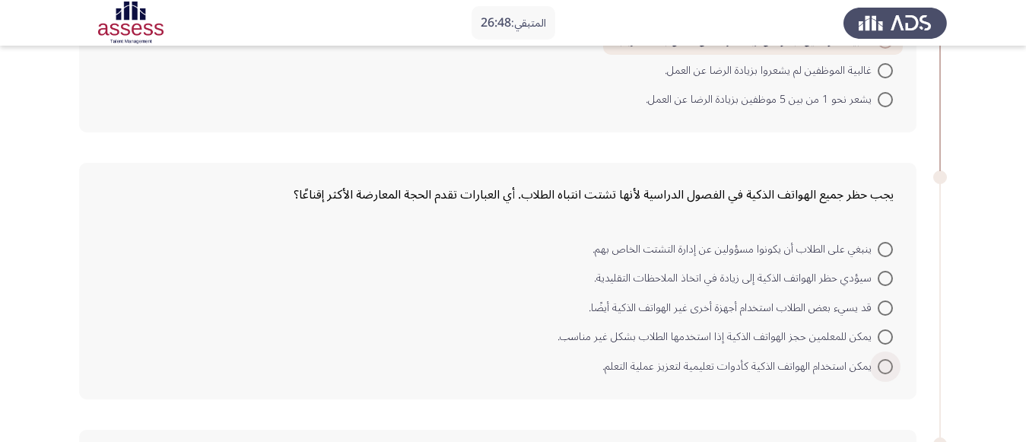
click at [886, 368] on span at bounding box center [885, 366] width 15 height 15
click at [886, 368] on input "يمكن استخدام الهواتف الذكية كأدوات تعليمية لتعزيز عملية التعلم." at bounding box center [885, 366] width 15 height 15
radio input "true"
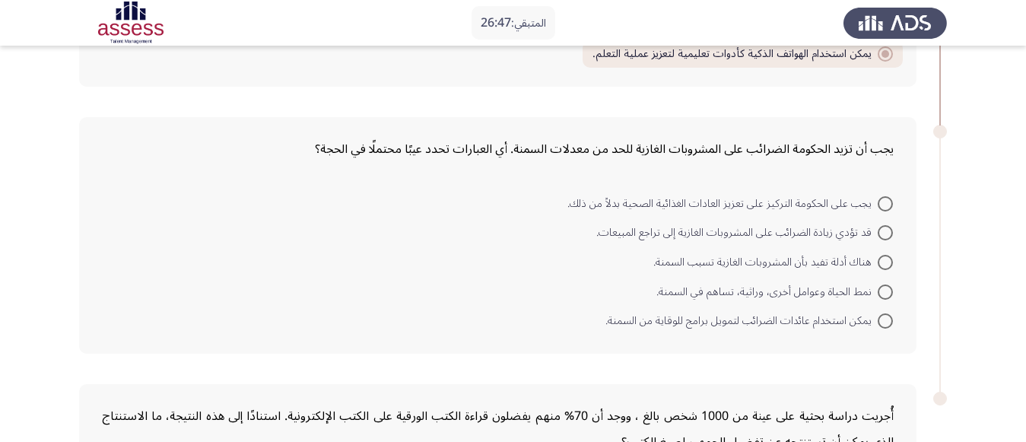
scroll to position [567, 0]
click at [883, 208] on span at bounding box center [885, 203] width 15 height 15
click at [883, 208] on input "يجب على الحكومة التركيز على تعزيز العادات الغذائية الصحية بدلاً من ذلك." at bounding box center [885, 203] width 15 height 15
radio input "true"
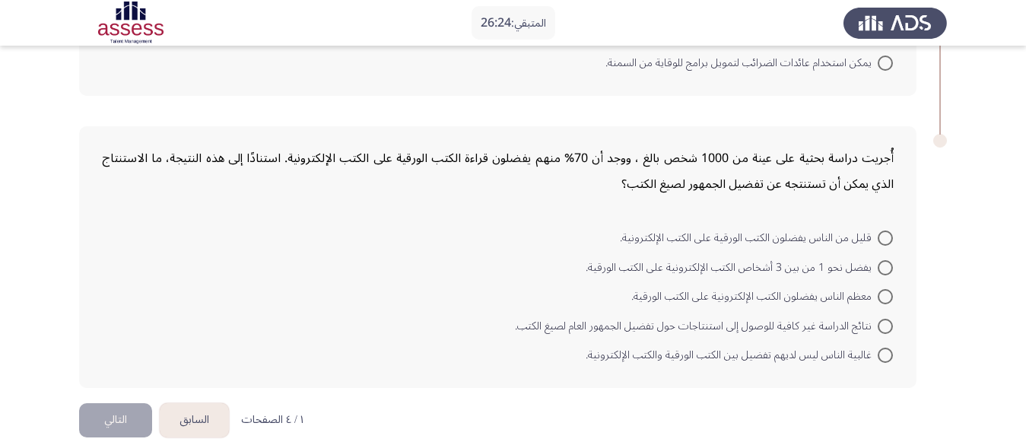
scroll to position [824, 0]
click at [890, 317] on span at bounding box center [885, 324] width 15 height 15
click at [890, 317] on input "نتائج الدراسة غير كافية للوصول إلى استنتاجات حول تفضيل الجمهور العام لصيغ الكتب." at bounding box center [885, 324] width 15 height 15
radio input "true"
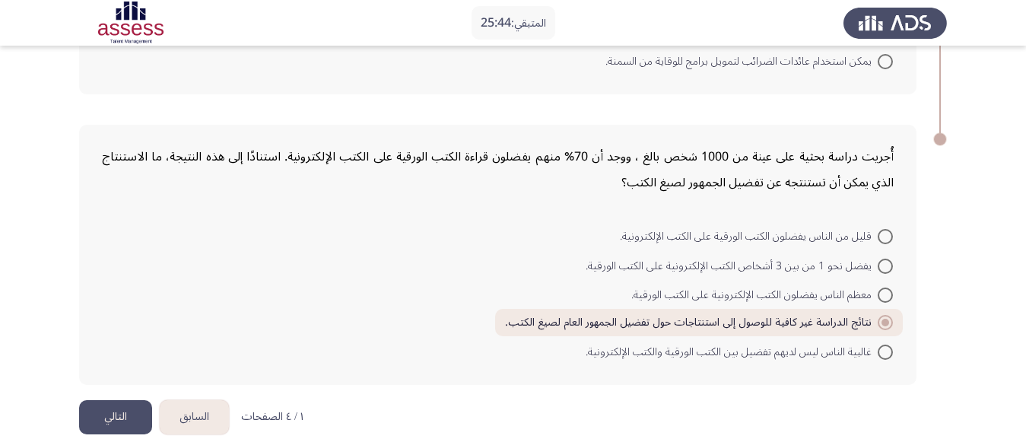
scroll to position [843, 0]
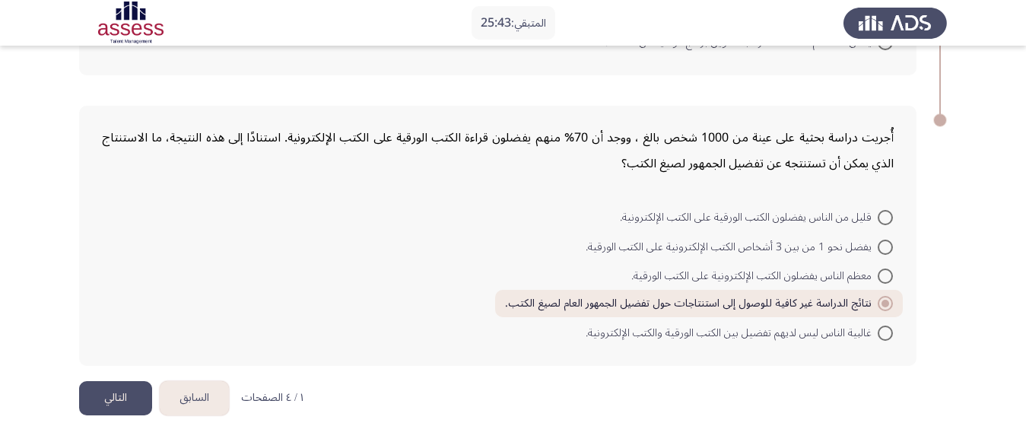
click at [97, 407] on button "التالي" at bounding box center [115, 398] width 73 height 34
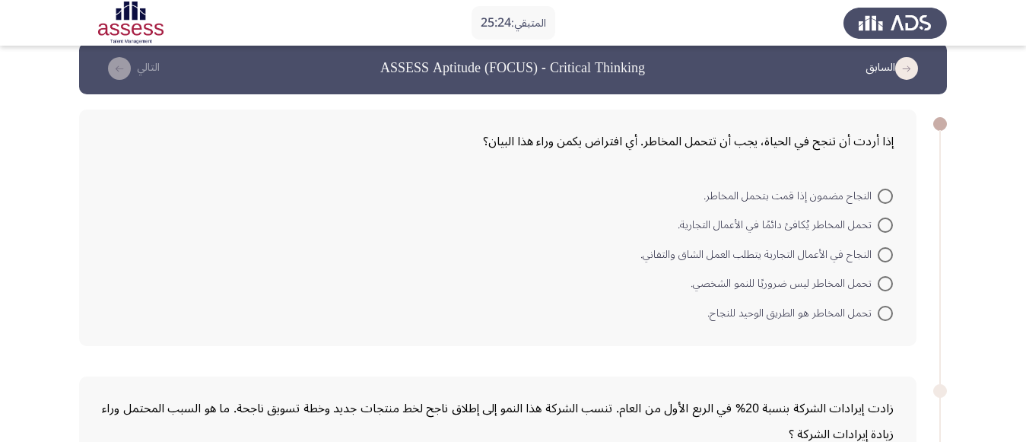
scroll to position [19, 0]
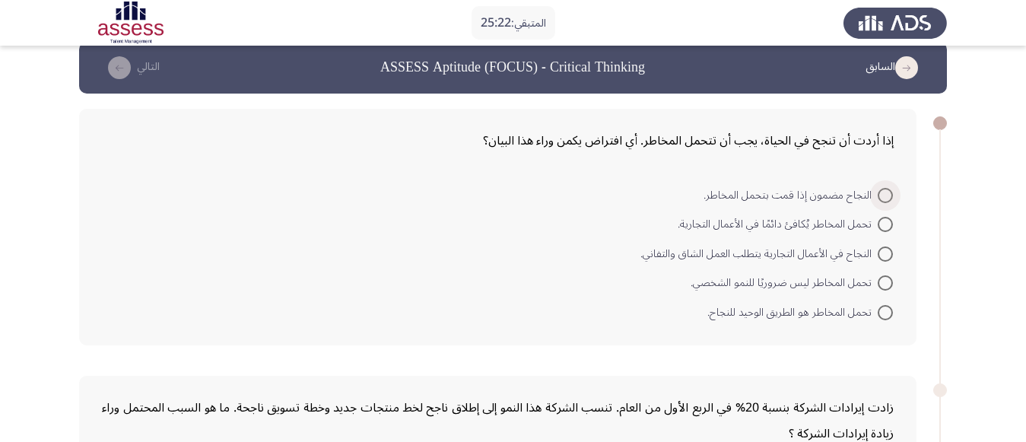
click at [880, 198] on span at bounding box center [885, 195] width 15 height 15
click at [880, 198] on input "النجاح مضمون إذا قمت بتحمل المخاطر." at bounding box center [885, 195] width 15 height 15
radio input "true"
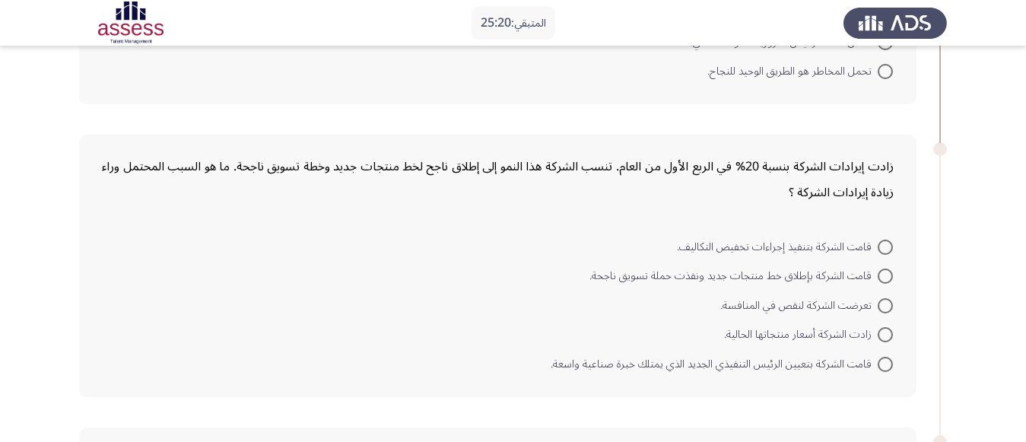
scroll to position [259, 0]
click at [892, 262] on mat-radio-button "قامت الشركة بإطلاق خط منتجات جديد ونفذت حملة تسويق ناجحة." at bounding box center [741, 275] width 323 height 30
click at [886, 276] on span at bounding box center [885, 275] width 15 height 15
click at [886, 276] on input "قامت الشركة بإطلاق خط منتجات جديد ونفذت حملة تسويق ناجحة." at bounding box center [885, 275] width 15 height 15
radio input "true"
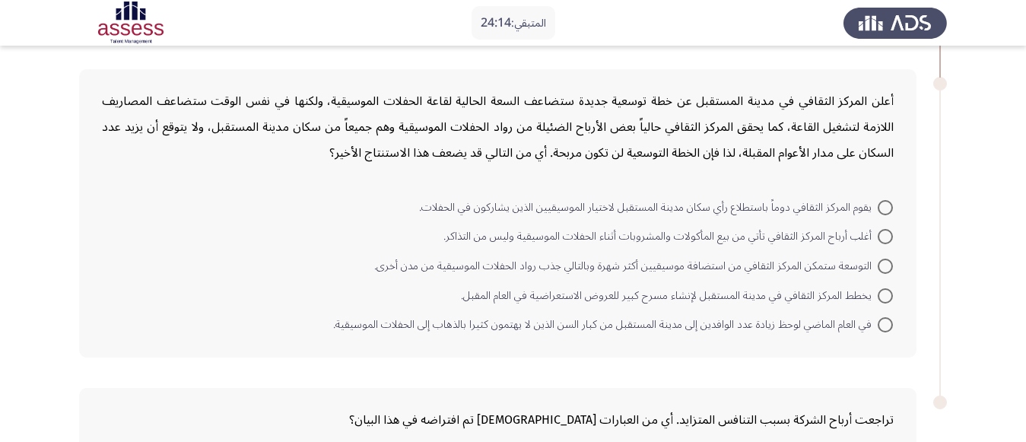
scroll to position [617, 0]
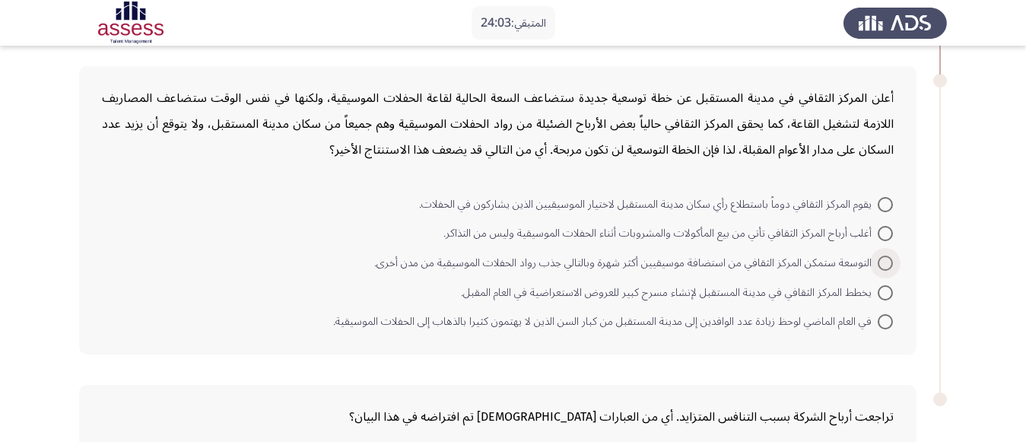
click at [883, 265] on span at bounding box center [885, 263] width 15 height 15
click at [883, 265] on input "التوسعة ستمكن المركز الثقافي من استضافة موسيقيين أكثر شهرة وبالتالي جذب رواد ال…" at bounding box center [885, 263] width 15 height 15
radio input "true"
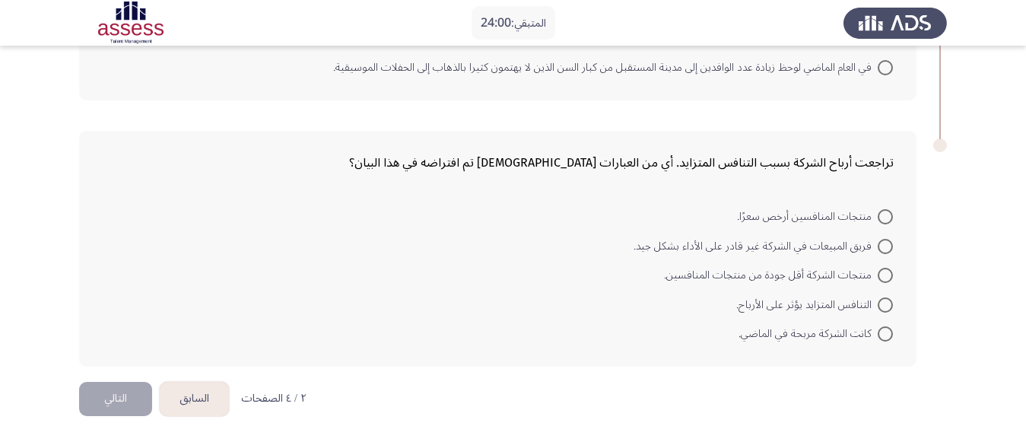
scroll to position [870, 0]
click at [875, 241] on span "فريق المبيعات في الشركة غير قادر على الأداء بشكل جيد." at bounding box center [756, 246] width 244 height 18
click at [878, 241] on input "فريق المبيعات في الشركة غير قادر على الأداء بشكل جيد." at bounding box center [885, 245] width 15 height 15
radio input "true"
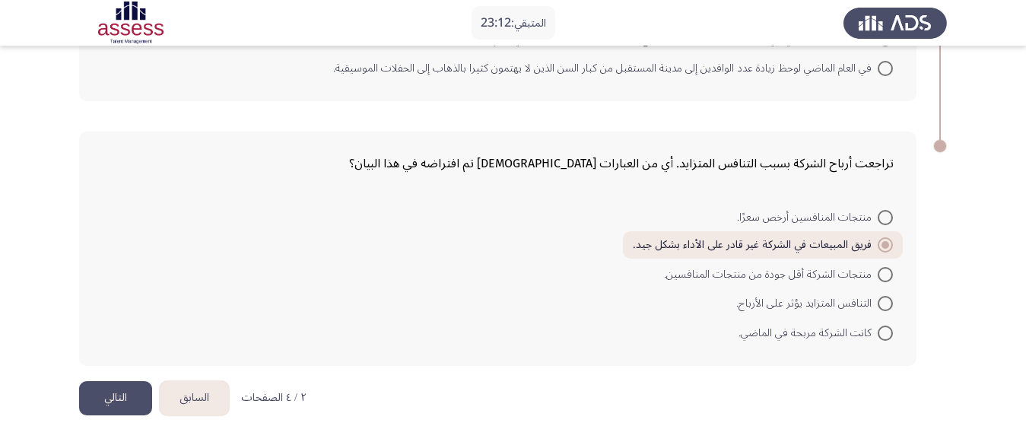
click at [108, 407] on button "التالي" at bounding box center [115, 398] width 73 height 34
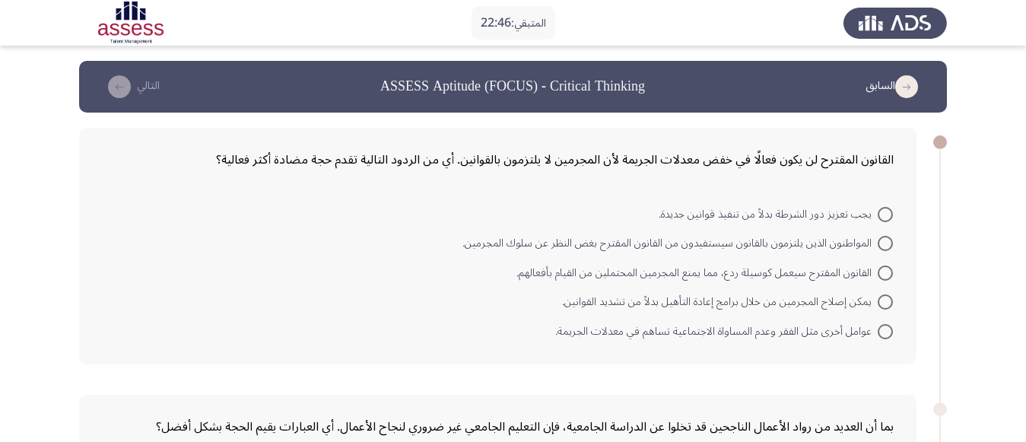
click at [879, 304] on span at bounding box center [885, 301] width 15 height 15
click at [879, 304] on input "يمكن إصلاح المجرمين من خلال برامج إعادة التأهيل بدلاً من تشديد القوانين." at bounding box center [885, 301] width 15 height 15
radio input "true"
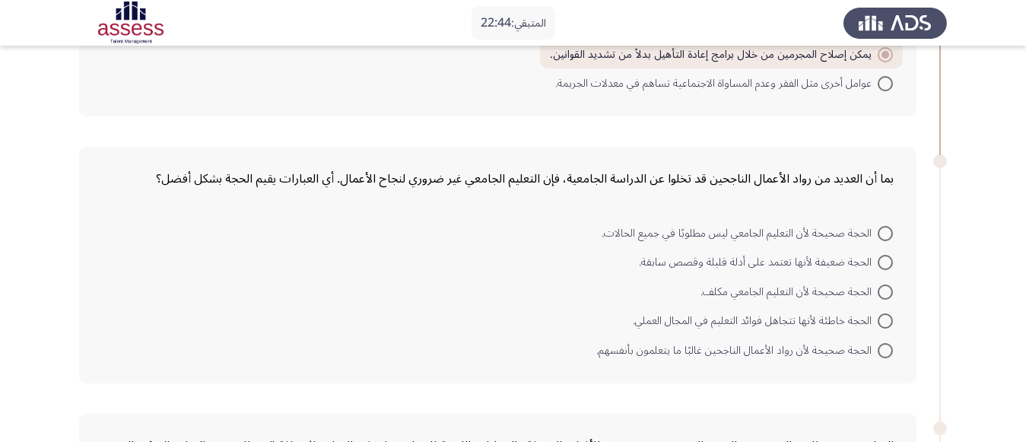
scroll to position [255, 0]
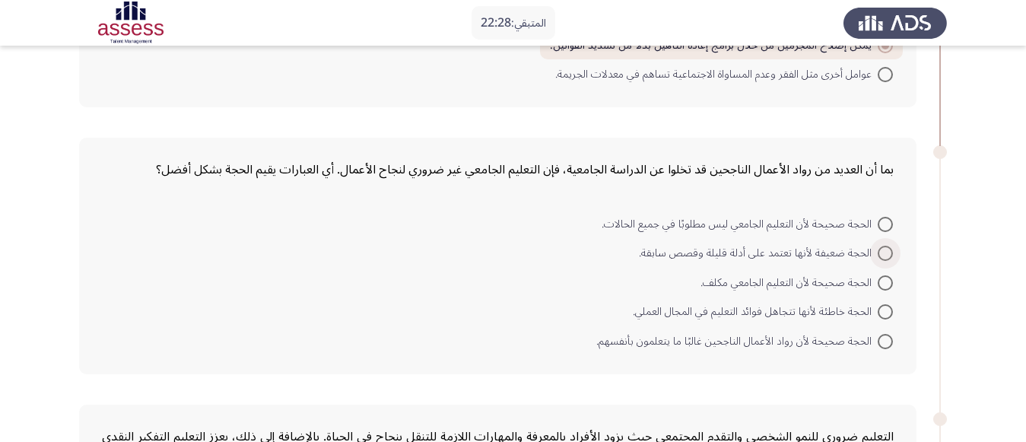
click at [882, 249] on span at bounding box center [885, 253] width 15 height 15
click at [882, 249] on input "الحجة ضعيفة لأنها تعتمد على أدلة قليلة وقصص سابقة." at bounding box center [885, 253] width 15 height 15
radio input "true"
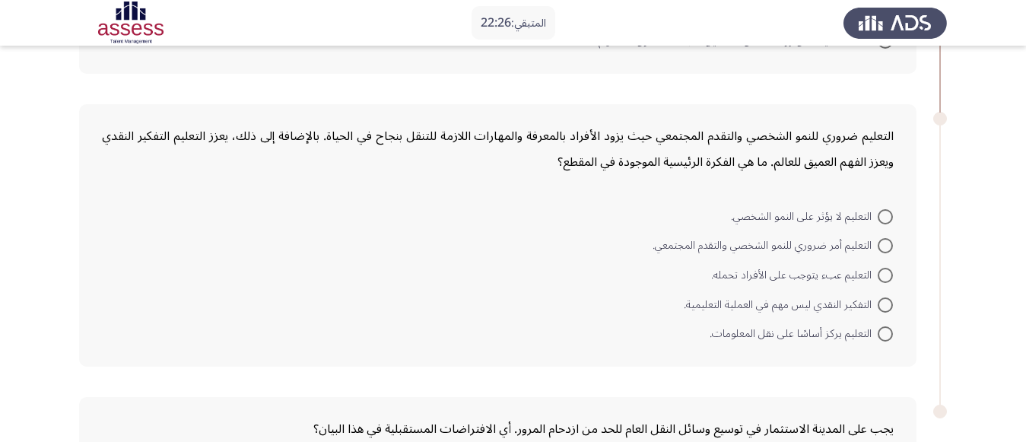
scroll to position [554, 0]
click at [890, 243] on span at bounding box center [885, 244] width 15 height 15
click at [890, 243] on input "التعليم أمر ضروري للنمو الشخصي والتقدم المجتمعي." at bounding box center [885, 244] width 15 height 15
radio input "true"
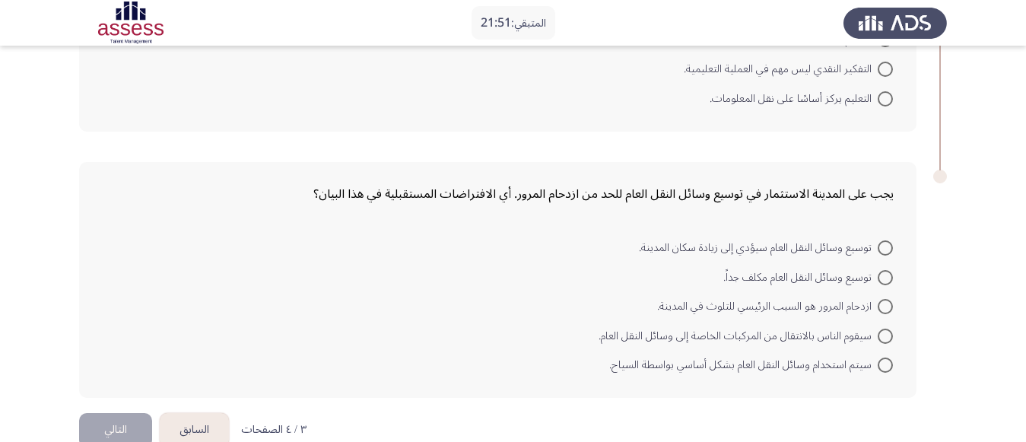
scroll to position [819, 0]
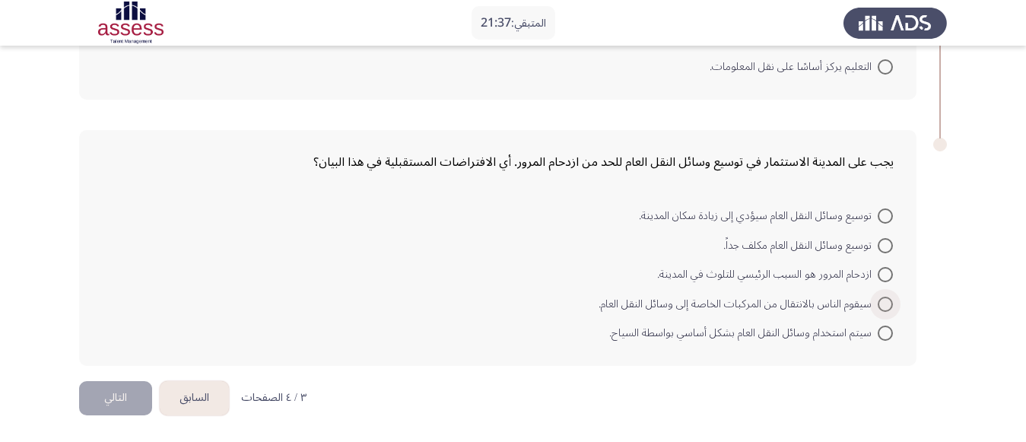
click at [891, 304] on span at bounding box center [885, 304] width 15 height 15
click at [891, 304] on input "سيقوم الناس بالانتقال من المركبات الخاصة إلى وسائل النقل العام." at bounding box center [885, 304] width 15 height 15
radio input "true"
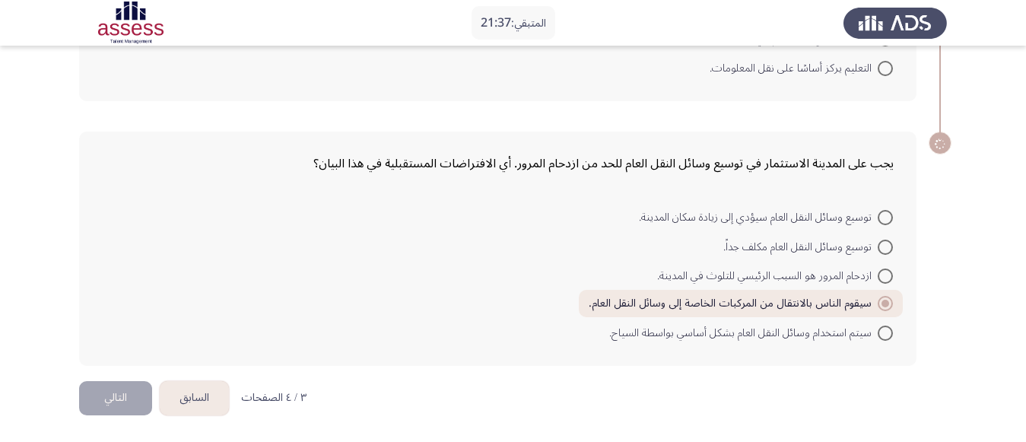
scroll to position [817, 0]
click at [124, 400] on button "التالي" at bounding box center [115, 398] width 73 height 34
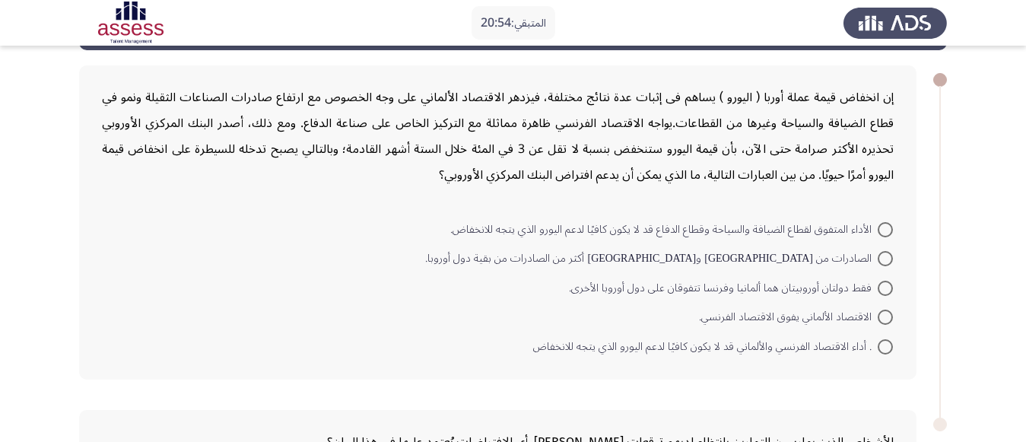
scroll to position [68, 0]
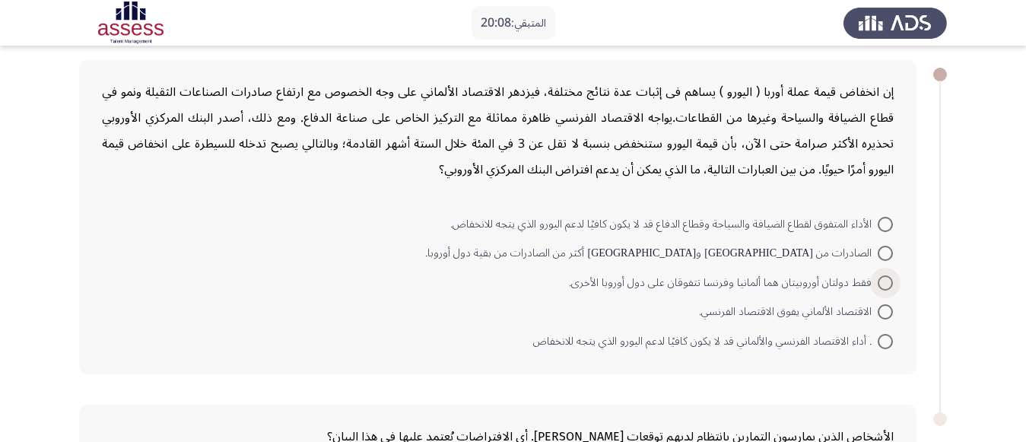
click at [886, 283] on span at bounding box center [885, 282] width 15 height 15
click at [886, 283] on input "فقط دولتان أوروبيتان هما ألمانيا وفرنسا تتفوقان على دول أوروبا الأخرى." at bounding box center [885, 282] width 15 height 15
radio input "true"
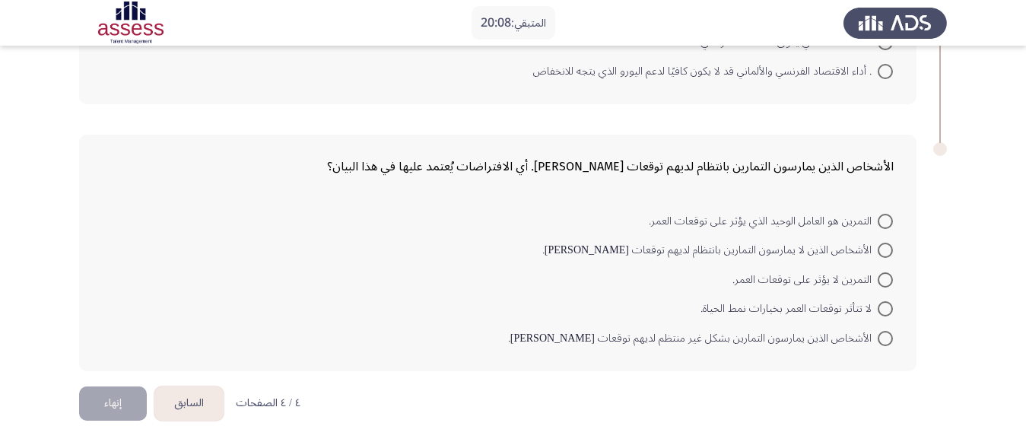
scroll to position [341, 0]
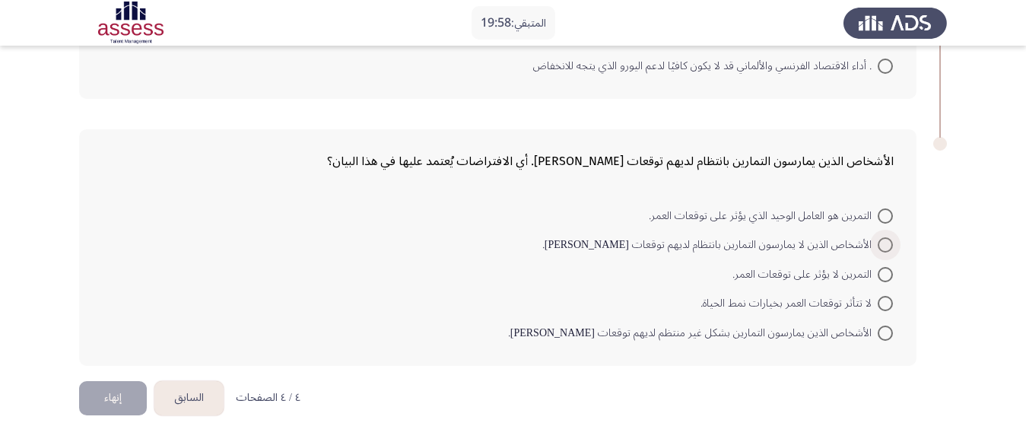
click at [881, 247] on span at bounding box center [885, 244] width 15 height 15
click at [881, 247] on input "الأشخاص الذين لا يمارسون التمارين بانتظام لديهم توقعات [PERSON_NAME]." at bounding box center [885, 244] width 15 height 15
radio input "true"
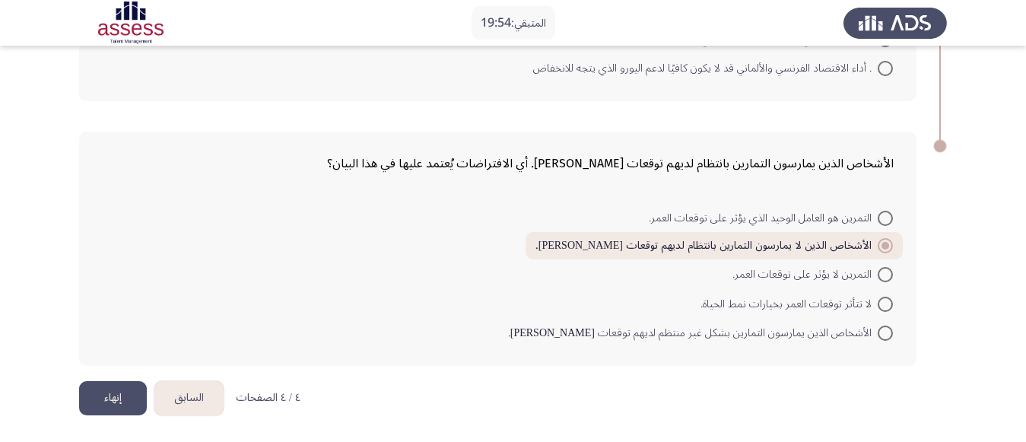
click at [105, 406] on button "إنهاء" at bounding box center [113, 398] width 68 height 34
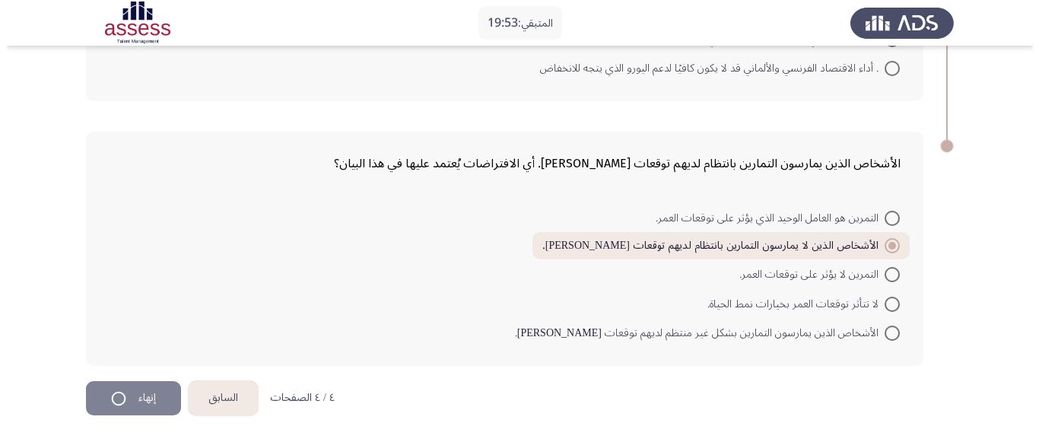
scroll to position [0, 0]
